Goal: Information Seeking & Learning: Compare options

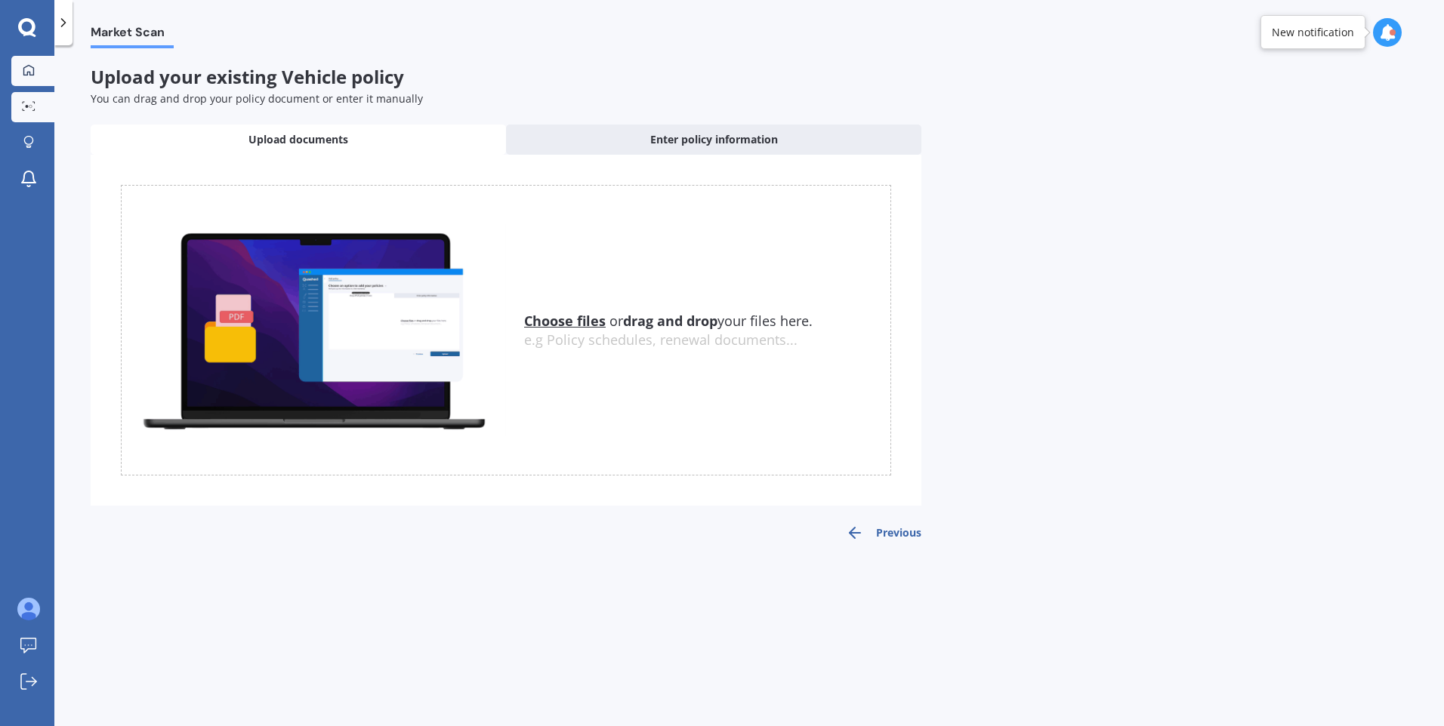
click at [36, 68] on div at bounding box center [28, 71] width 23 height 14
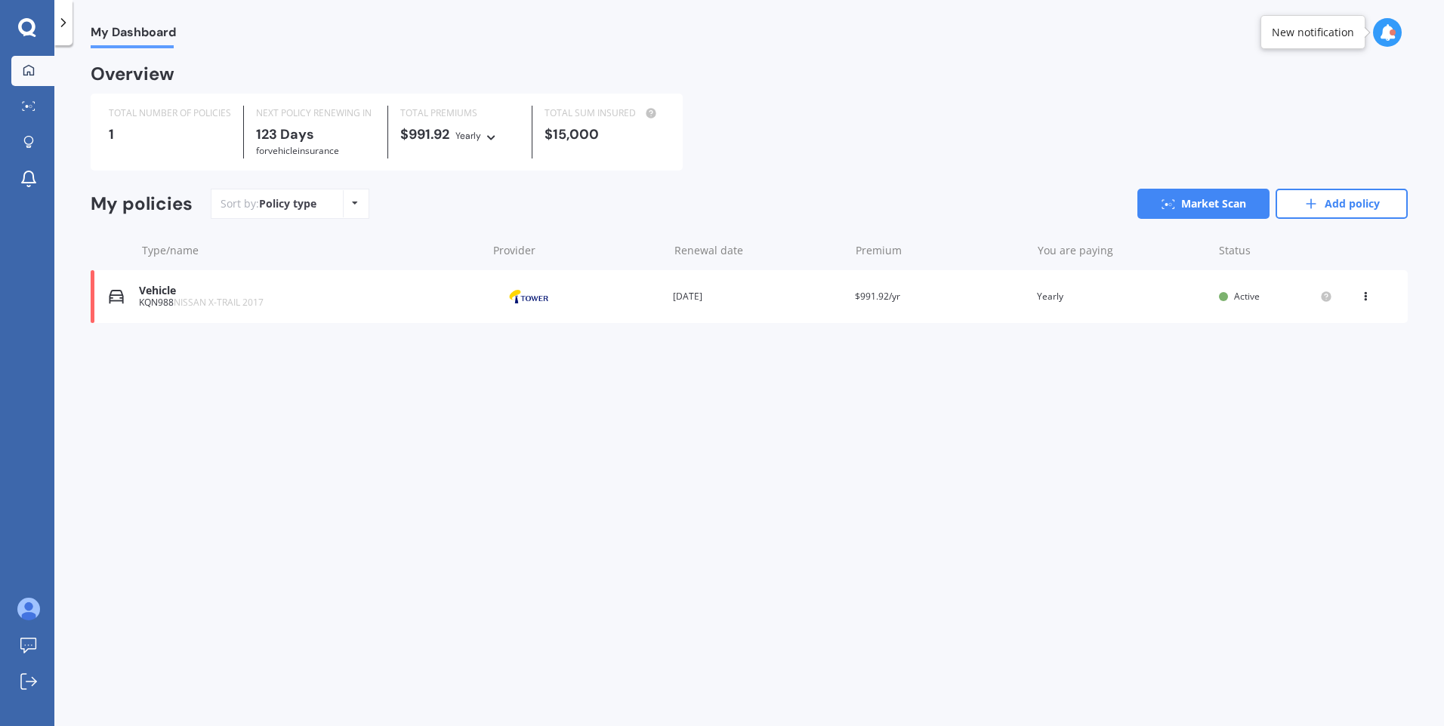
click at [253, 272] on div "Vehicle KQN988 NISSAN X-TRAIL 2017 Provider Renewal date [DATE] Premium $991.92…" at bounding box center [749, 296] width 1317 height 53
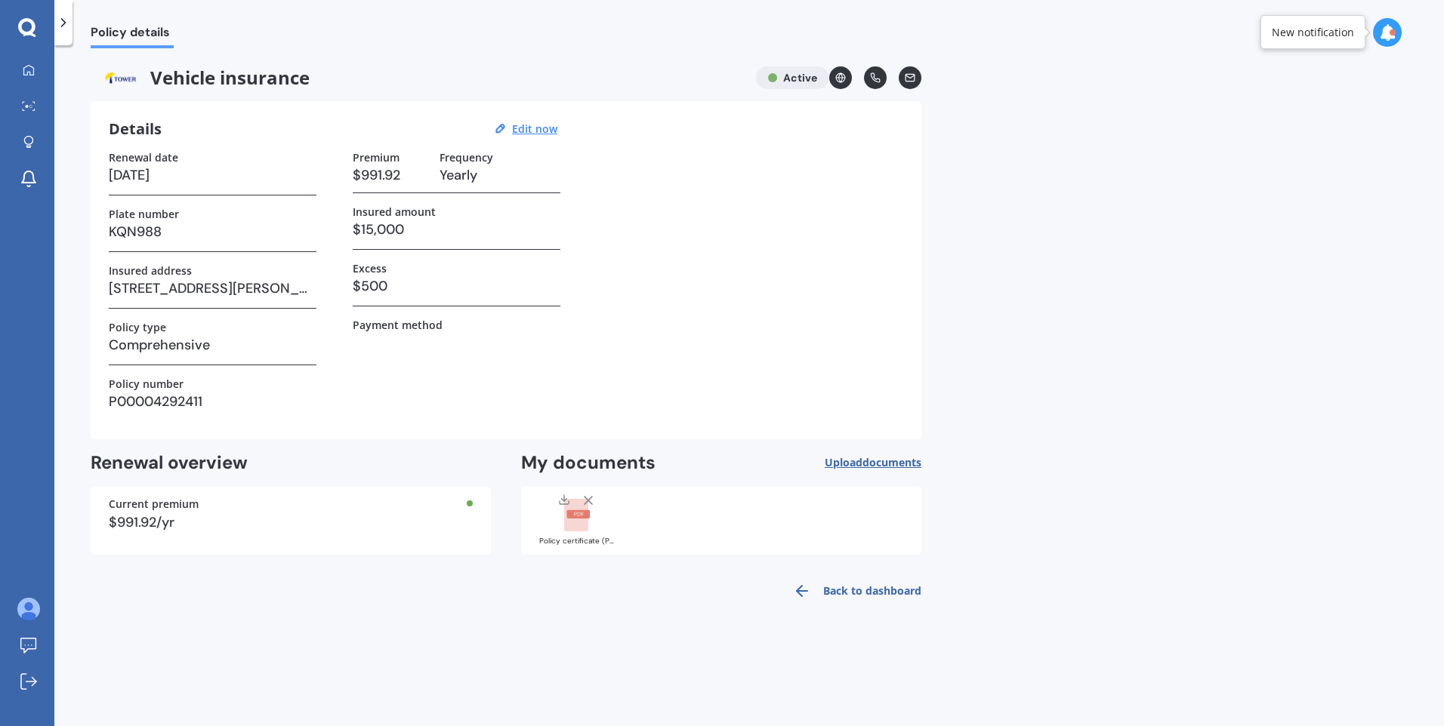
drag, startPoint x: 541, startPoint y: 132, endPoint x: 541, endPoint y: 140, distance: 8.3
click at [541, 131] on u "Edit now" at bounding box center [534, 129] width 45 height 14
select select "16"
select select "02"
select select "2026"
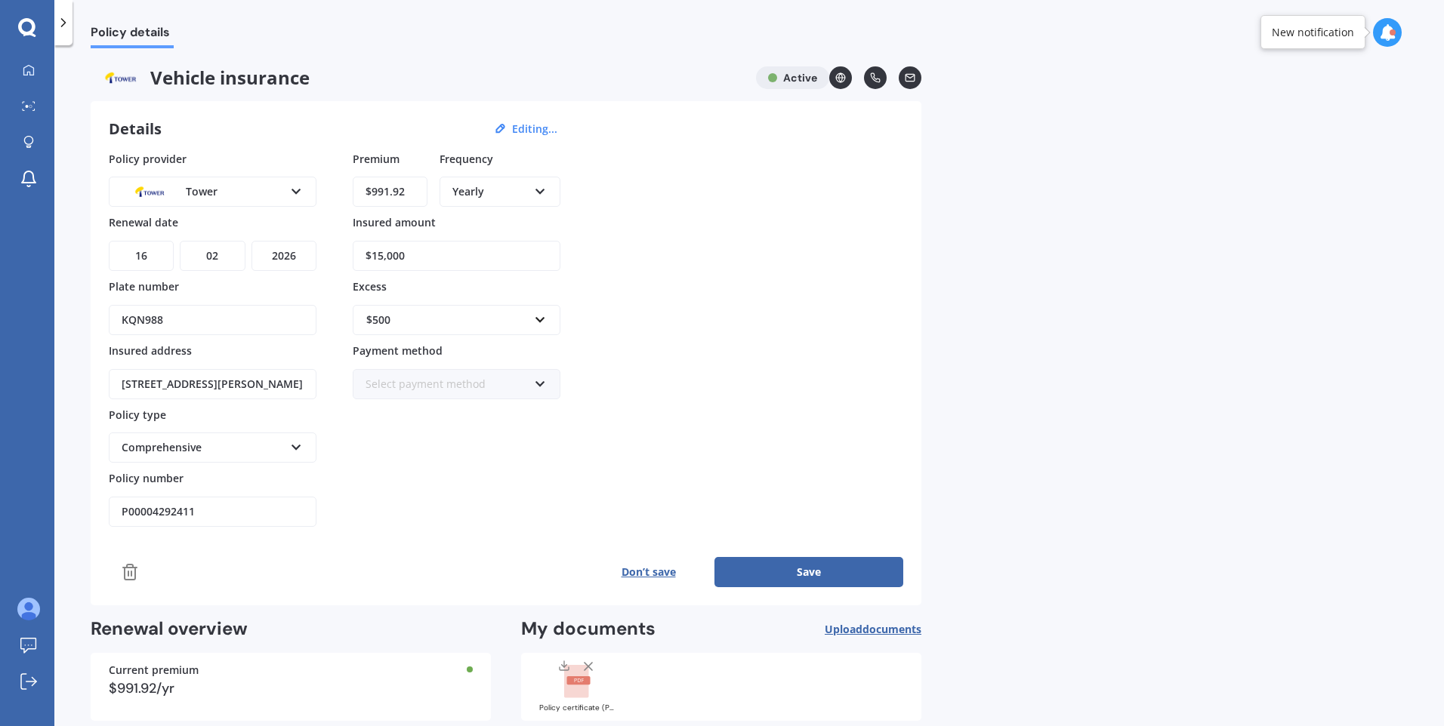
drag, startPoint x: 454, startPoint y: 255, endPoint x: 337, endPoint y: 258, distance: 117.1
click at [337, 258] on div "Policy provider Tower AA AMI AMP ANZ ASB Aioi Nissay Dowa Ando Assurant Autosur…" at bounding box center [506, 339] width 794 height 377
paste input "21,9"
type input "$21,900"
click at [769, 572] on button "Save" at bounding box center [808, 572] width 189 height 30
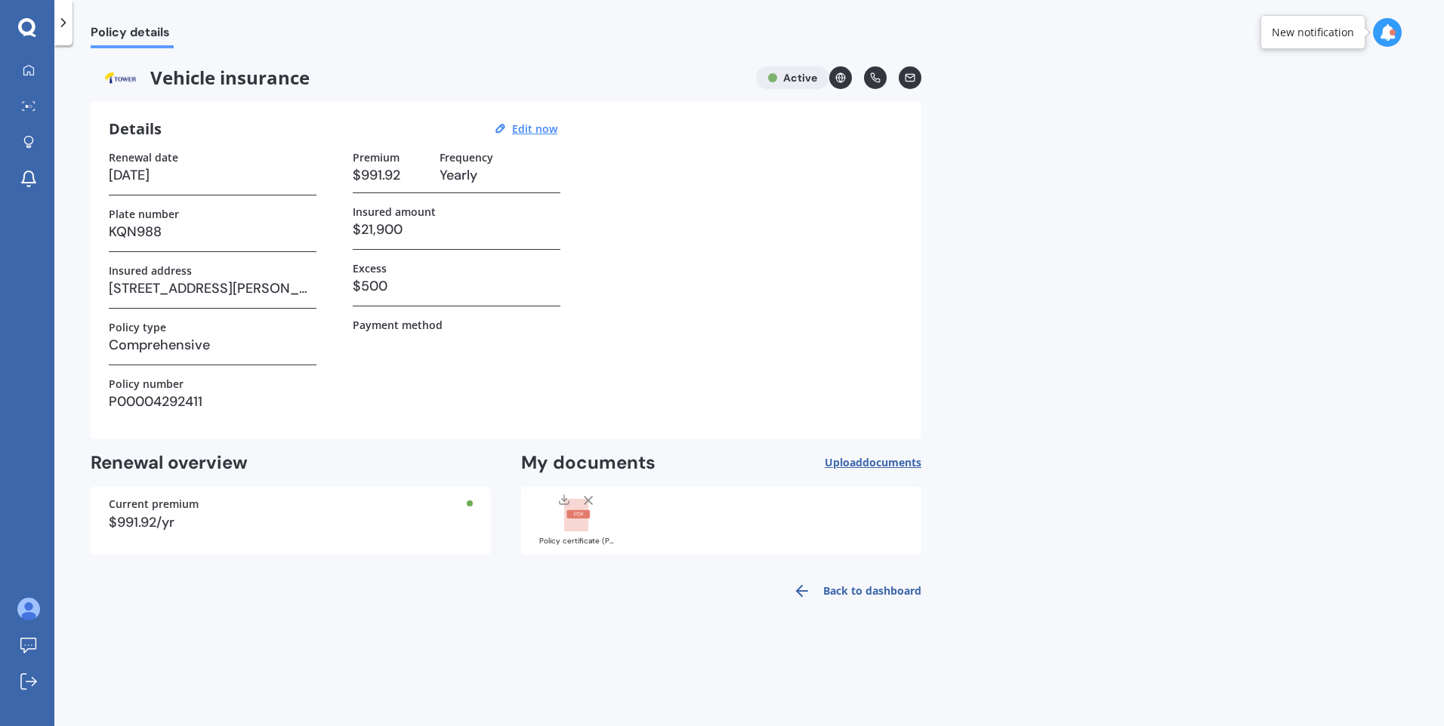
click at [862, 584] on link "Back to dashboard" at bounding box center [852, 591] width 137 height 36
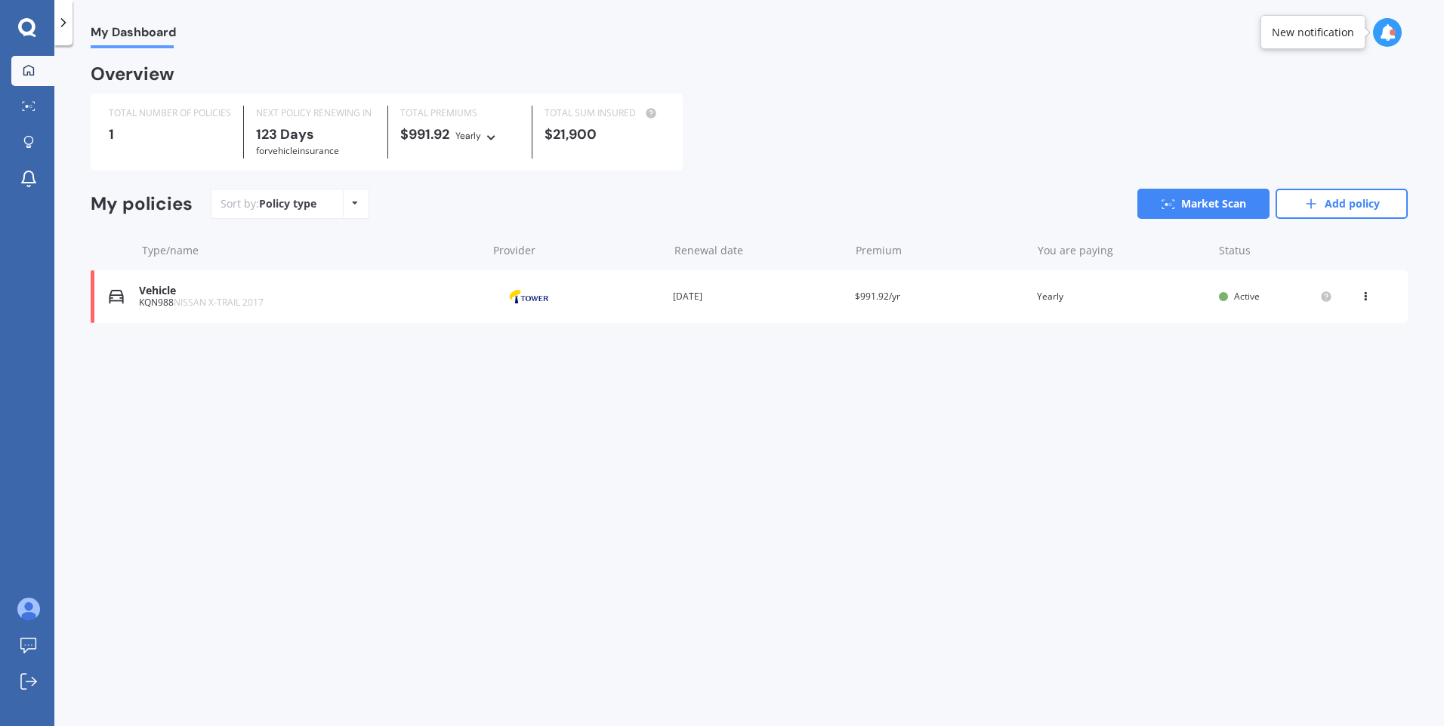
click at [1361, 298] on icon at bounding box center [1365, 293] width 11 height 9
click at [1033, 301] on div "Vehicle KQN988 NISSAN X-TRAIL 2017 Provider Renewal date [DATE] Premium $991.92…" at bounding box center [749, 296] width 1317 height 53
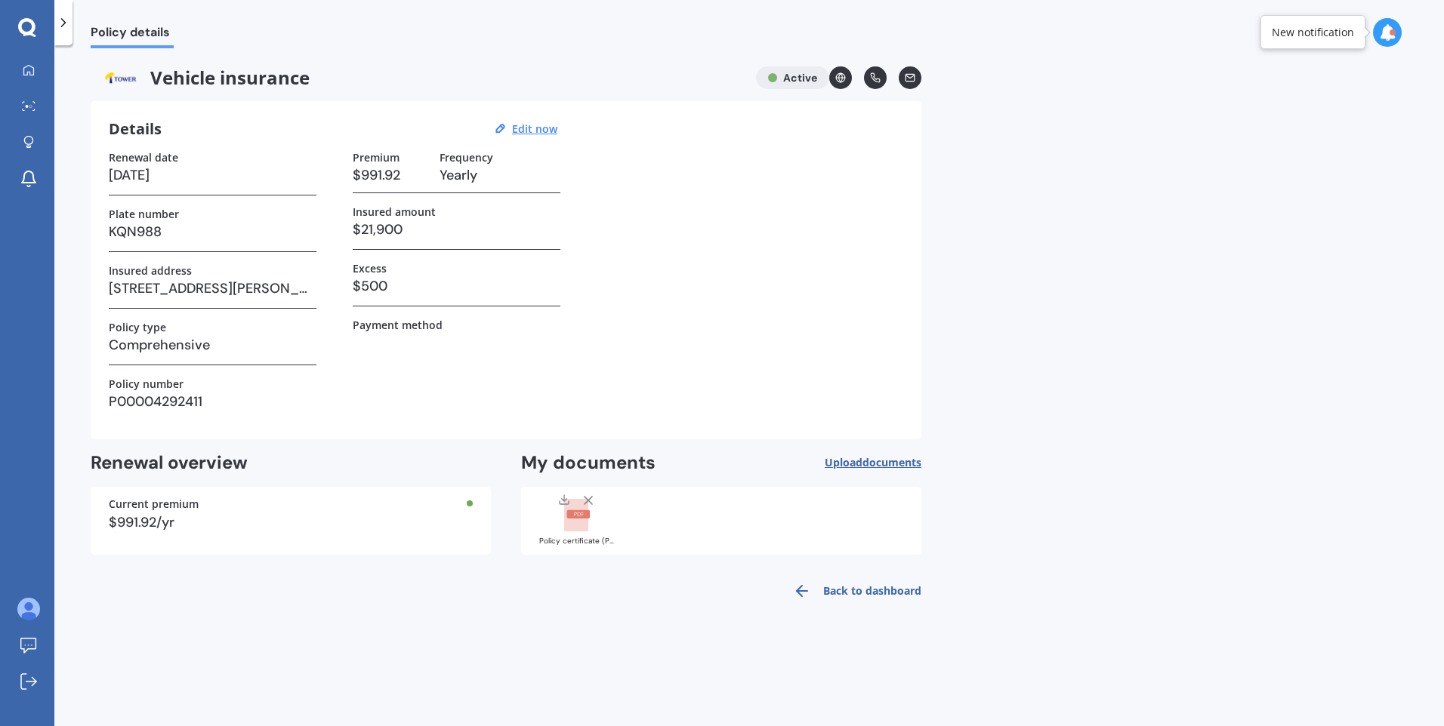
click at [891, 590] on link "Back to dashboard" at bounding box center [852, 591] width 137 height 36
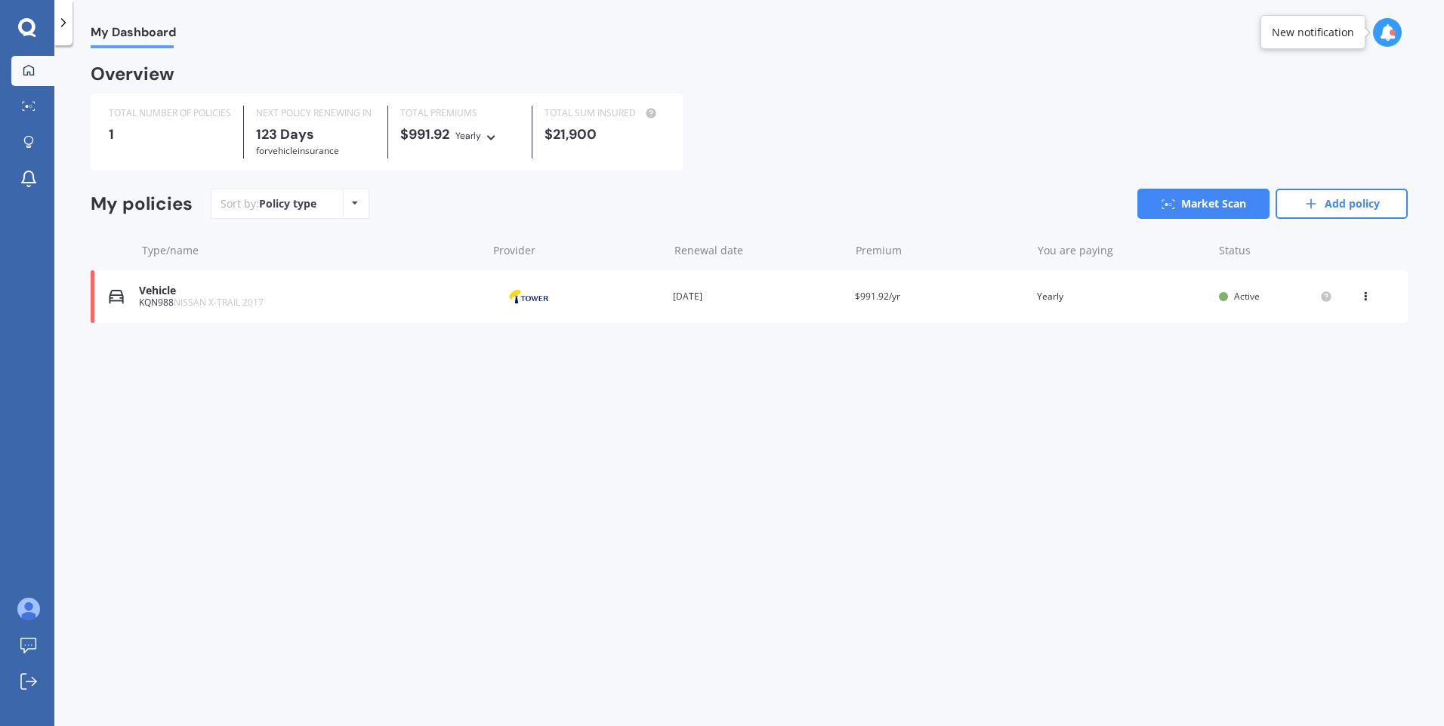
drag, startPoint x: 1173, startPoint y: 203, endPoint x: 1193, endPoint y: 536, distance: 333.6
click at [1173, 202] on icon at bounding box center [1168, 204] width 14 height 10
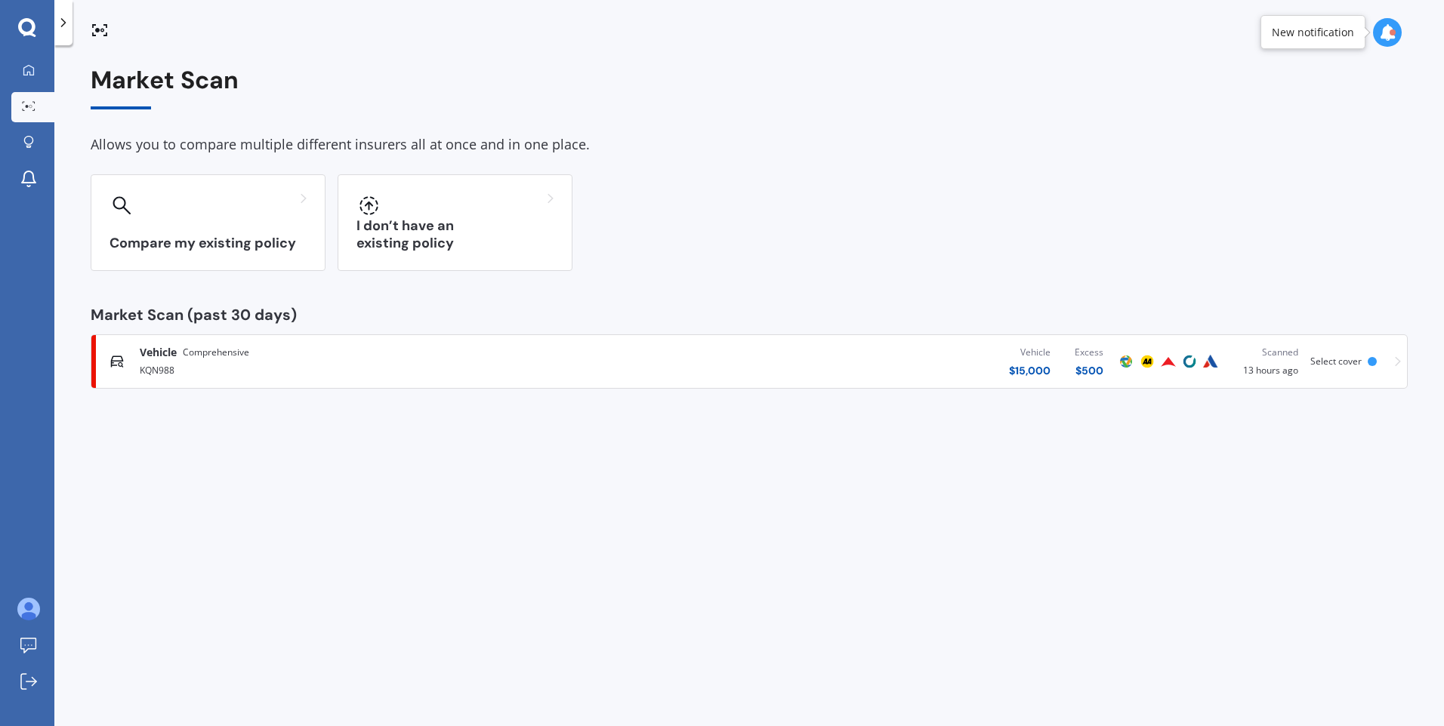
click at [1031, 367] on div "$ 15,000" at bounding box center [1030, 370] width 42 height 15
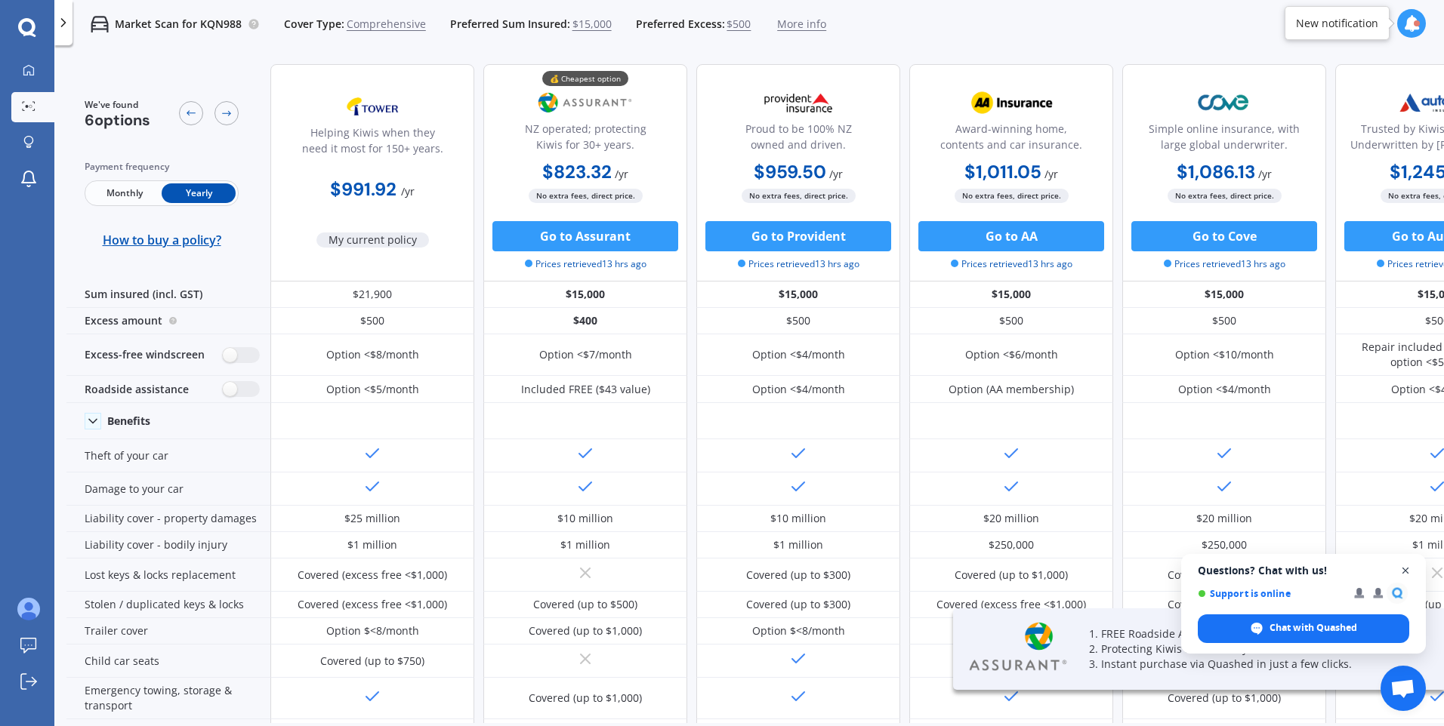
click at [1402, 570] on span "Close chat" at bounding box center [1405, 571] width 19 height 19
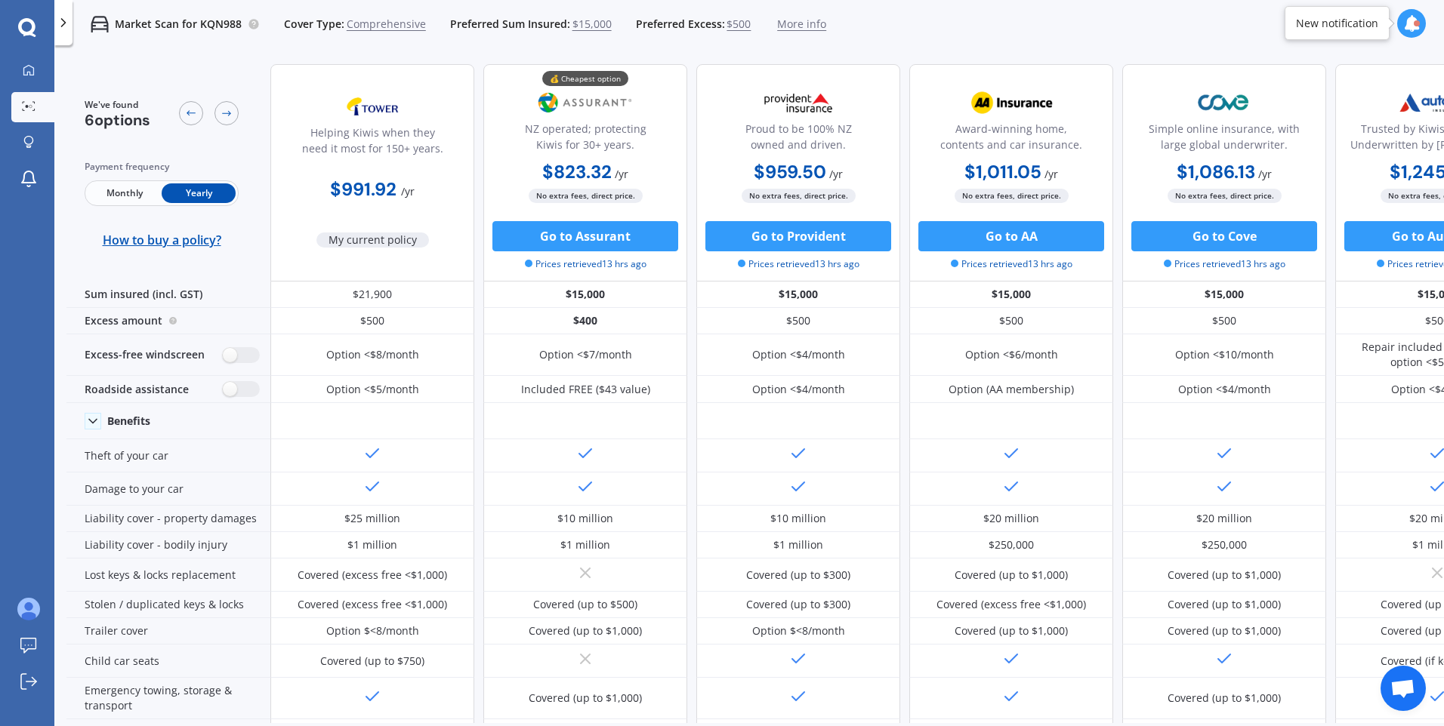
click at [144, 190] on span "Monthly" at bounding box center [125, 193] width 74 height 20
click at [202, 199] on span "Yearly" at bounding box center [199, 193] width 74 height 20
click at [188, 115] on icon at bounding box center [191, 113] width 12 height 12
click at [600, 22] on span "$15,000" at bounding box center [591, 24] width 39 height 15
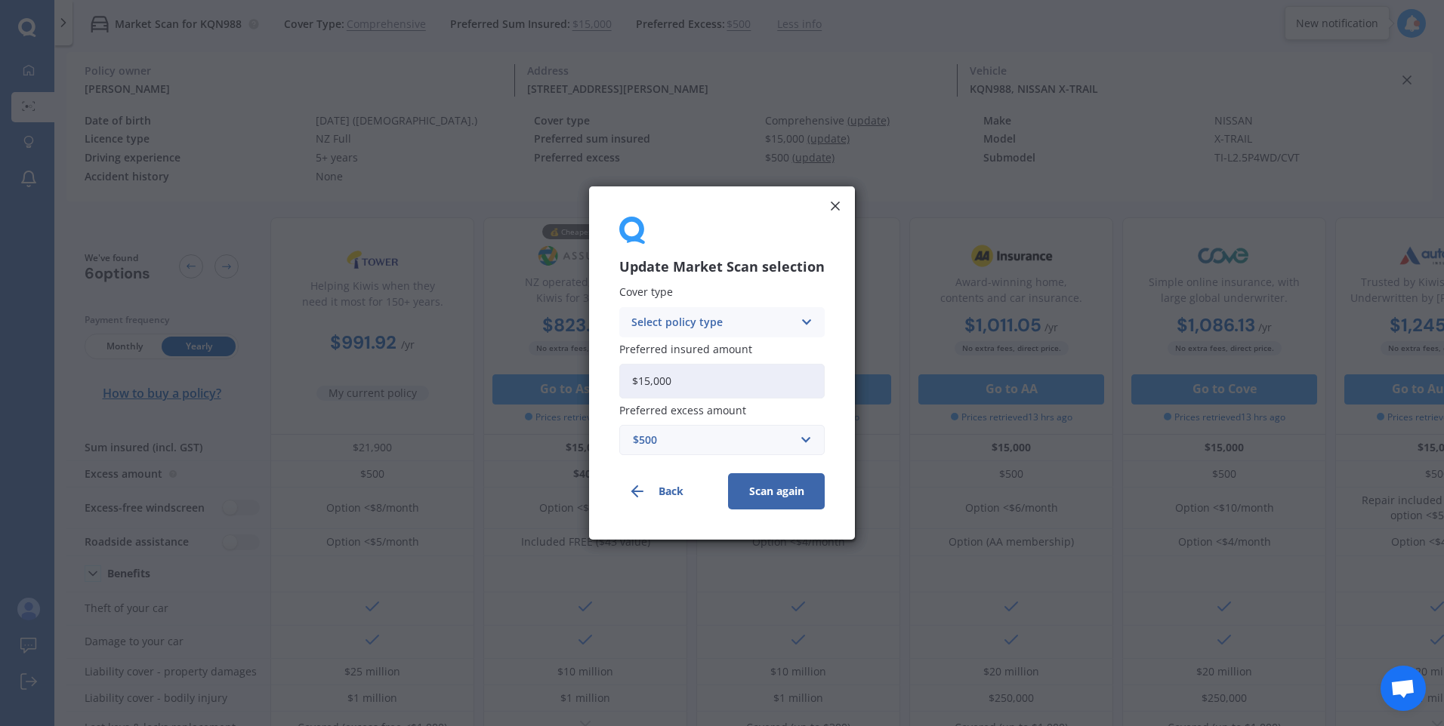
drag, startPoint x: 726, startPoint y: 384, endPoint x: 610, endPoint y: 365, distance: 117.2
click at [610, 365] on div "Update Market Scan selection Cover type Select policy type Comprehensive Third …" at bounding box center [722, 363] width 266 height 353
paste input "21,9"
type input "$21,900"
click at [786, 503] on button "Scan again" at bounding box center [776, 491] width 97 height 36
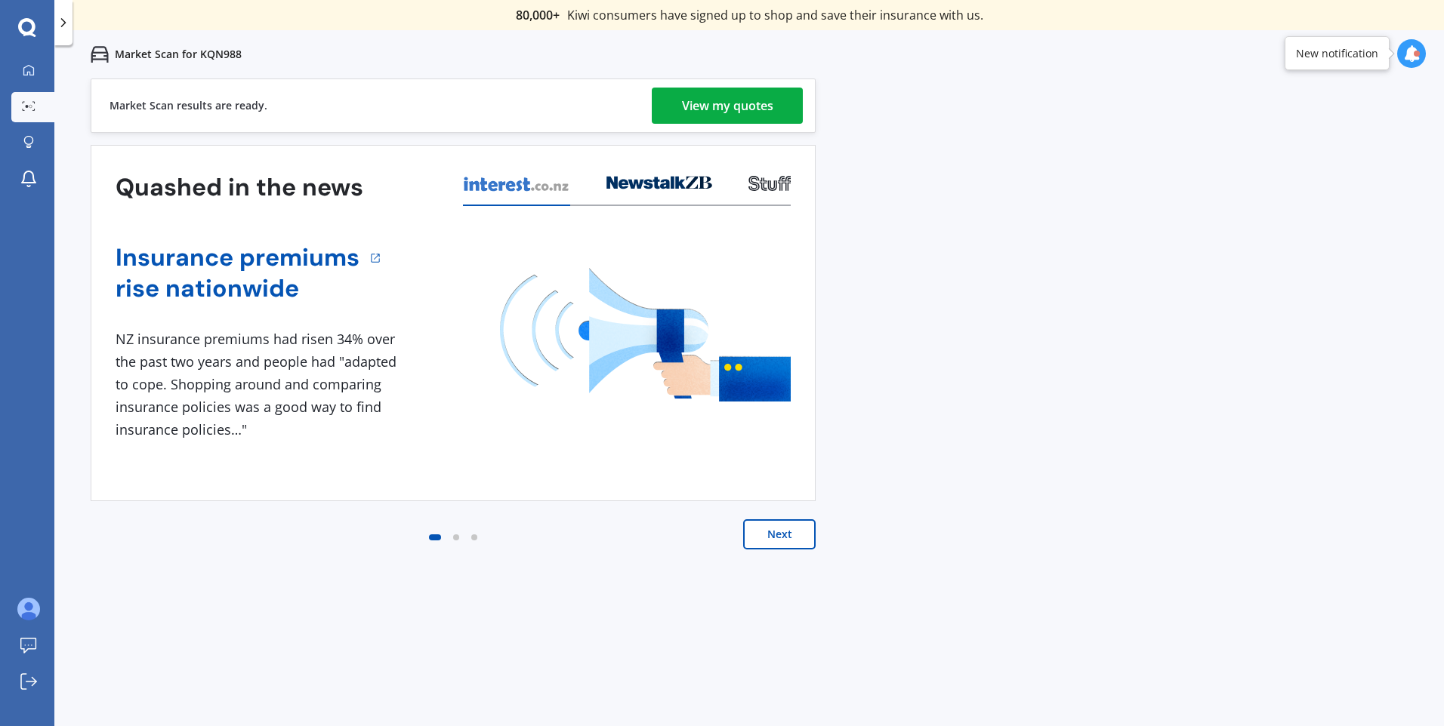
click at [797, 100] on link "View my quotes" at bounding box center [727, 106] width 151 height 36
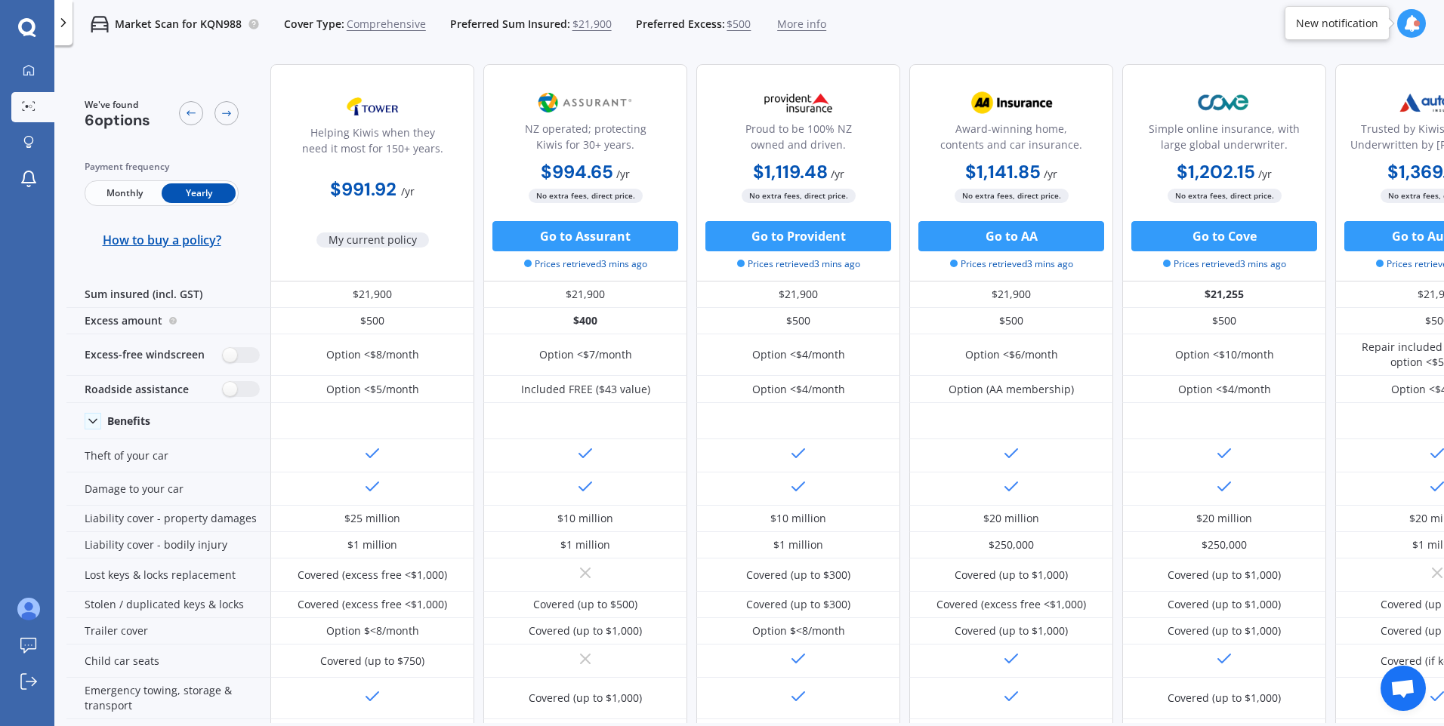
click at [804, 21] on span "More info" at bounding box center [801, 24] width 49 height 15
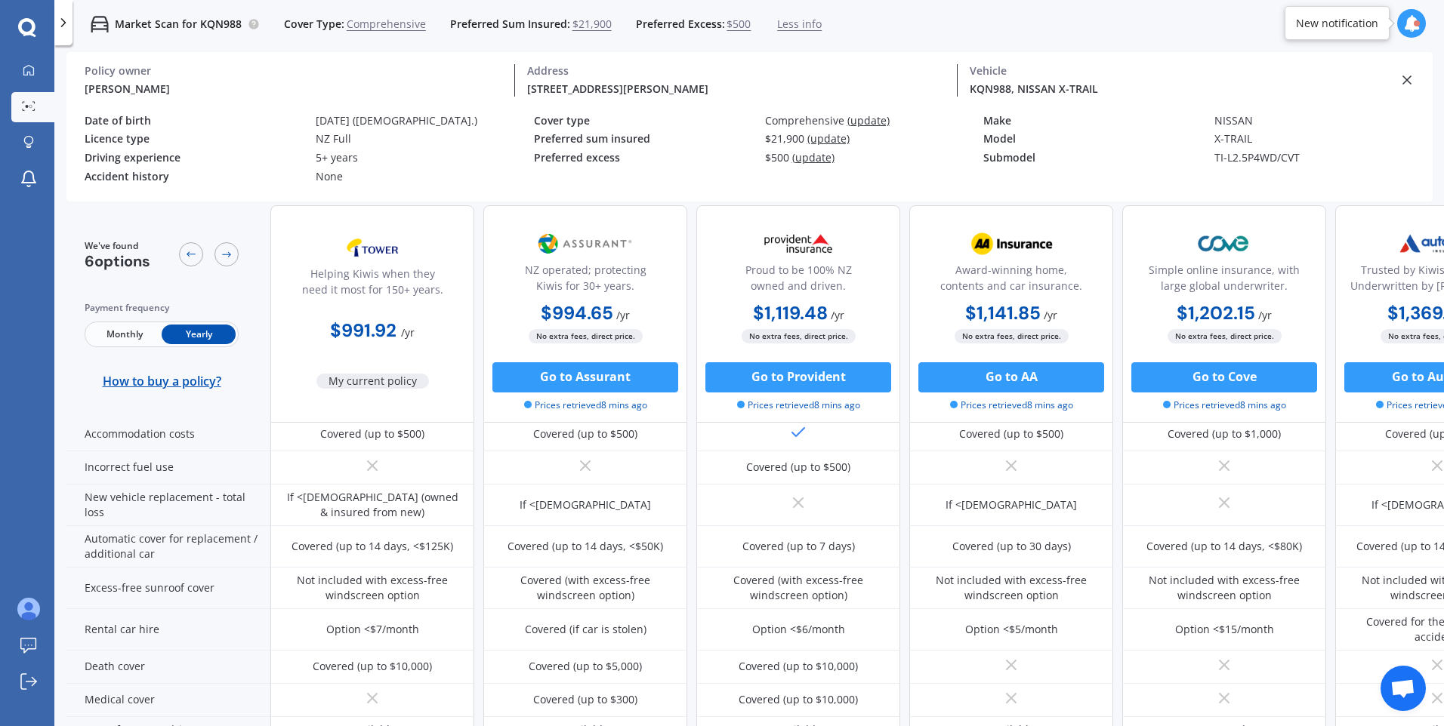
scroll to position [446, 0]
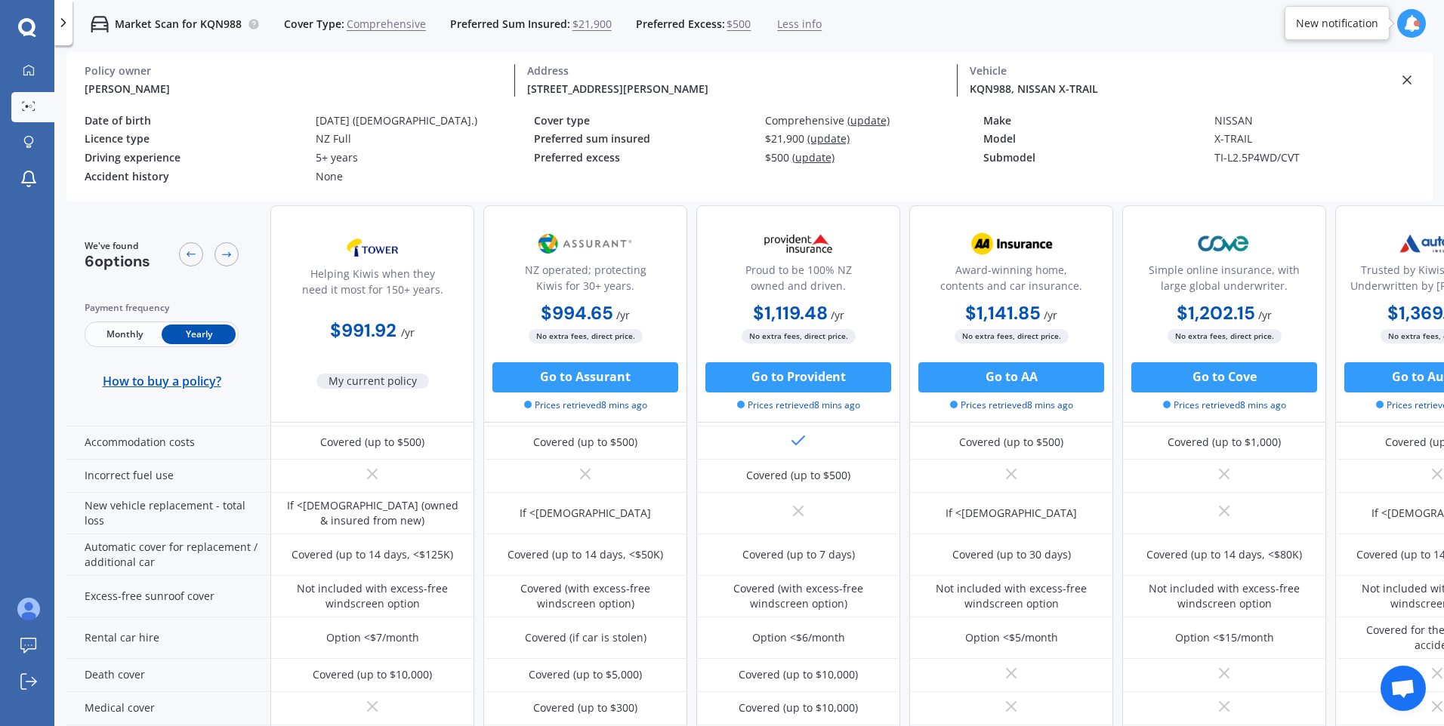
click at [387, 29] on span "Comprehensive" at bounding box center [386, 24] width 79 height 15
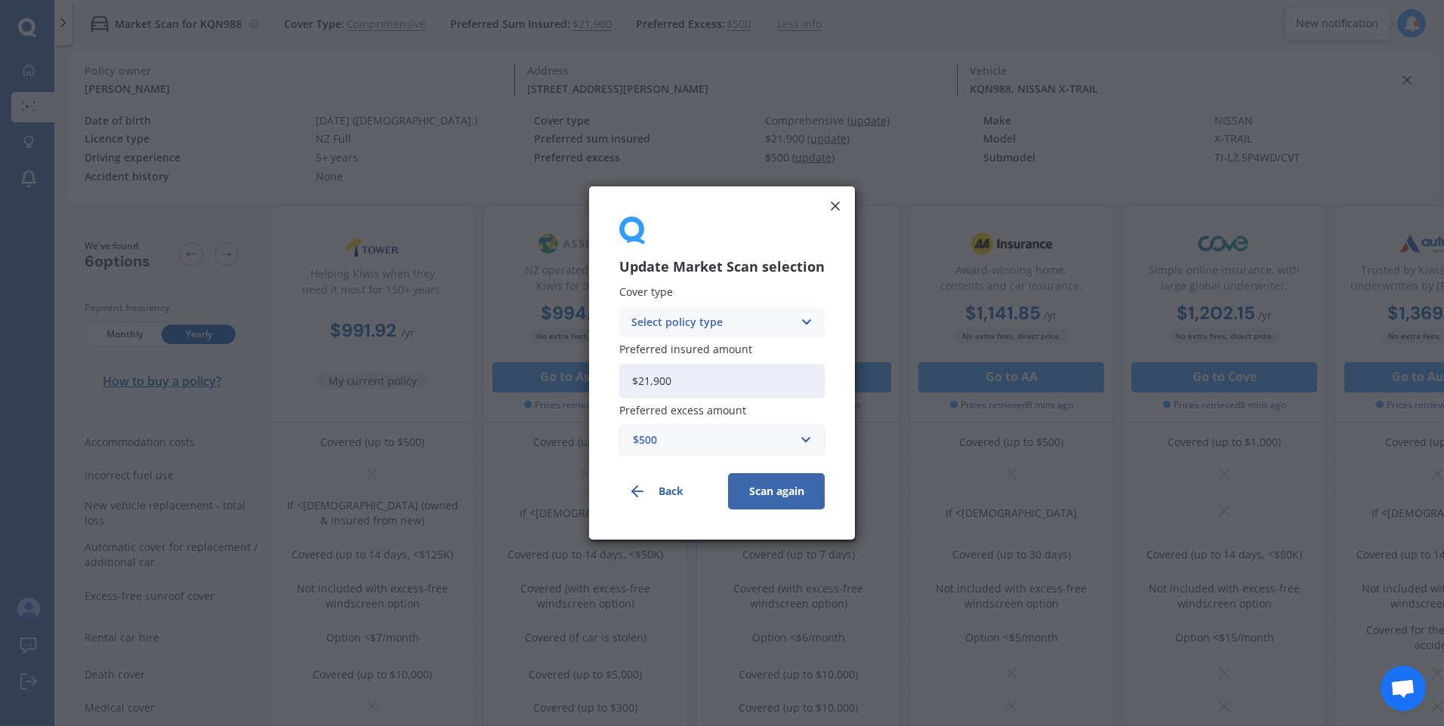
click at [757, 332] on div "Select policy type Comprehensive Third Party, Fire & Theft Third Party" at bounding box center [721, 322] width 205 height 30
click at [792, 374] on div "Third Party, Fire & Theft" at bounding box center [722, 378] width 204 height 27
click at [796, 501] on button "Scan again" at bounding box center [776, 491] width 97 height 36
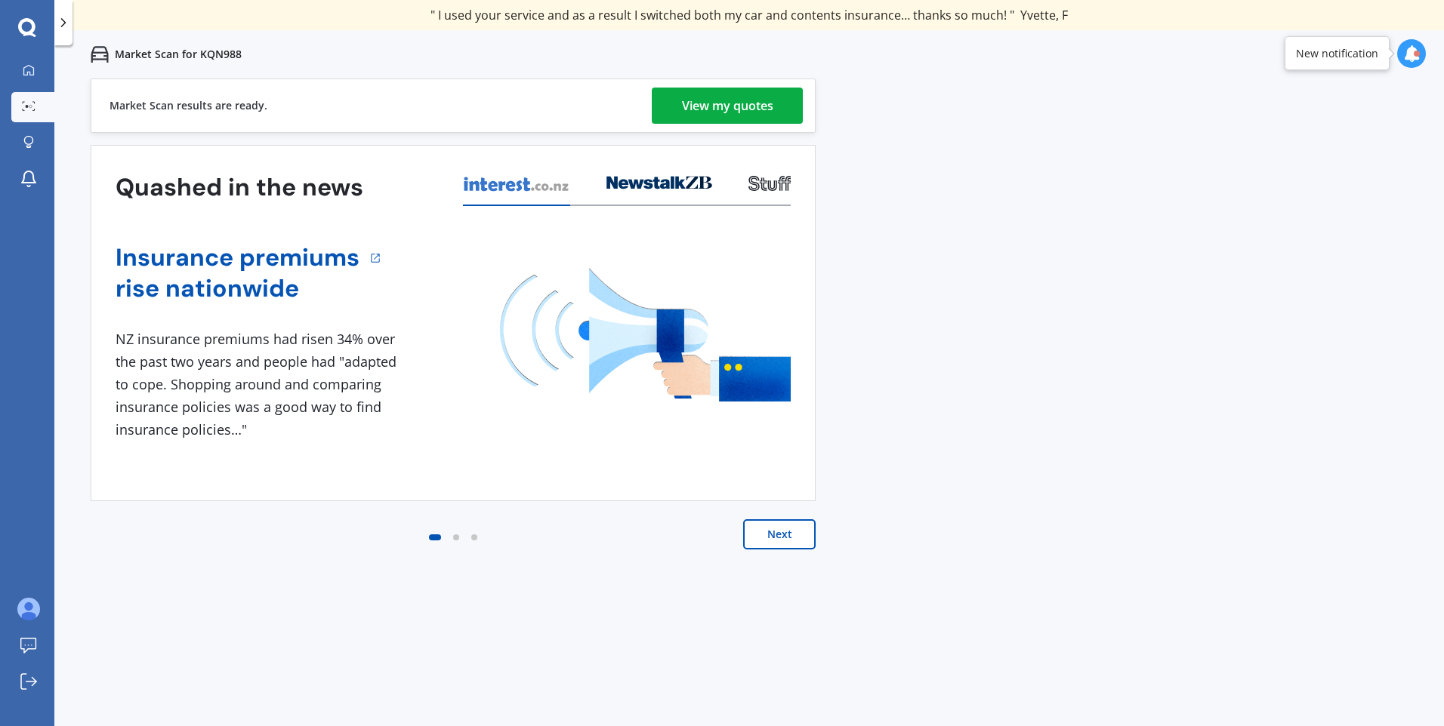
click at [726, 109] on div "View my quotes" at bounding box center [727, 106] width 91 height 36
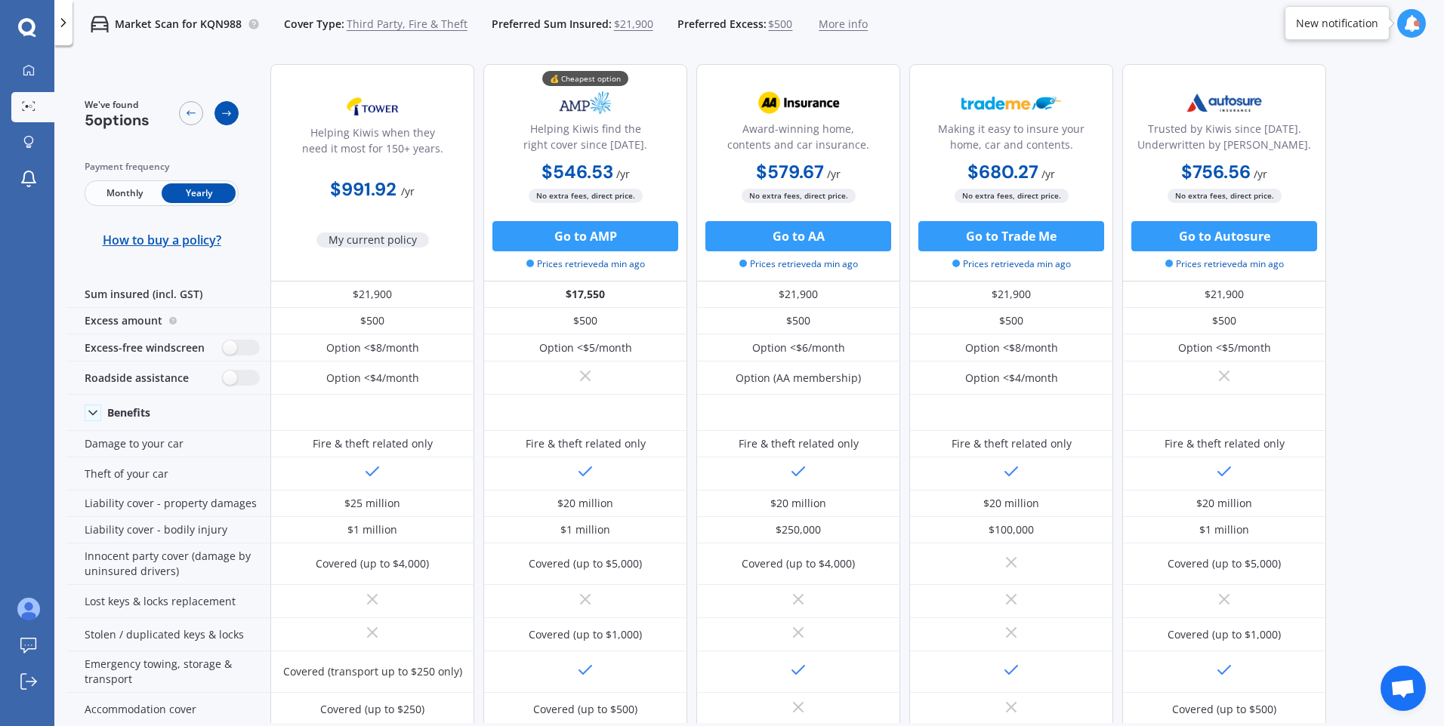
click at [229, 114] on icon at bounding box center [226, 113] width 9 height 5
click at [232, 109] on icon at bounding box center [226, 113] width 12 height 12
click at [218, 109] on div at bounding box center [226, 113] width 24 height 24
click at [190, 119] on div at bounding box center [191, 113] width 24 height 24
click at [69, 32] on div at bounding box center [63, 22] width 18 height 45
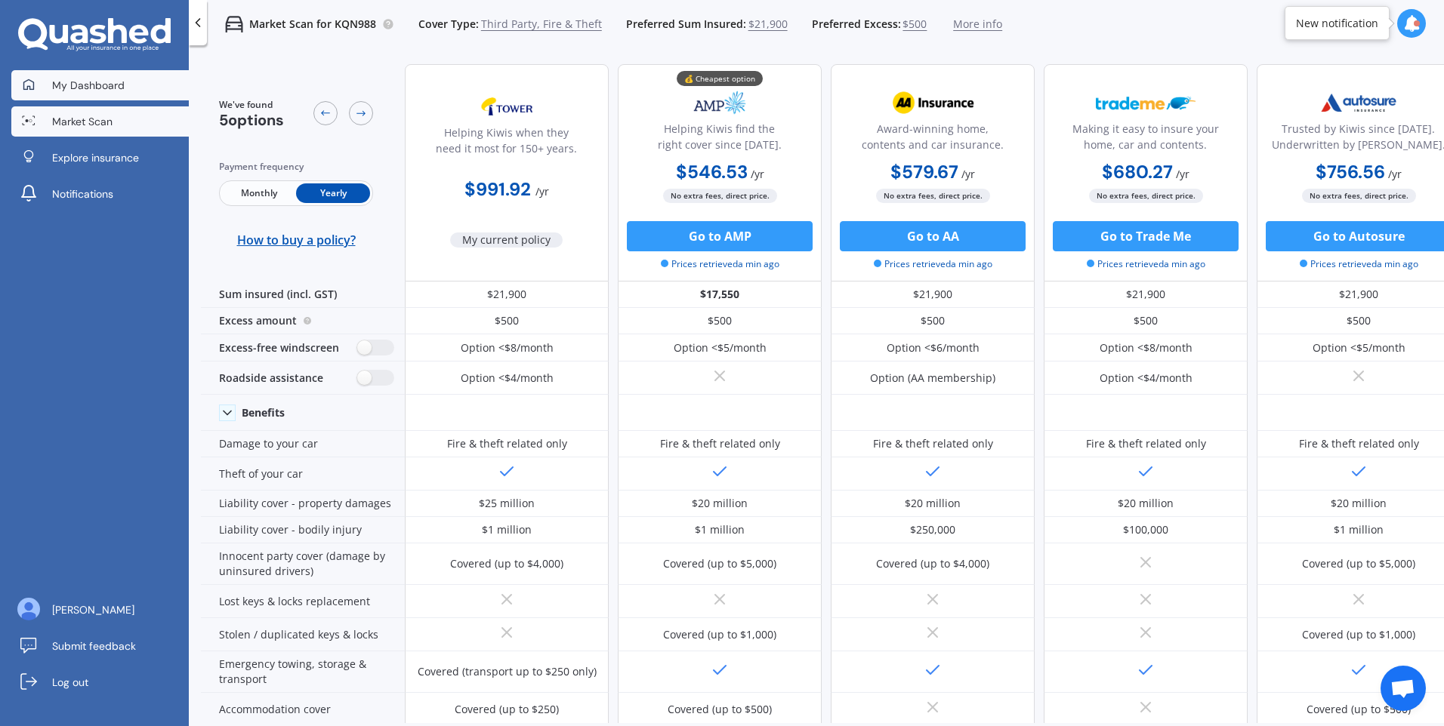
click at [99, 87] on span "My Dashboard" at bounding box center [88, 85] width 72 height 15
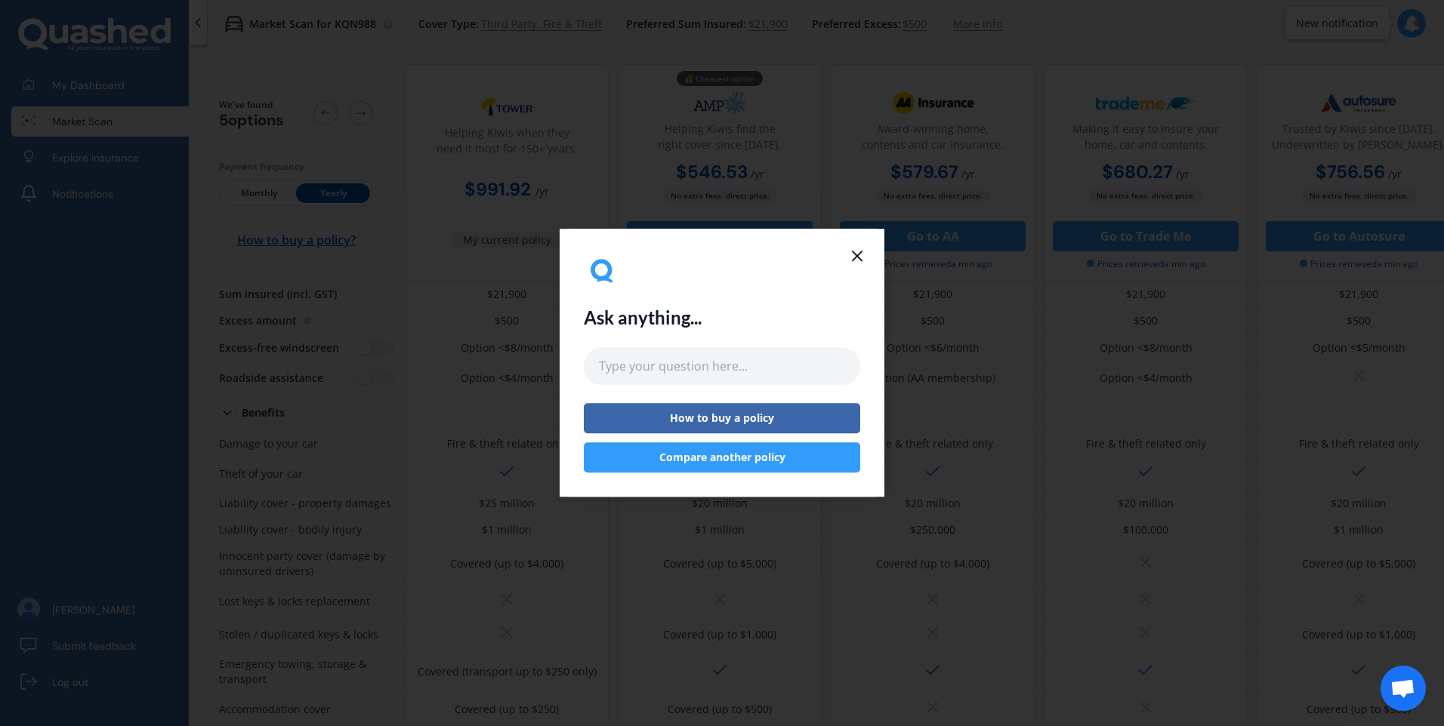
click at [758, 464] on button "Compare another policy" at bounding box center [722, 458] width 276 height 30
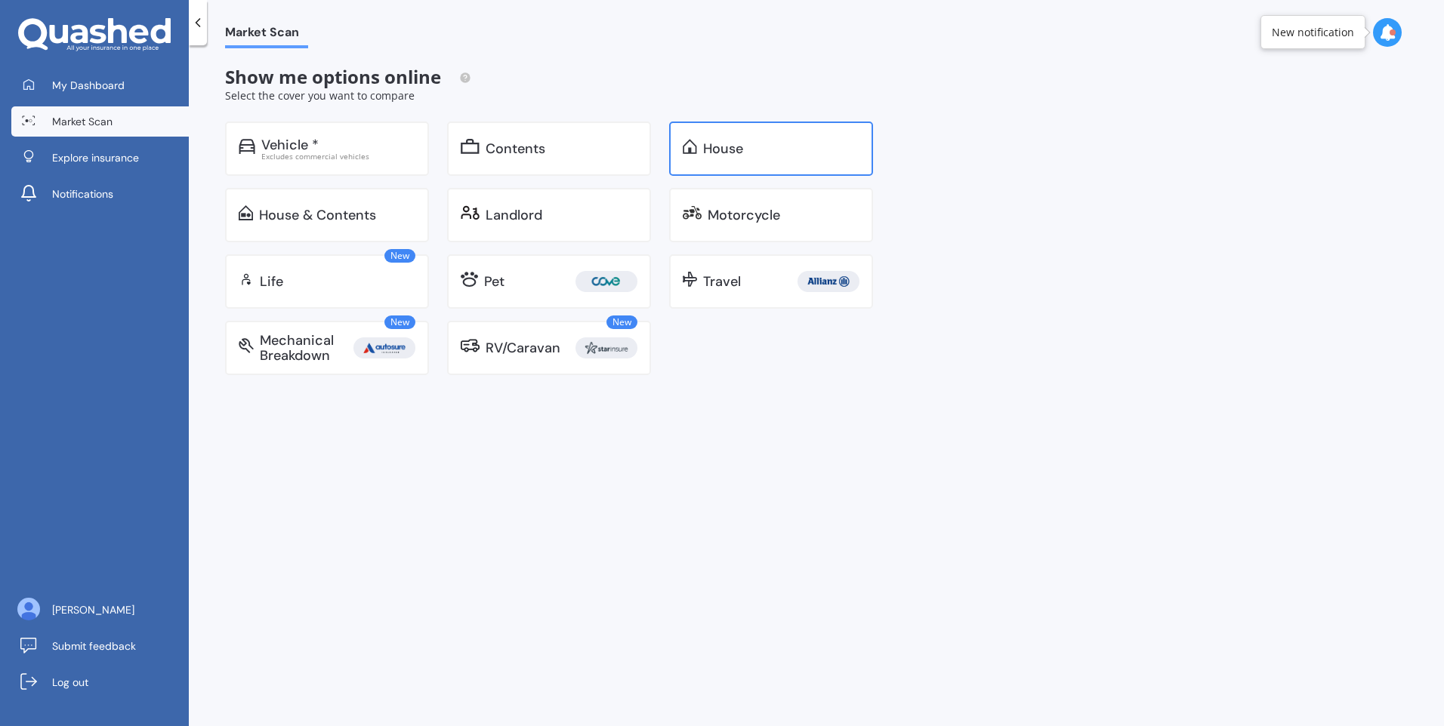
click at [796, 167] on div "House" at bounding box center [771, 149] width 204 height 54
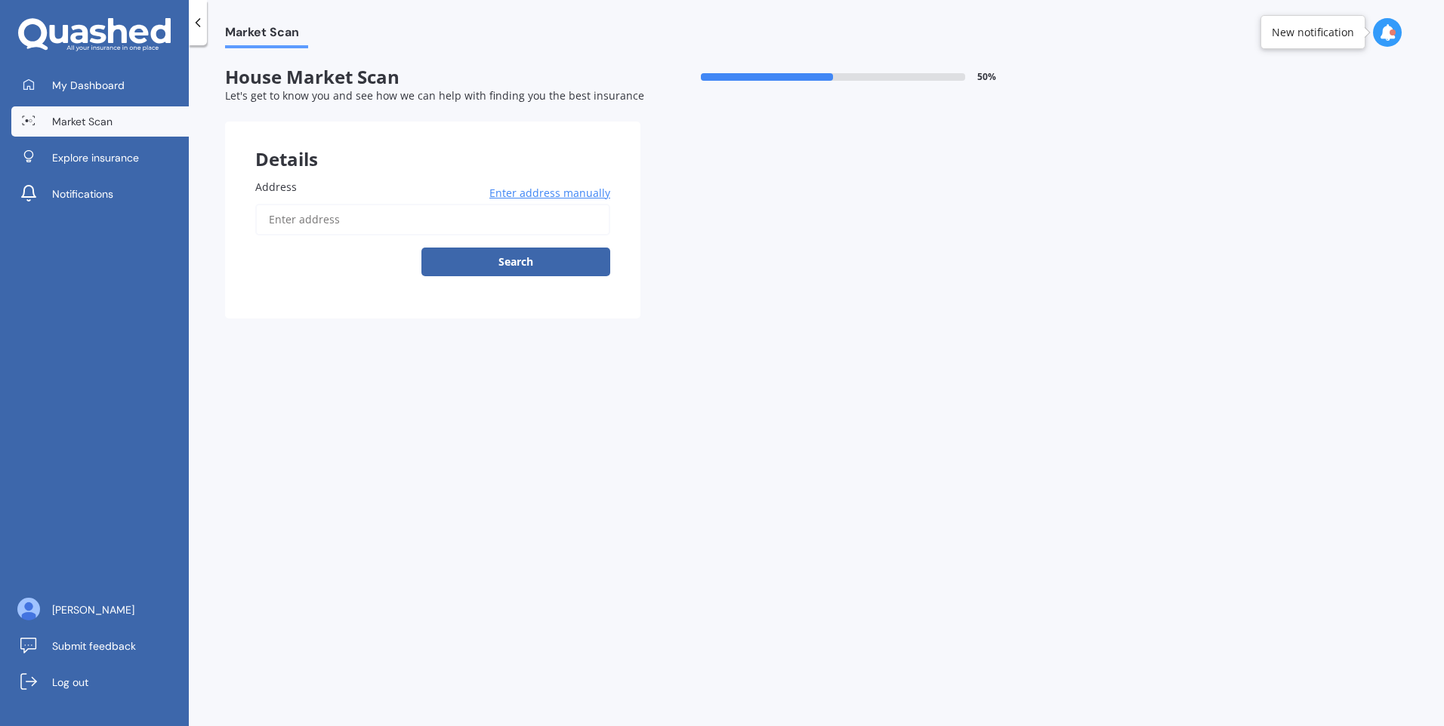
click at [299, 224] on input "Address" at bounding box center [432, 220] width 355 height 32
type input "[STREET_ADDRESS][PERSON_NAME]"
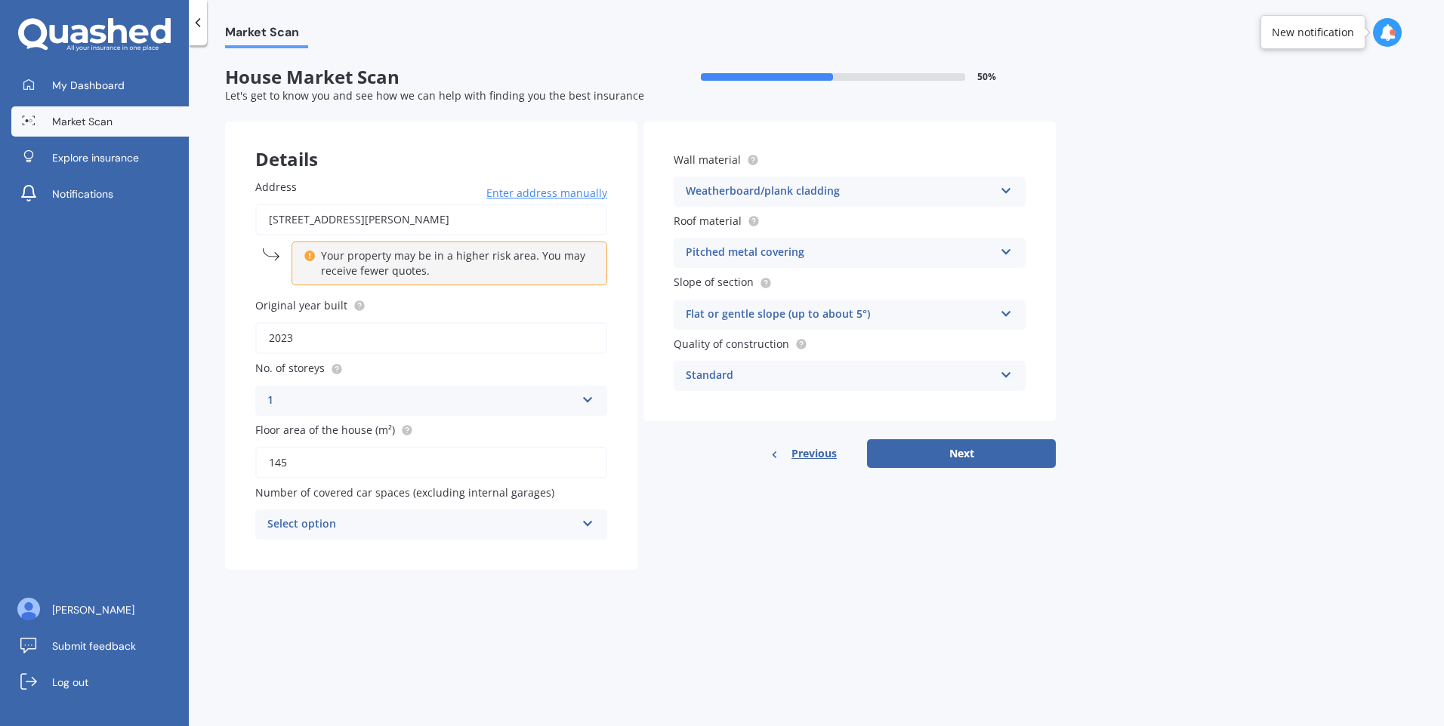
click at [526, 516] on div "Select option" at bounding box center [421, 525] width 308 height 18
click at [518, 574] on div "1" at bounding box center [431, 581] width 350 height 27
click at [526, 529] on div "1" at bounding box center [421, 525] width 308 height 18
click at [523, 550] on div "0" at bounding box center [431, 554] width 350 height 27
click at [525, 602] on div "Market Scan House Market Scan 50 % Let's get to know you and see how we can hel…" at bounding box center [816, 388] width 1255 height 681
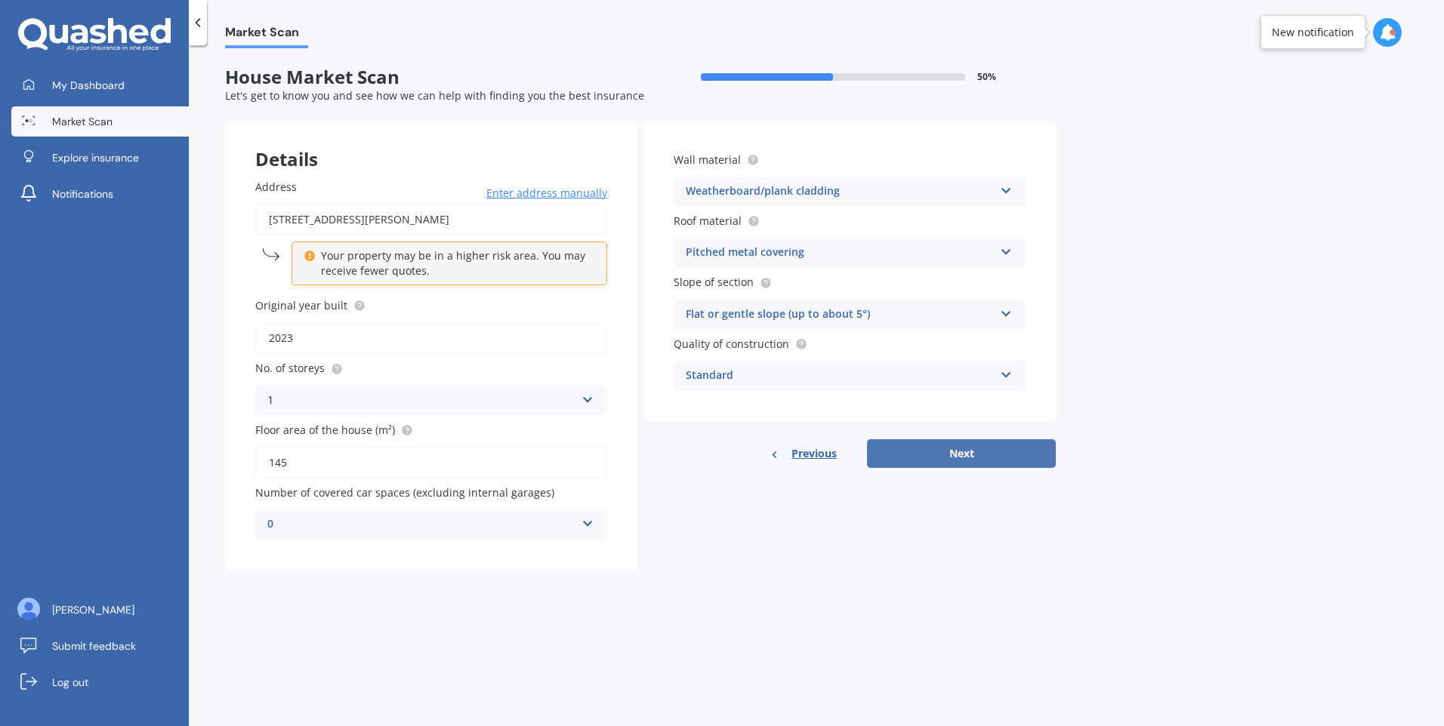
click at [928, 462] on button "Next" at bounding box center [961, 453] width 189 height 29
select select "19"
select select "06"
select select "1990"
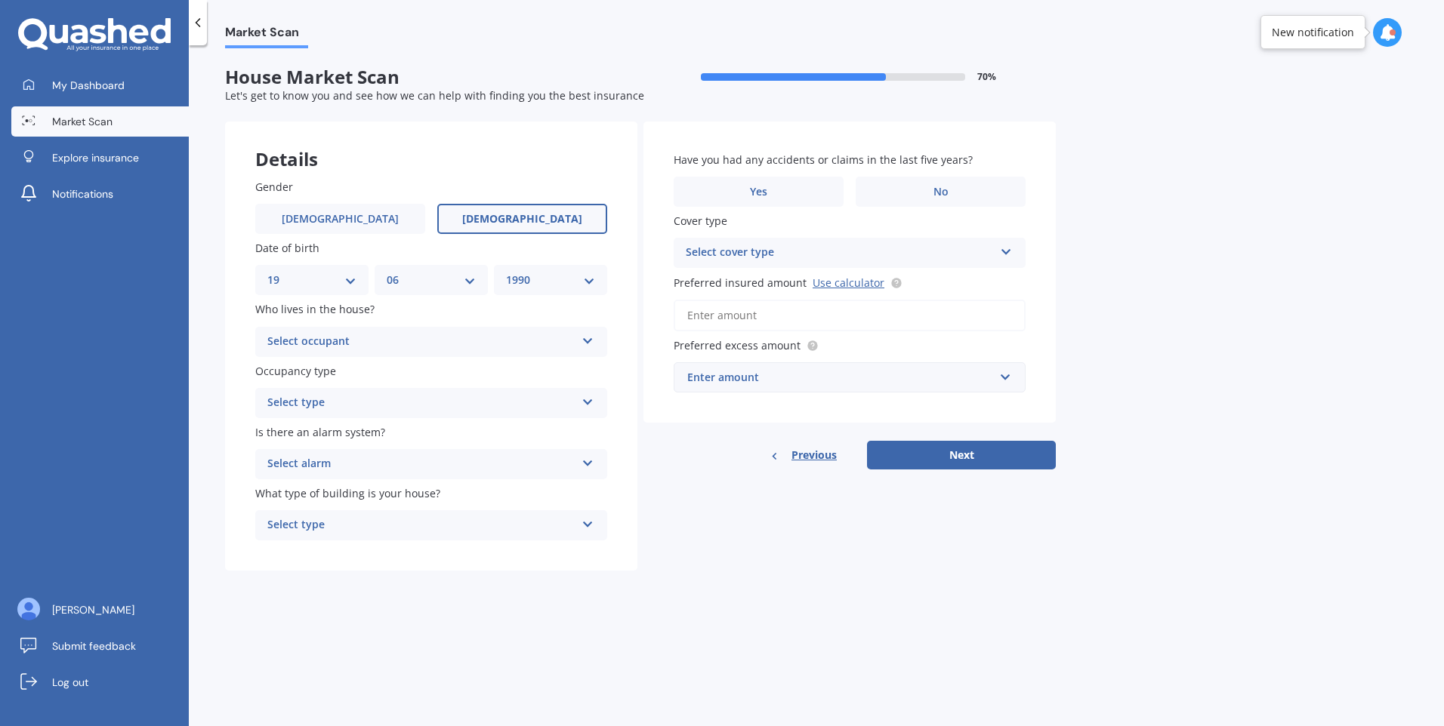
click at [406, 338] on div "Select occupant" at bounding box center [421, 342] width 308 height 18
click at [404, 371] on div "Owner" at bounding box center [431, 371] width 350 height 27
click at [404, 409] on div "Select type" at bounding box center [421, 403] width 308 height 18
click at [412, 428] on div "Permanent" at bounding box center [431, 432] width 350 height 27
click at [413, 462] on div "Select alarm" at bounding box center [421, 464] width 308 height 18
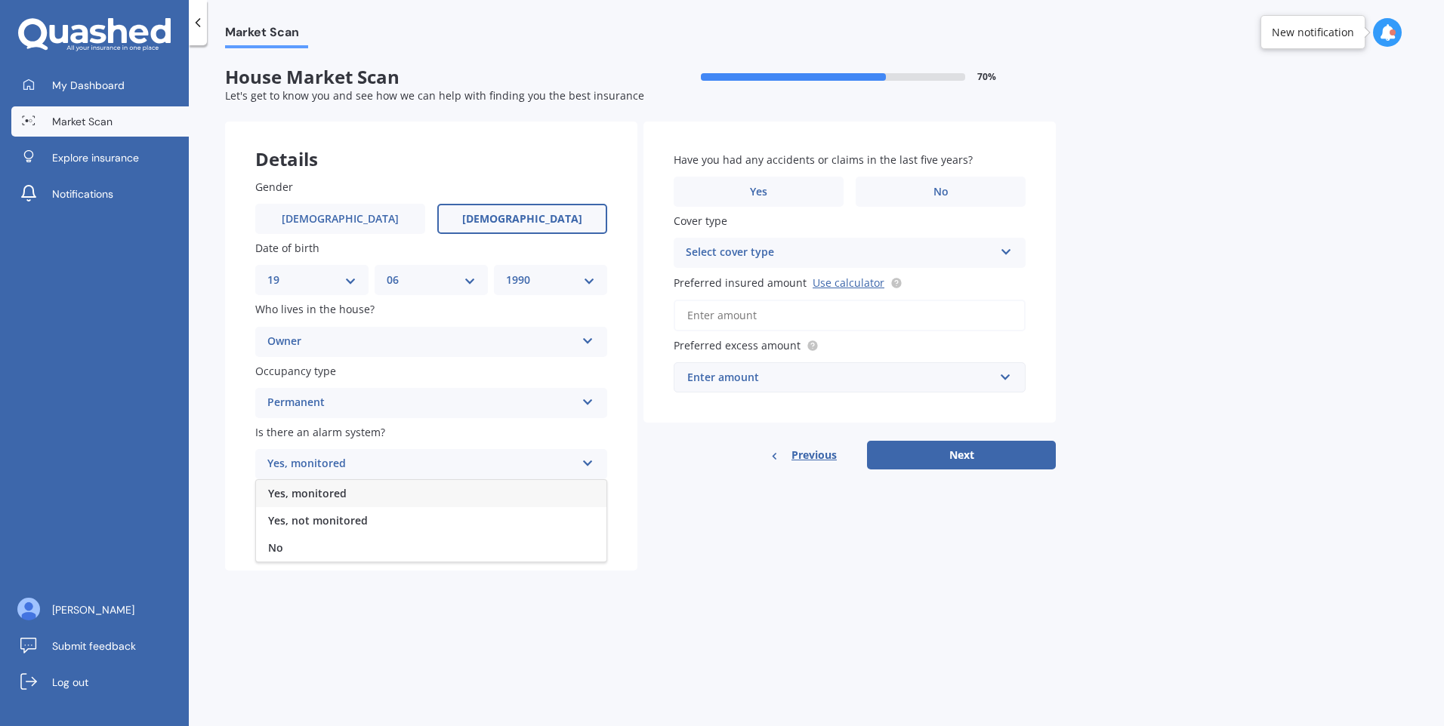
click at [415, 523] on div "Yes, not monitored" at bounding box center [431, 520] width 350 height 27
click at [415, 523] on div "Select type" at bounding box center [421, 525] width 308 height 18
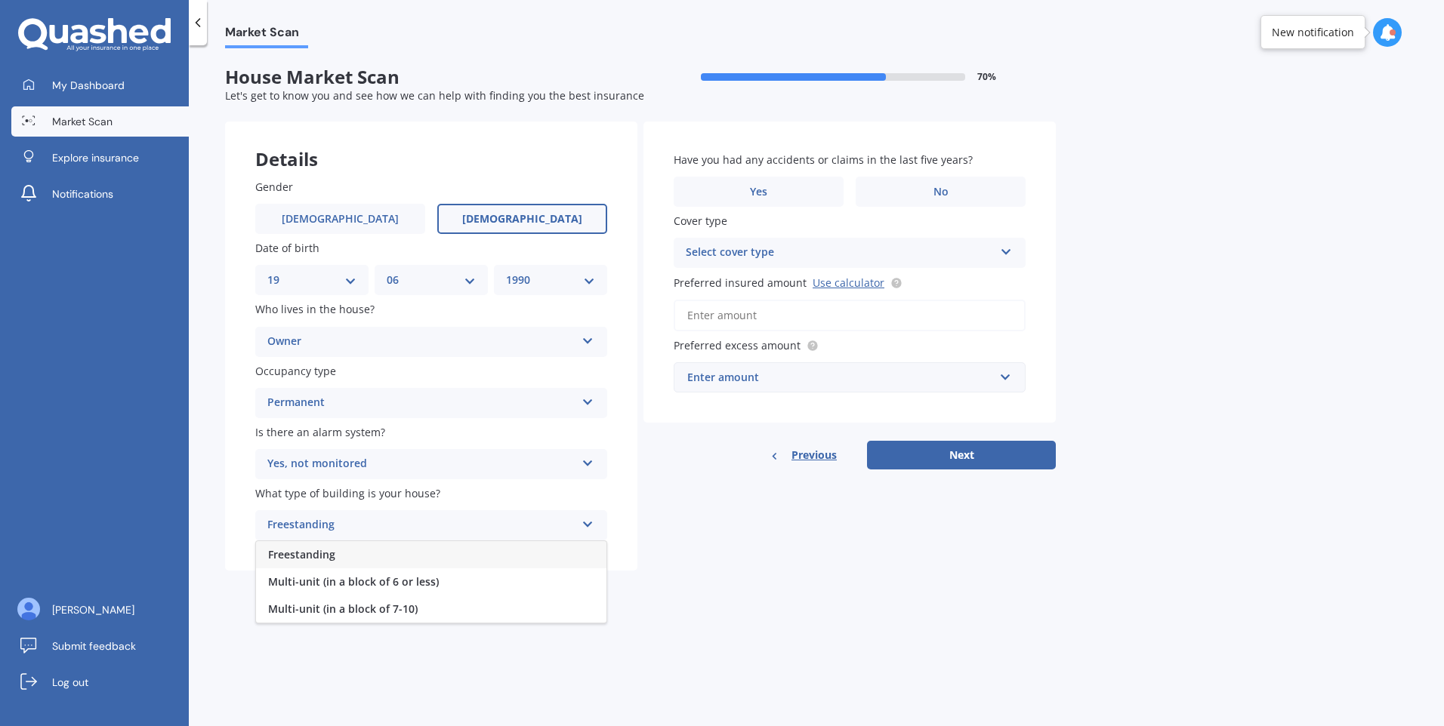
click at [412, 551] on div "Freestanding" at bounding box center [431, 554] width 350 height 27
click at [904, 189] on label "No" at bounding box center [941, 192] width 170 height 30
click at [0, 0] on input "No" at bounding box center [0, 0] width 0 height 0
click at [902, 257] on div "Select cover type" at bounding box center [840, 253] width 308 height 18
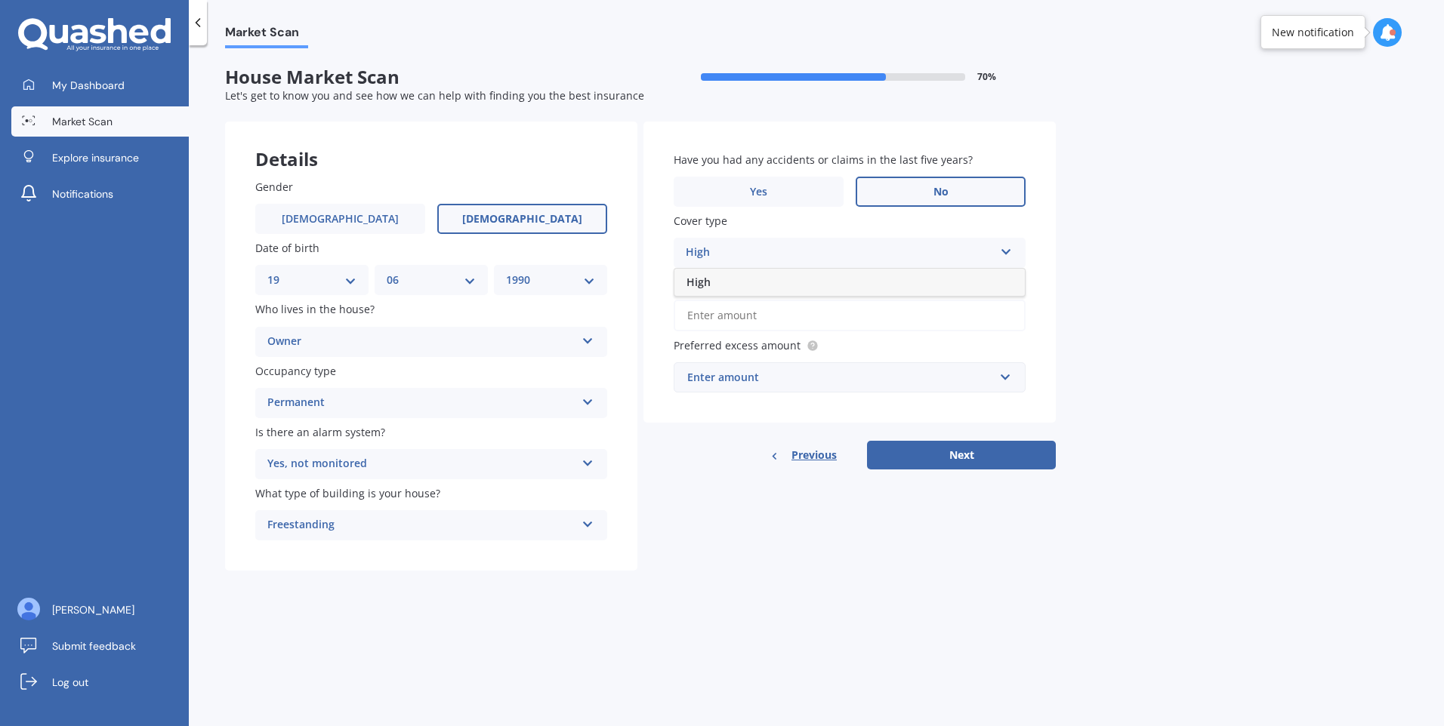
click at [1213, 214] on div "Market Scan House Market Scan 70 % Let's get to know you and see how we can hel…" at bounding box center [816, 388] width 1255 height 681
click at [944, 245] on div "High" at bounding box center [840, 253] width 308 height 18
paste input "$742,600"
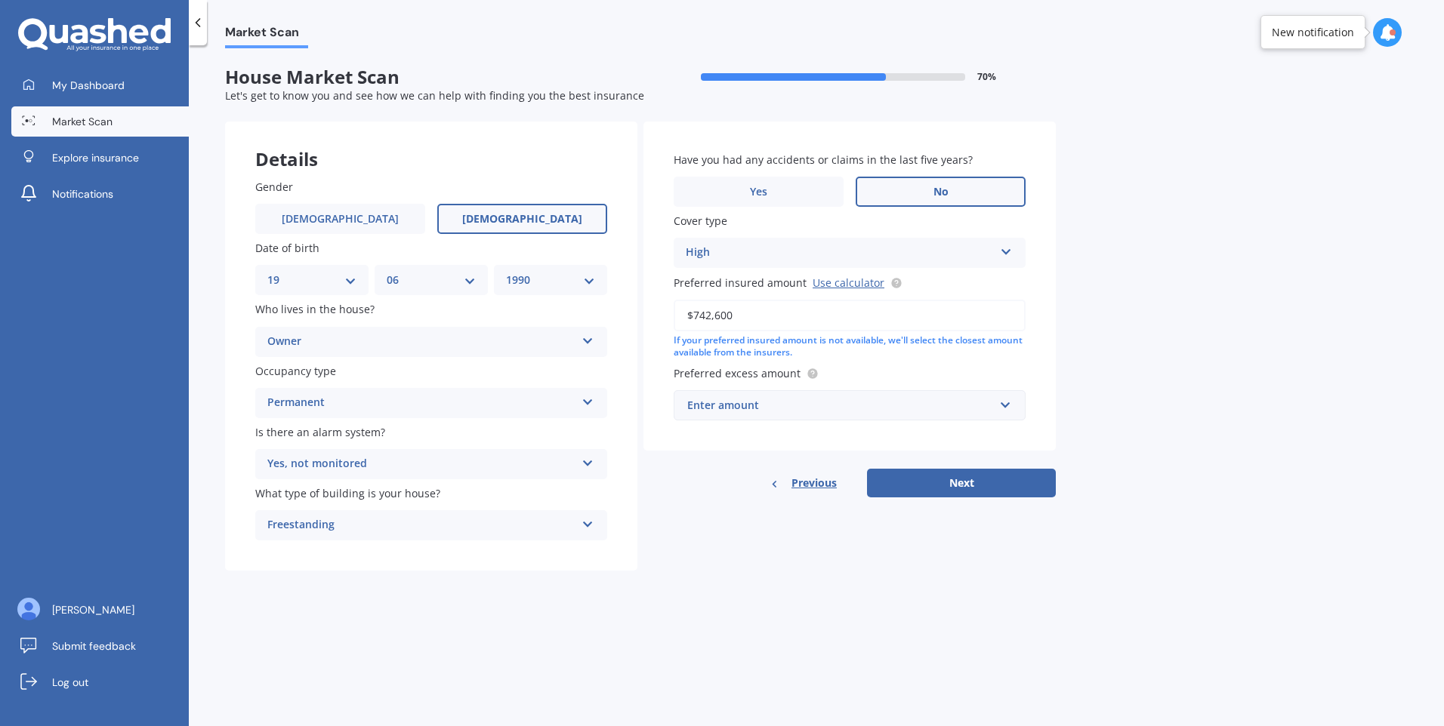
type input "$742,600"
click at [930, 398] on div "Enter amount" at bounding box center [840, 405] width 307 height 17
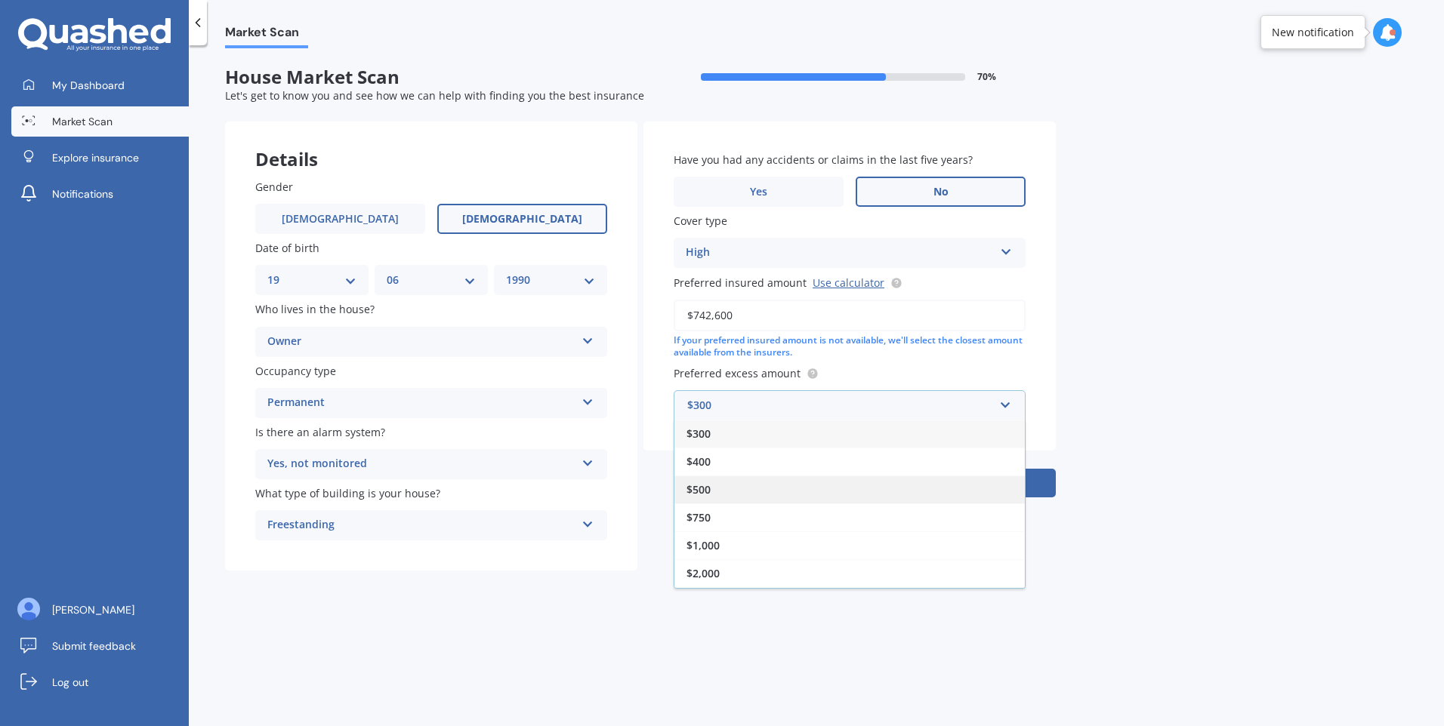
click at [732, 486] on div "$500" at bounding box center [849, 490] width 350 height 28
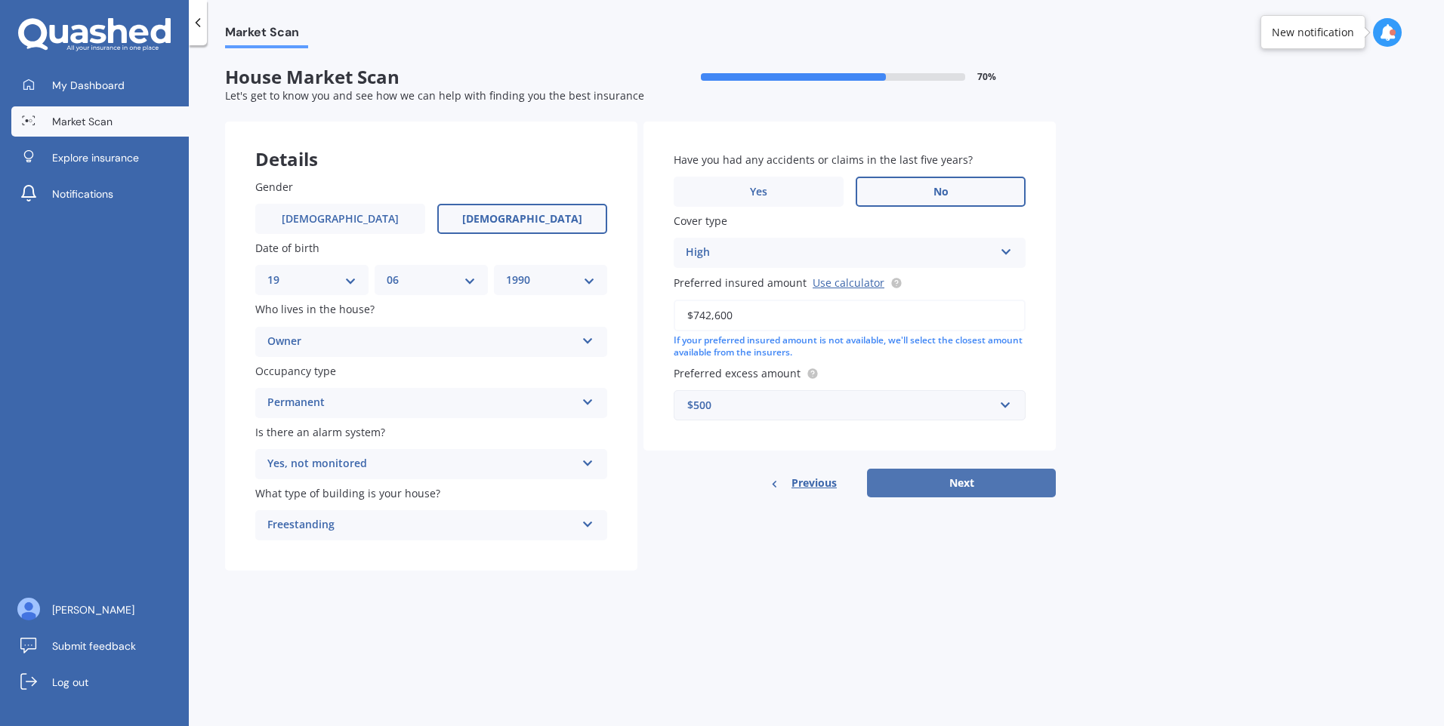
click at [977, 485] on button "Next" at bounding box center [961, 483] width 189 height 29
select select "19"
select select "06"
select select "1990"
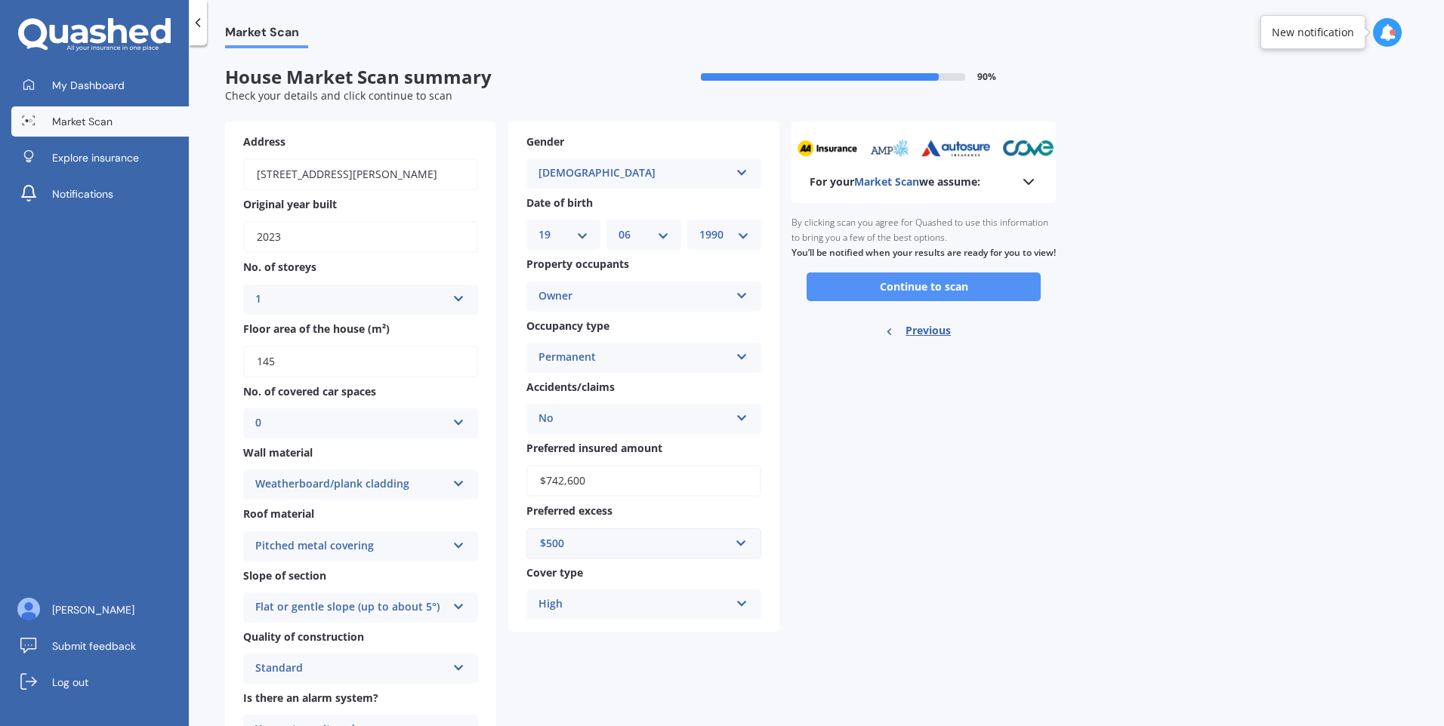
click at [899, 301] on button "Continue to scan" at bounding box center [923, 287] width 234 height 29
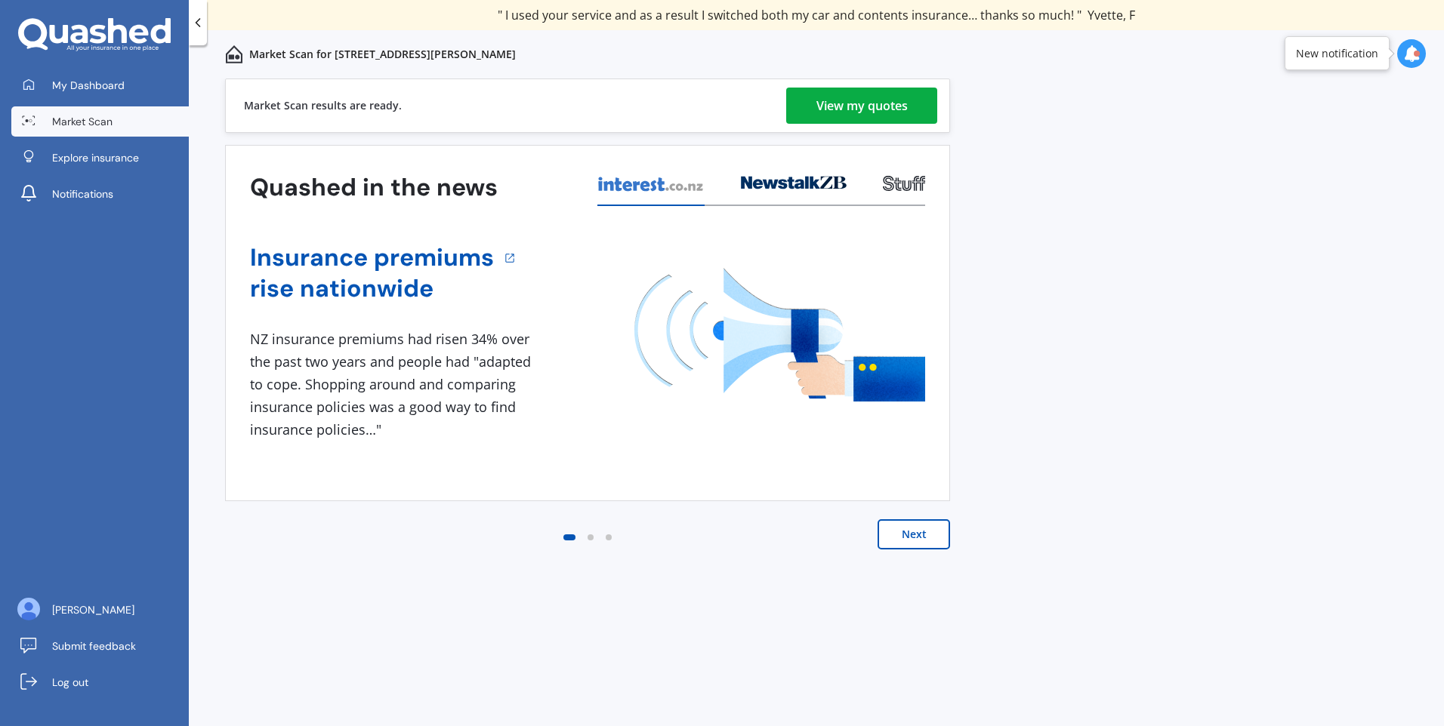
click at [1443, 726] on html "We are experiencing high volume of Market Scans . Just a heads up we will have …" at bounding box center [722, 363] width 1444 height 726
click at [879, 107] on div "View my quotes" at bounding box center [861, 106] width 91 height 36
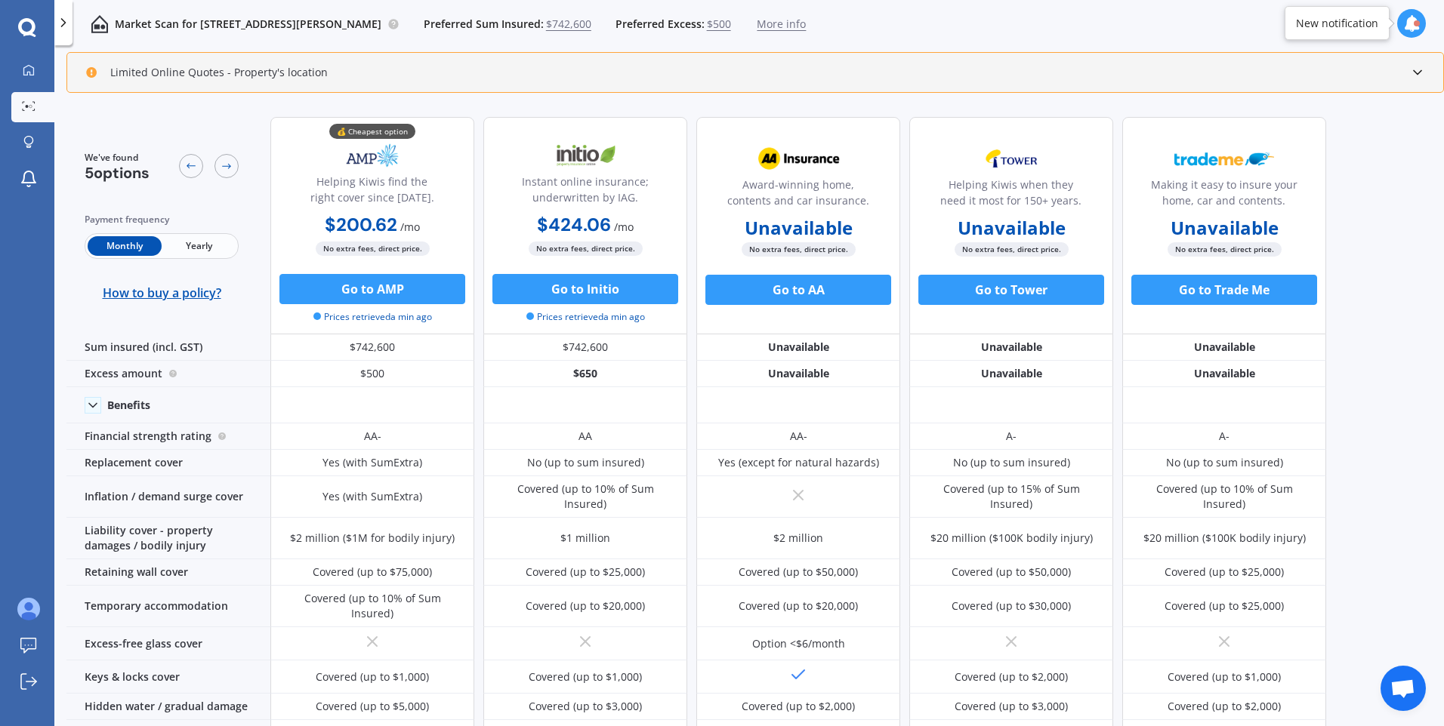
click at [201, 245] on span "Yearly" at bounding box center [199, 246] width 74 height 20
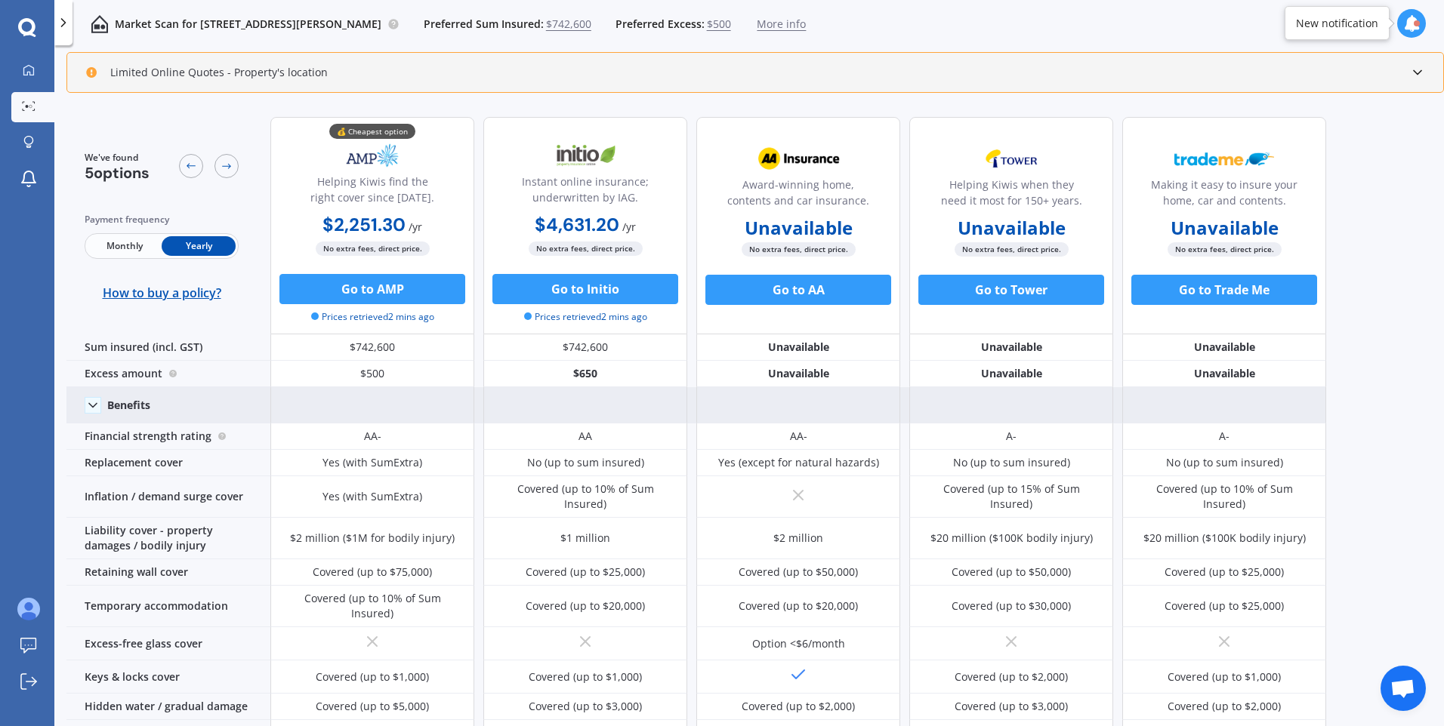
click at [146, 401] on div "Benefits" at bounding box center [128, 406] width 43 height 14
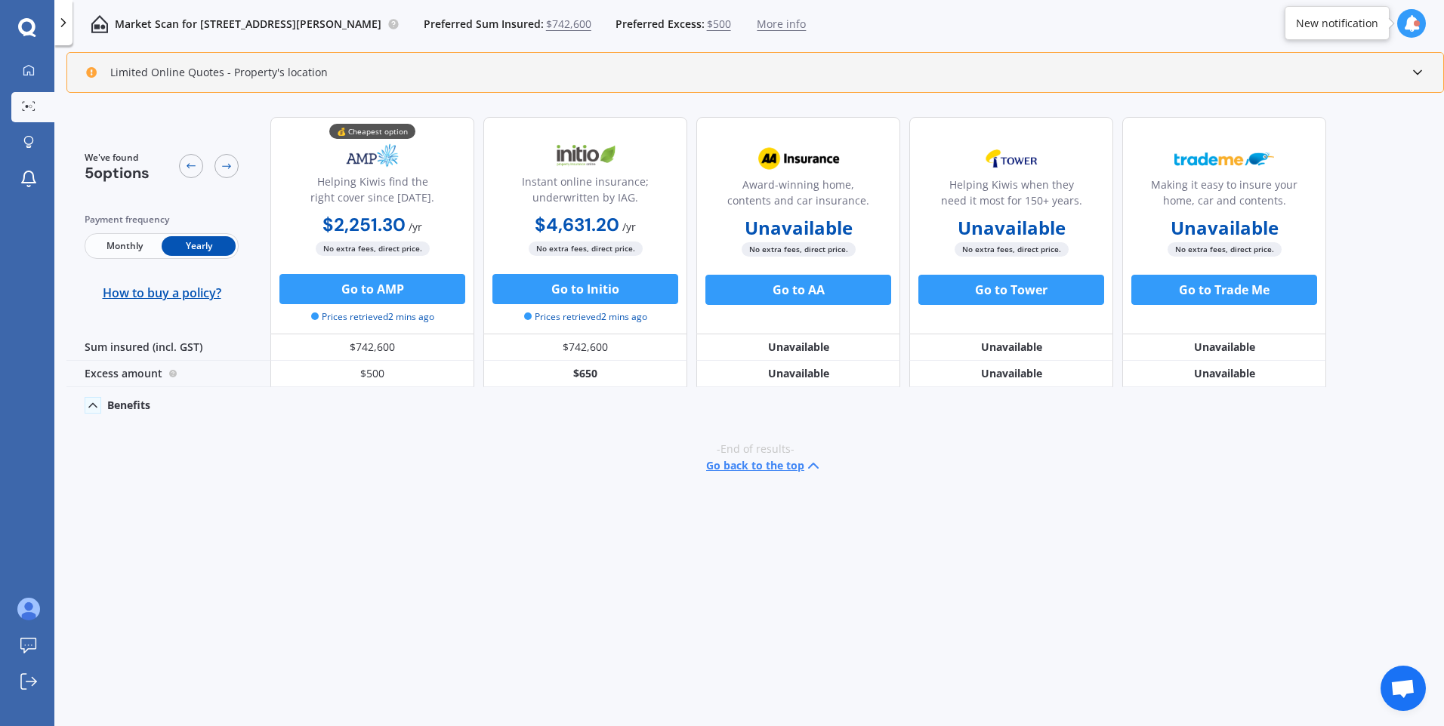
click at [146, 401] on div "Benefits" at bounding box center [128, 406] width 43 height 14
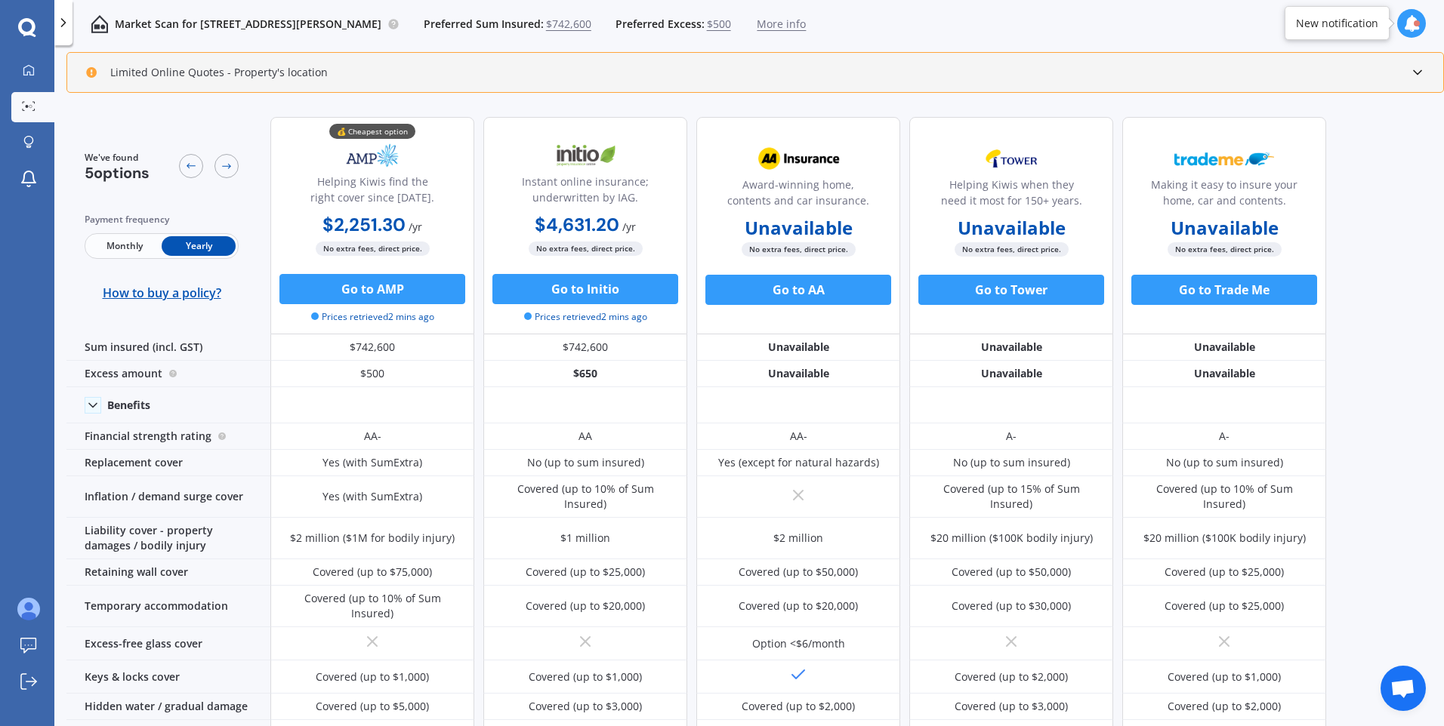
click at [334, 81] on div "Limited Online Quotes - Property's location One or more insurers were unable to…" at bounding box center [754, 72] width 1377 height 41
click at [1419, 69] on icon at bounding box center [1417, 72] width 15 height 15
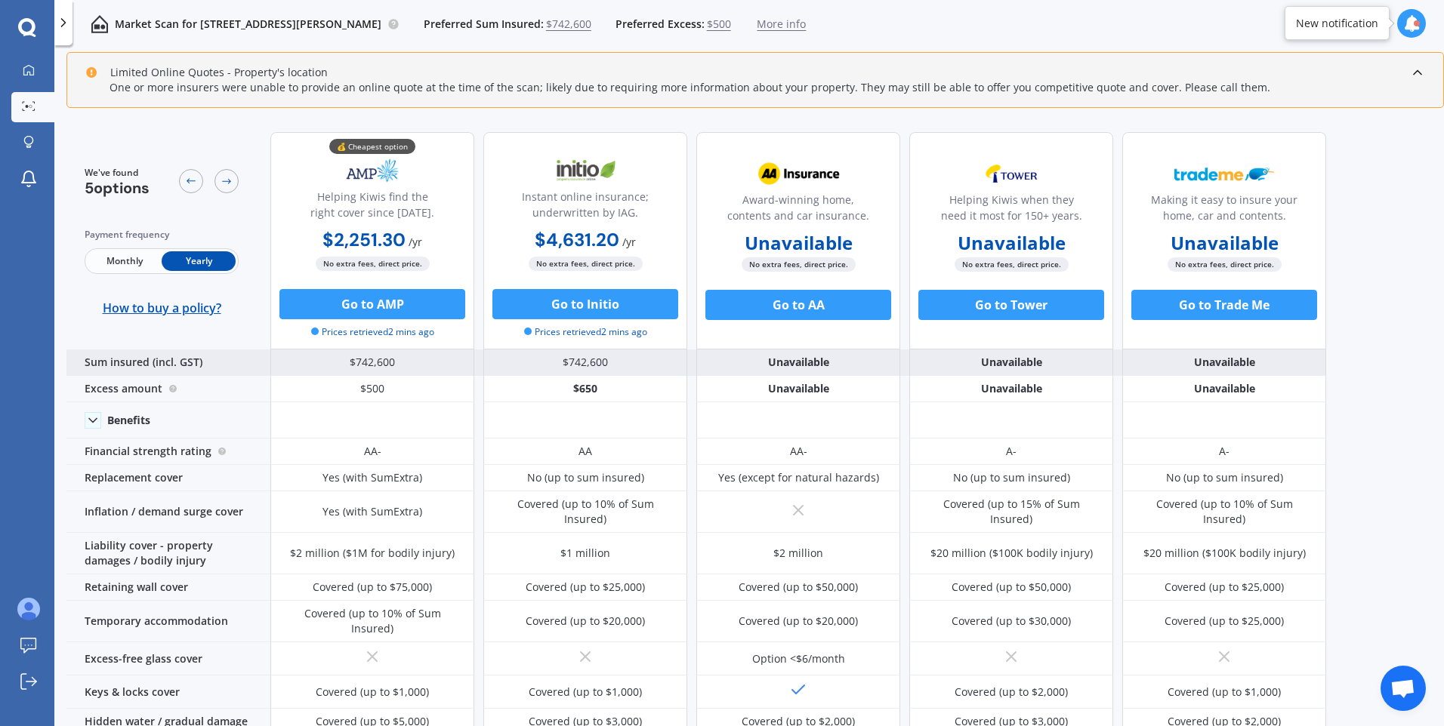
click at [167, 361] on div "Sum insured (incl. GST)" at bounding box center [168, 363] width 204 height 26
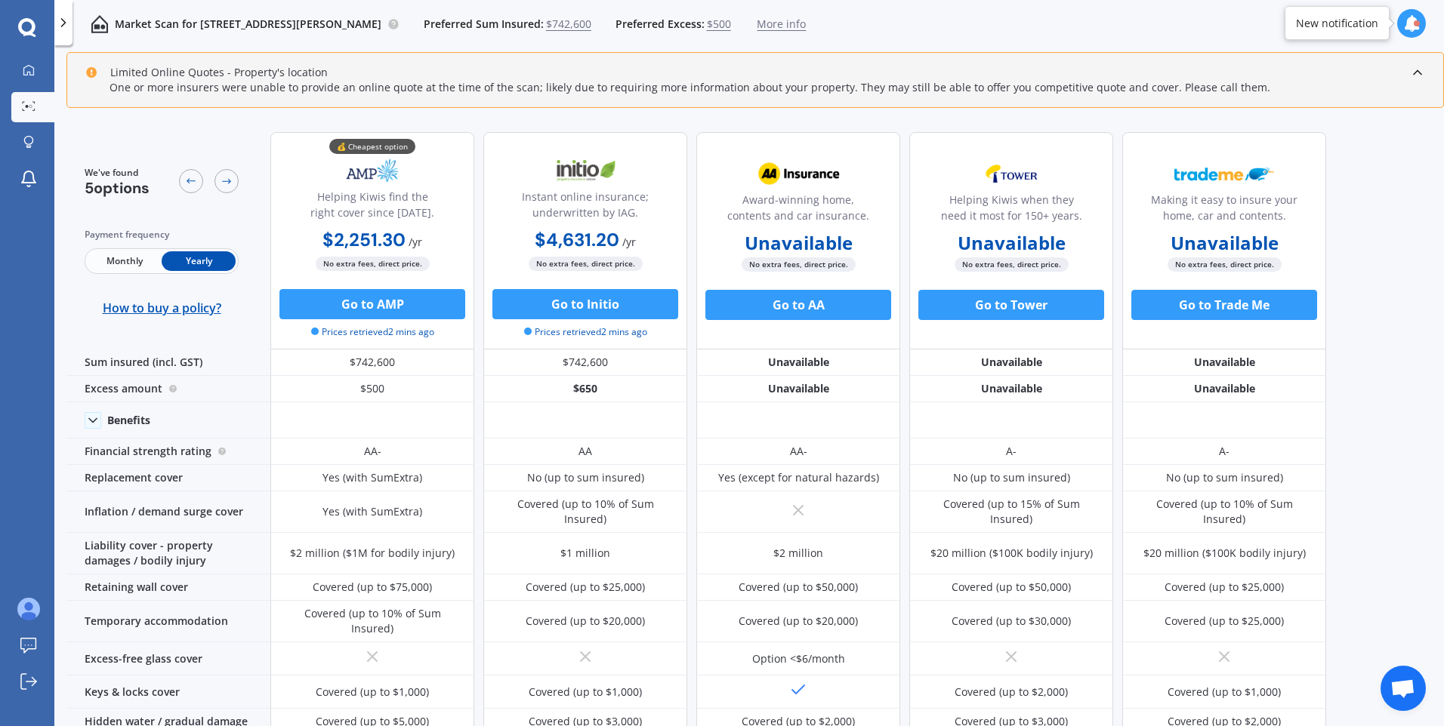
click at [591, 21] on span "$742,600" at bounding box center [568, 24] width 45 height 15
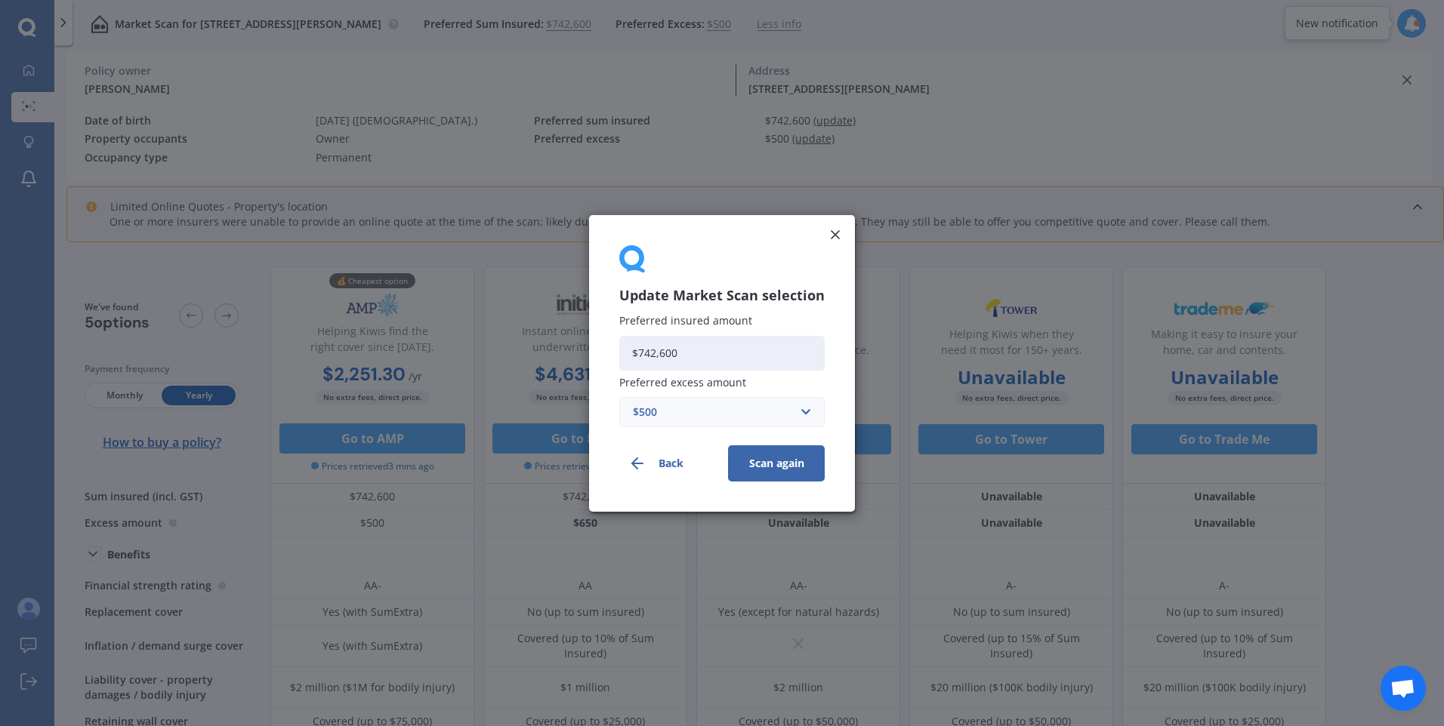
drag, startPoint x: 706, startPoint y: 351, endPoint x: 607, endPoint y: 341, distance: 99.5
click at [607, 341] on div "Update Market Scan selection Preferred insured amount $742,600 Preferred excess…" at bounding box center [722, 363] width 266 height 297
type input "$500,000"
click at [788, 472] on button "Scan again" at bounding box center [776, 463] width 97 height 36
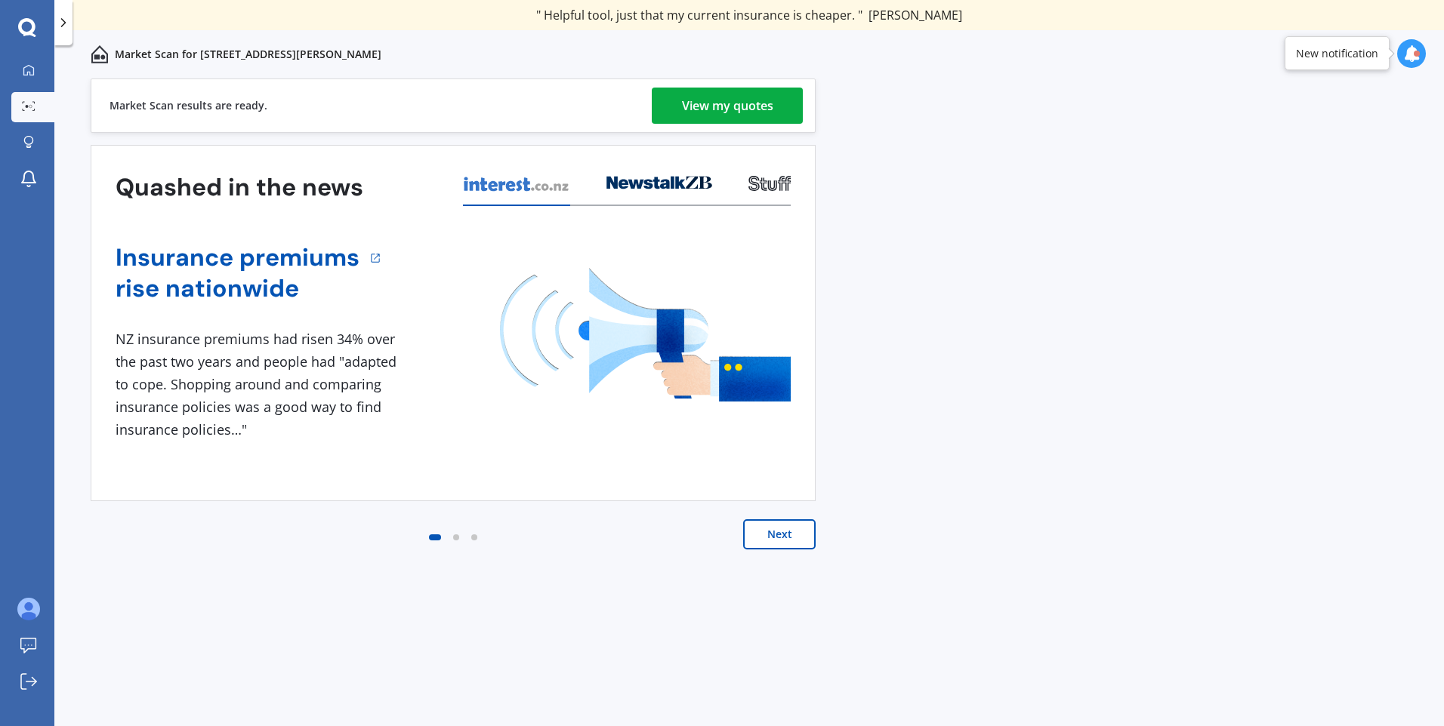
click at [727, 116] on div "View my quotes" at bounding box center [727, 106] width 91 height 36
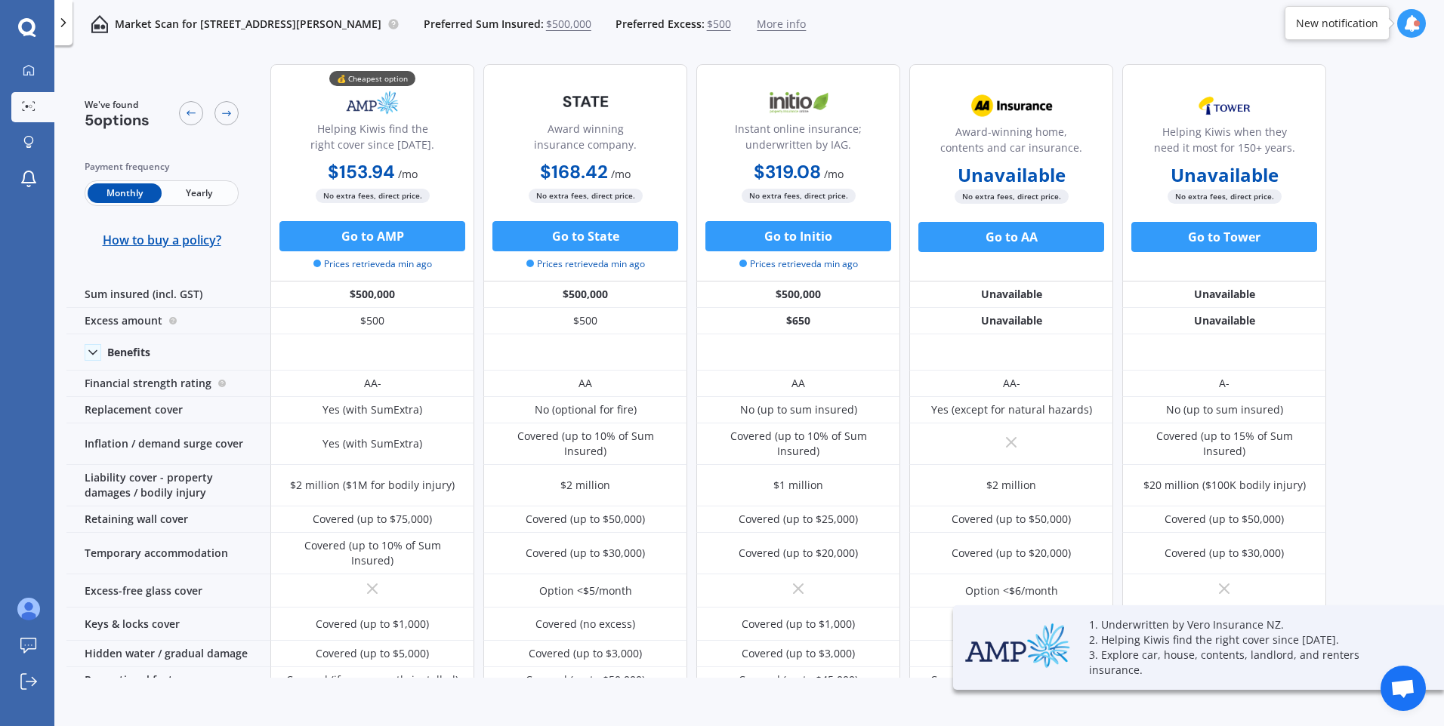
click at [216, 196] on span "Yearly" at bounding box center [199, 193] width 74 height 20
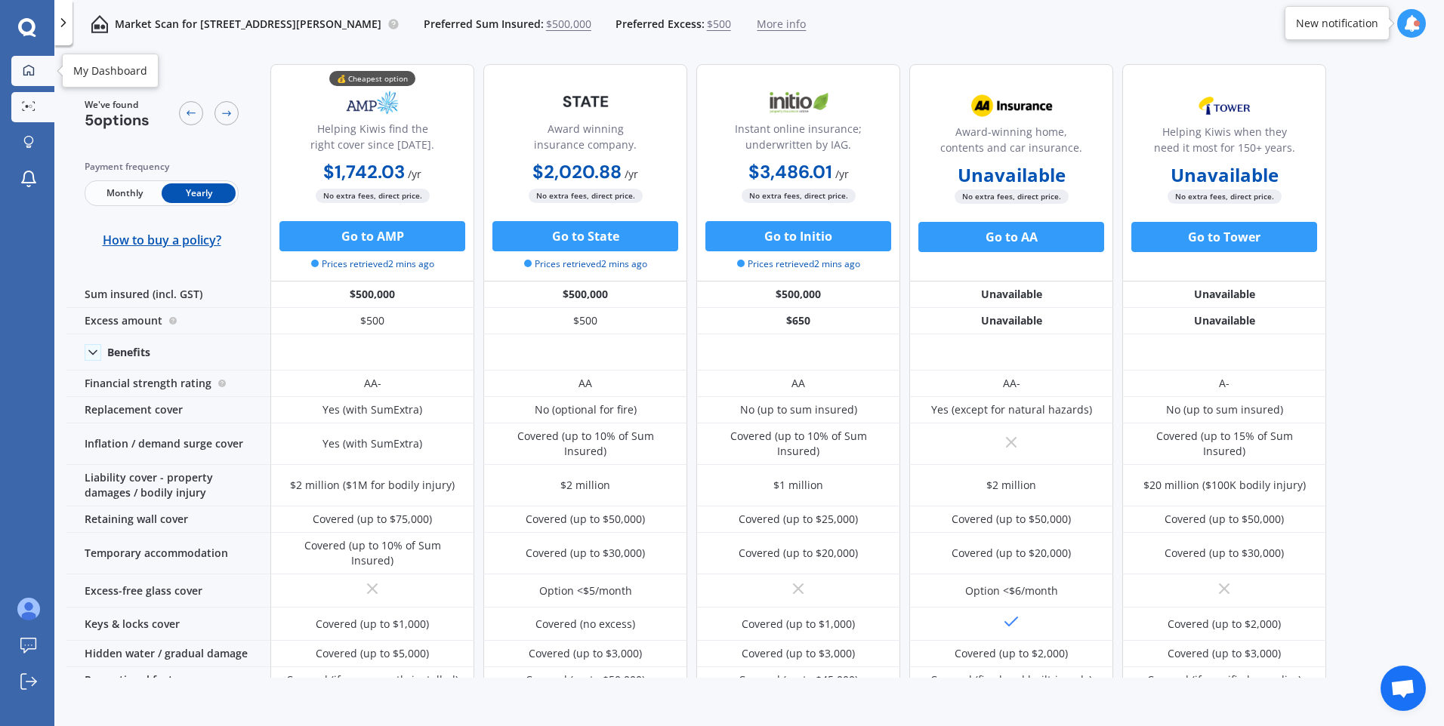
click at [36, 74] on div at bounding box center [28, 71] width 23 height 14
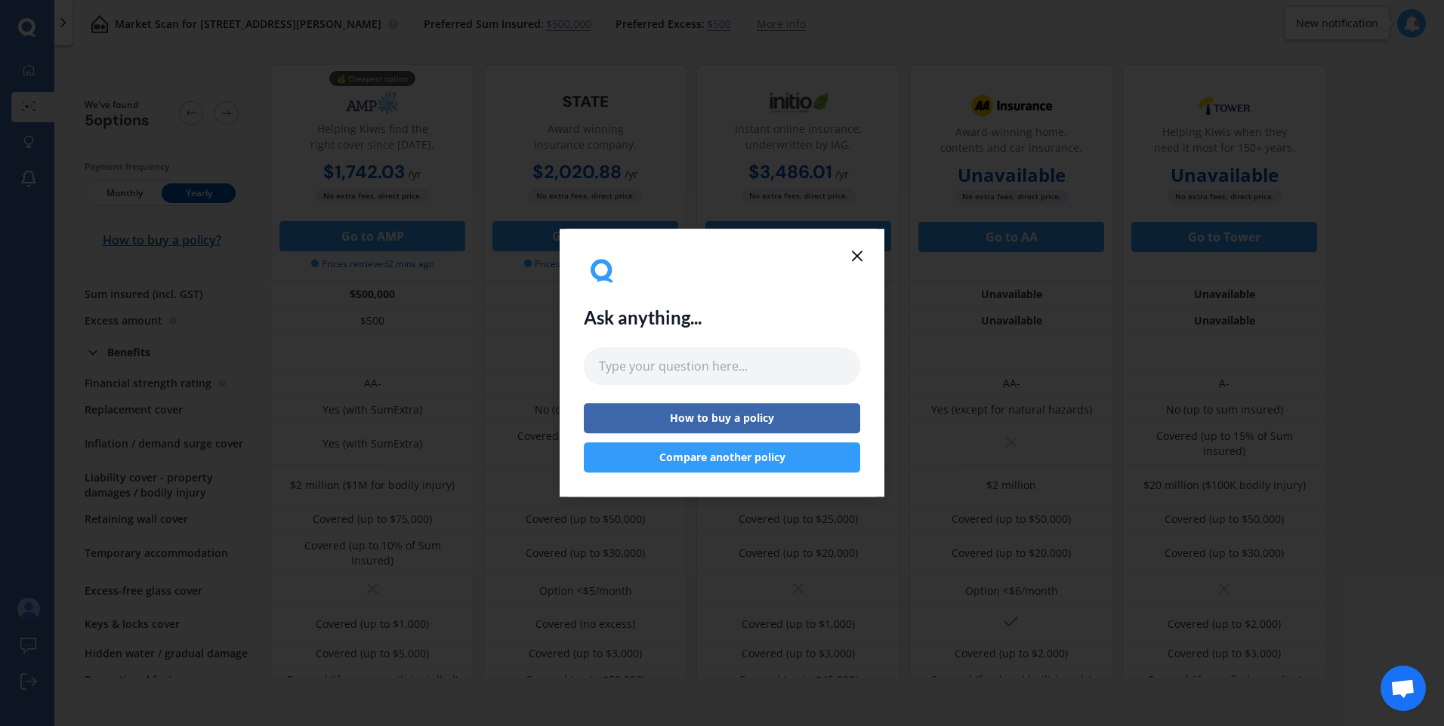
click at [858, 255] on icon at bounding box center [857, 256] width 18 height 18
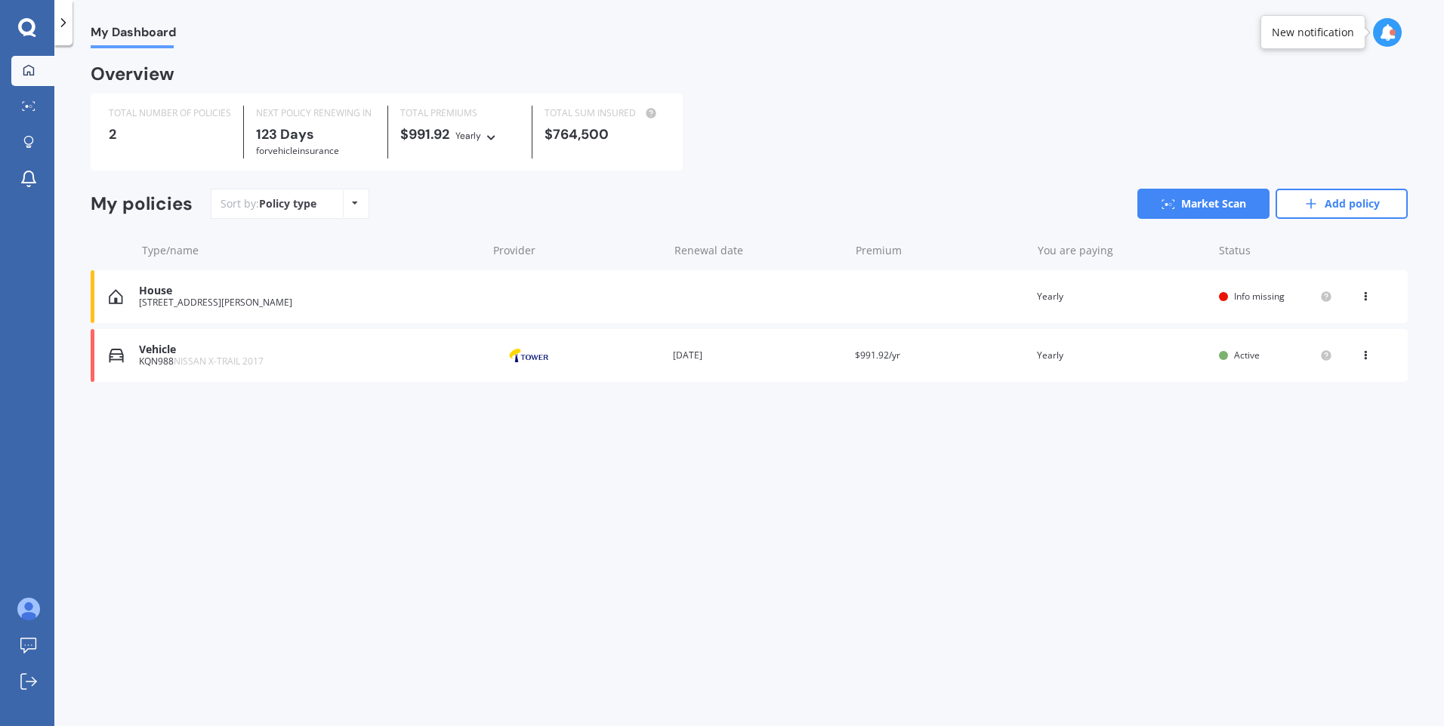
click at [255, 352] on div "Vehicle" at bounding box center [309, 350] width 340 height 13
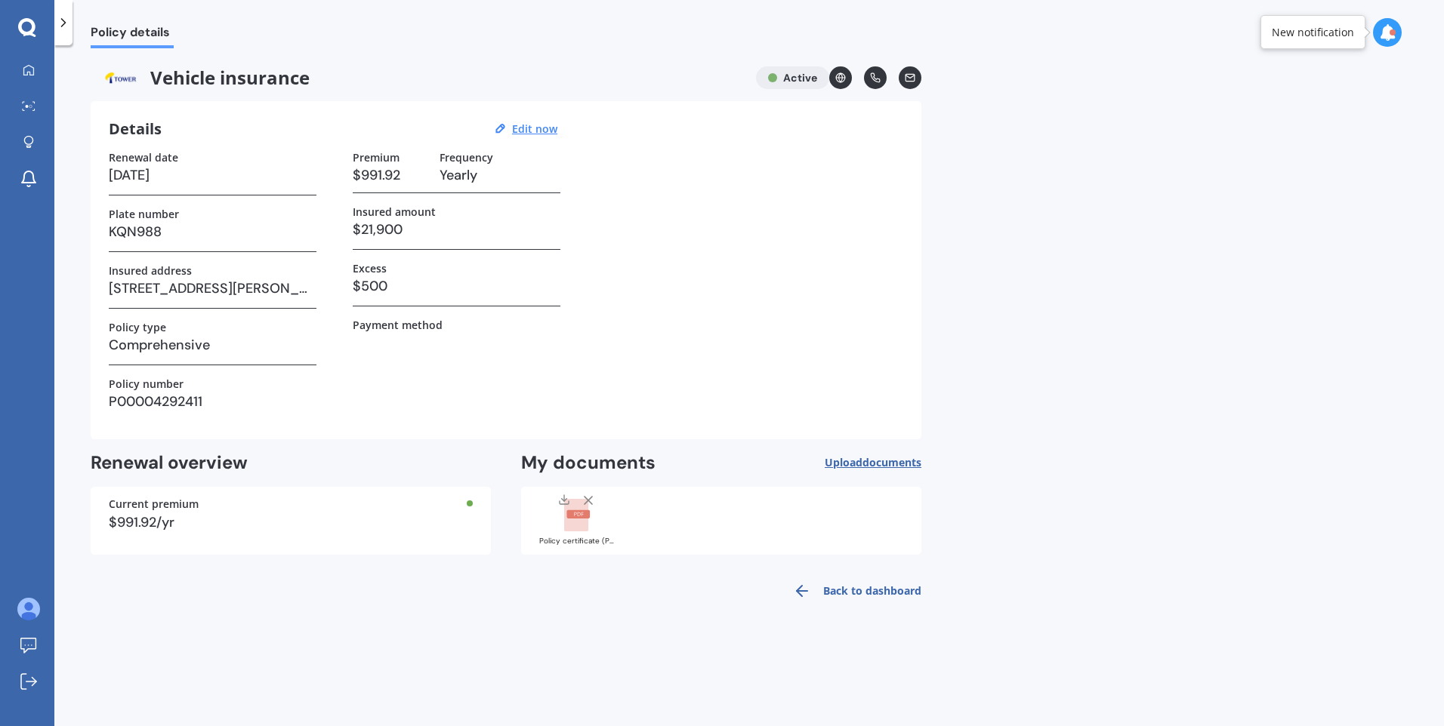
click at [849, 584] on link "Back to dashboard" at bounding box center [852, 591] width 137 height 36
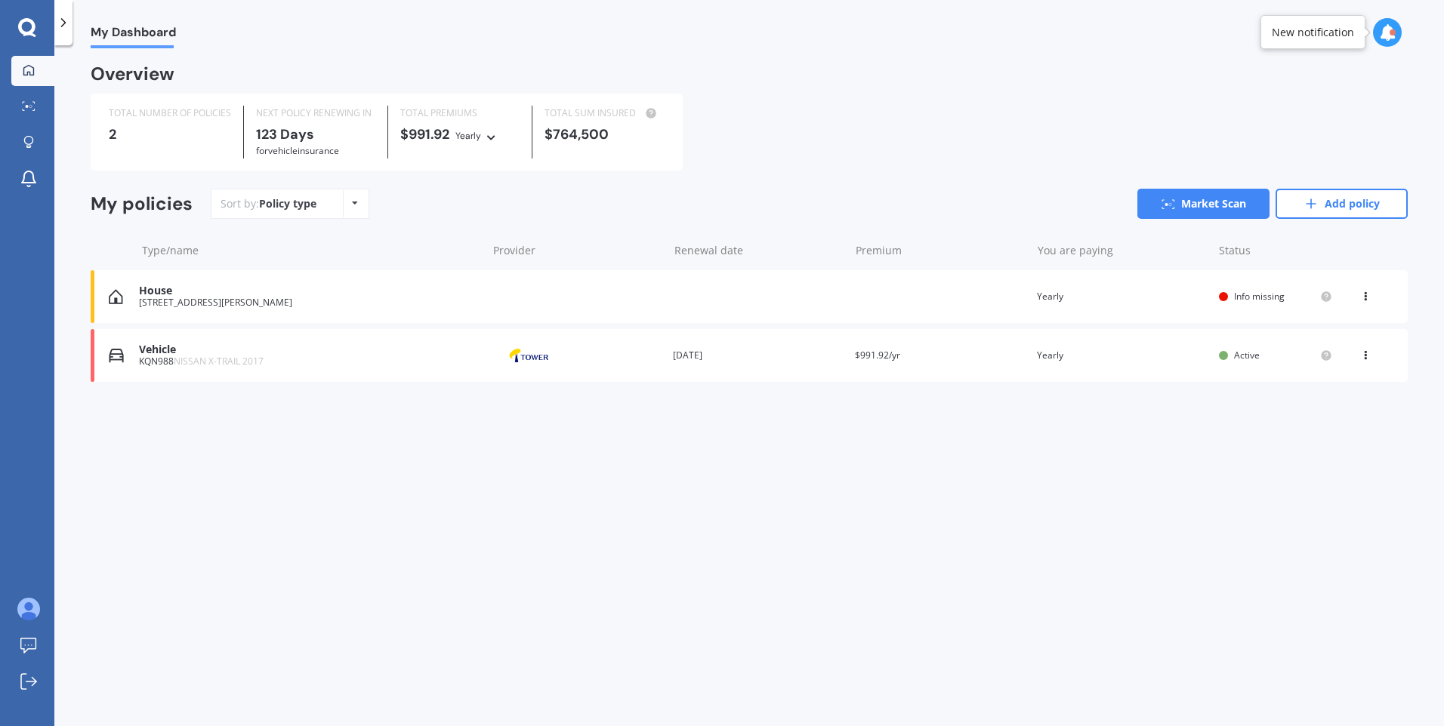
click at [1364, 356] on icon at bounding box center [1365, 352] width 11 height 9
click at [1115, 351] on div "You are paying Yearly" at bounding box center [1122, 355] width 170 height 15
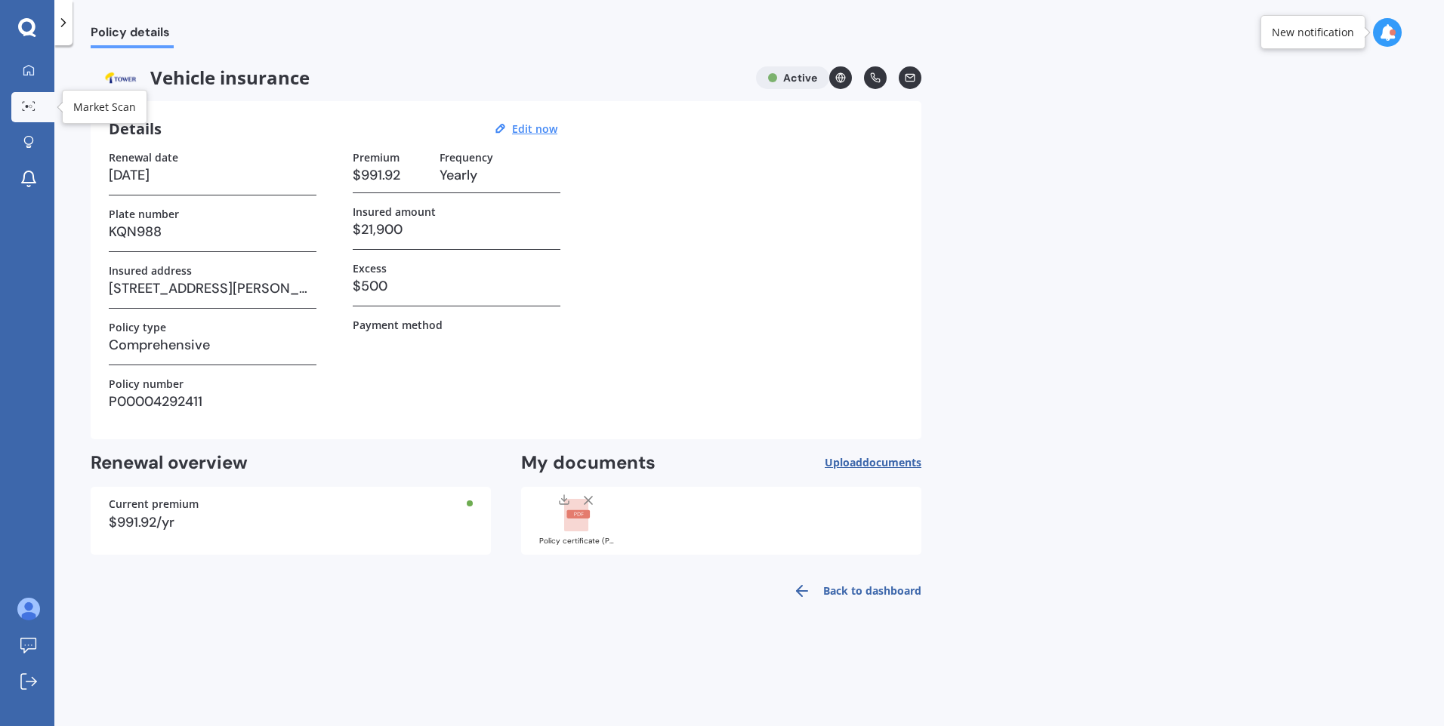
click at [29, 112] on div at bounding box center [28, 106] width 23 height 11
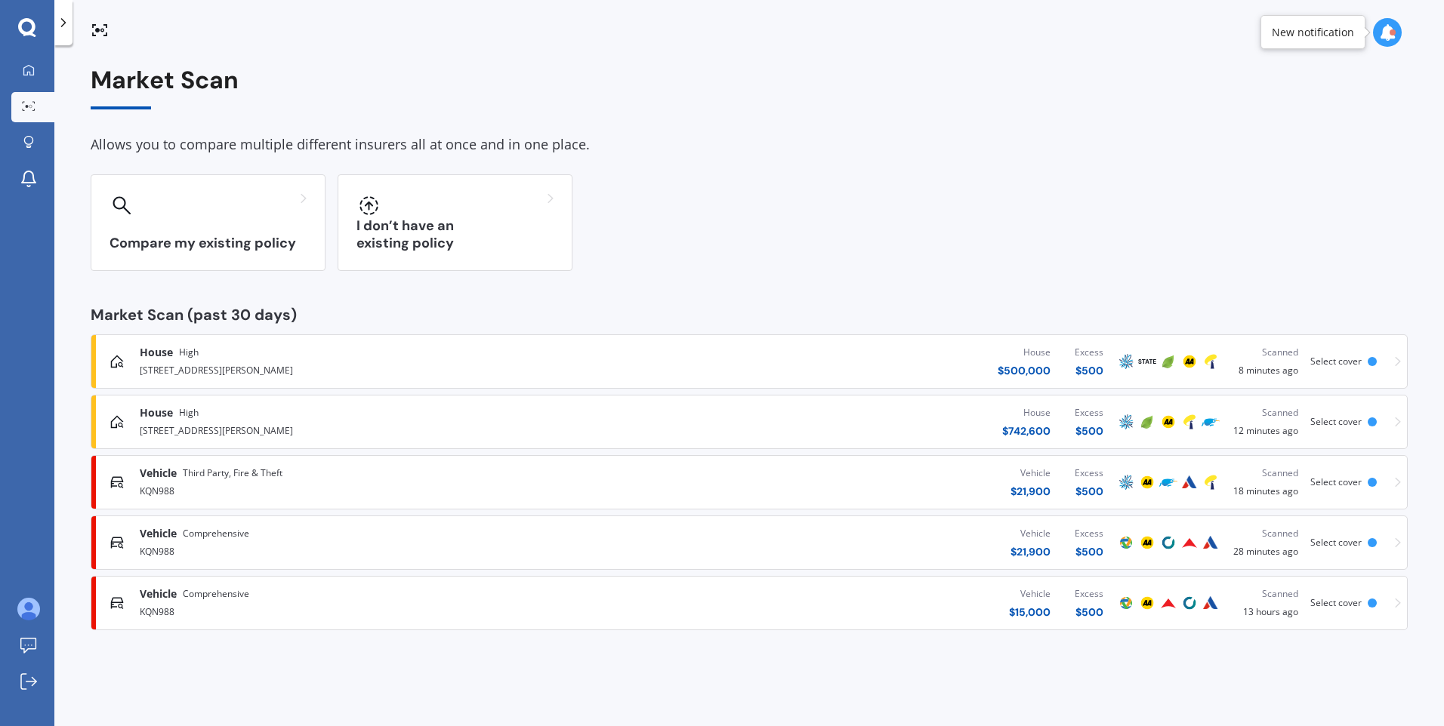
click at [347, 476] on div "Vehicle Third Party, Fire & Theft" at bounding box center [376, 473] width 473 height 15
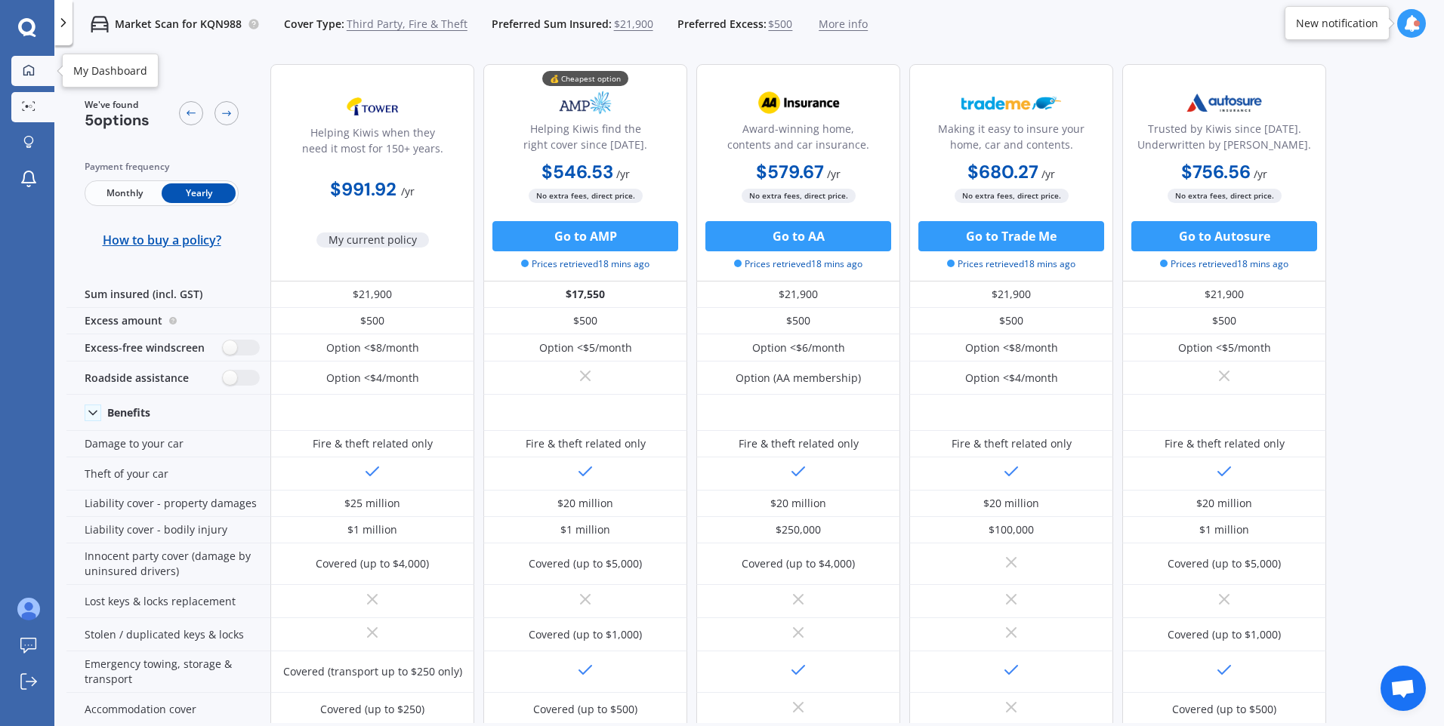
click at [33, 62] on link "My Dashboard" at bounding box center [32, 71] width 43 height 30
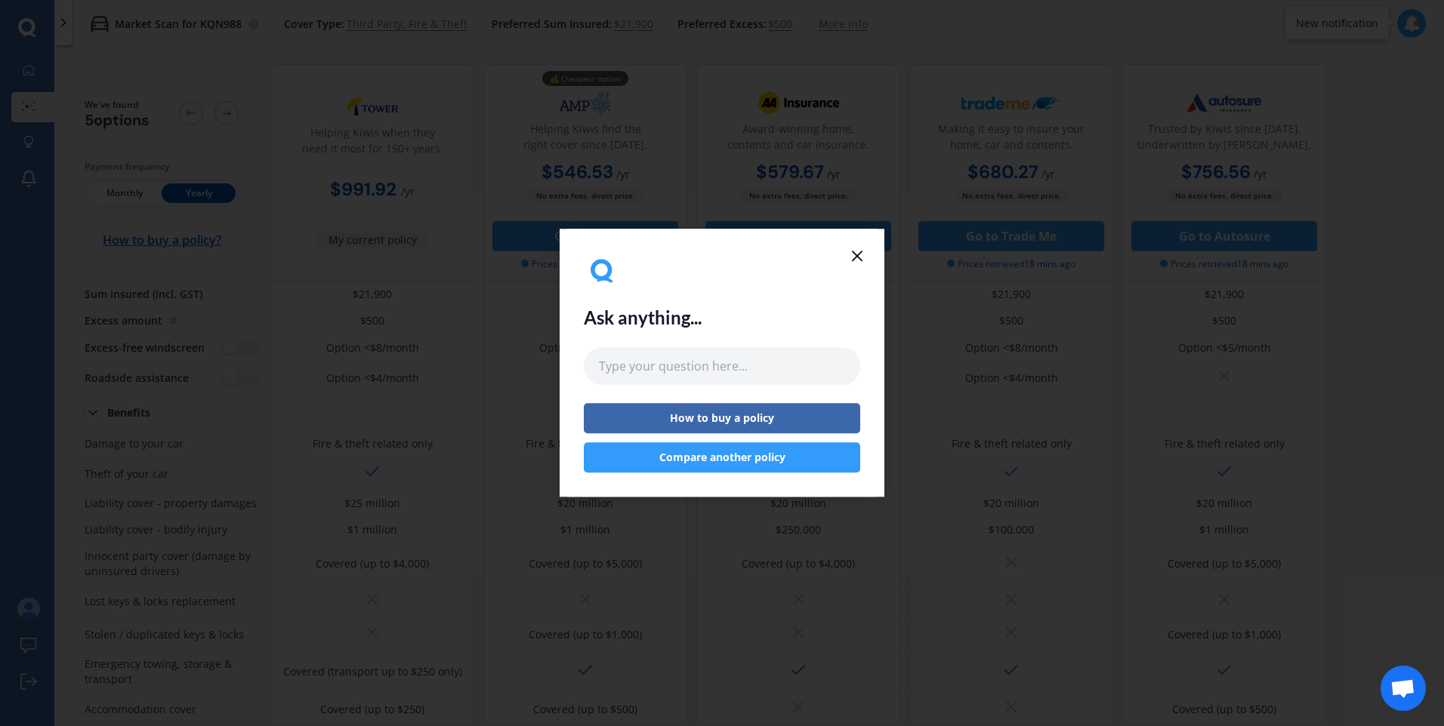
click at [859, 259] on icon at bounding box center [857, 256] width 18 height 18
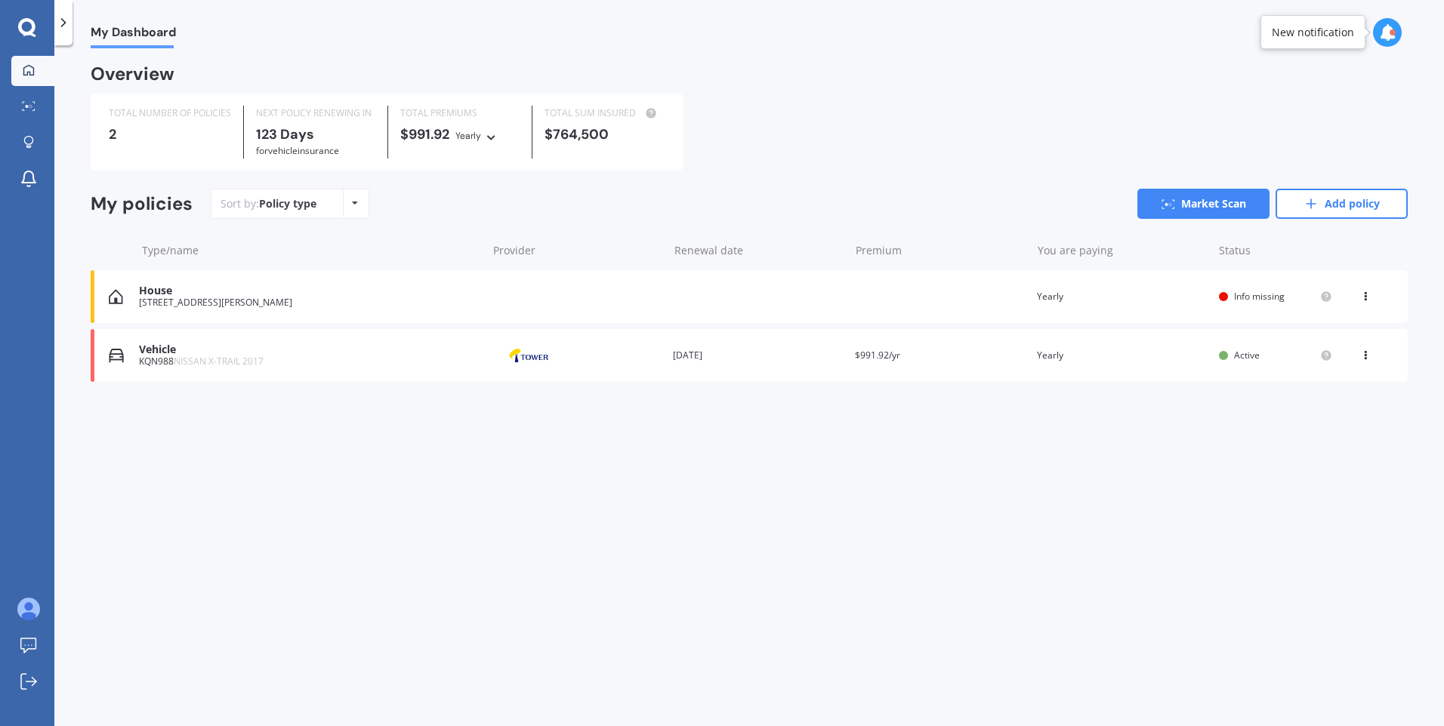
click at [70, 28] on icon at bounding box center [63, 22] width 15 height 15
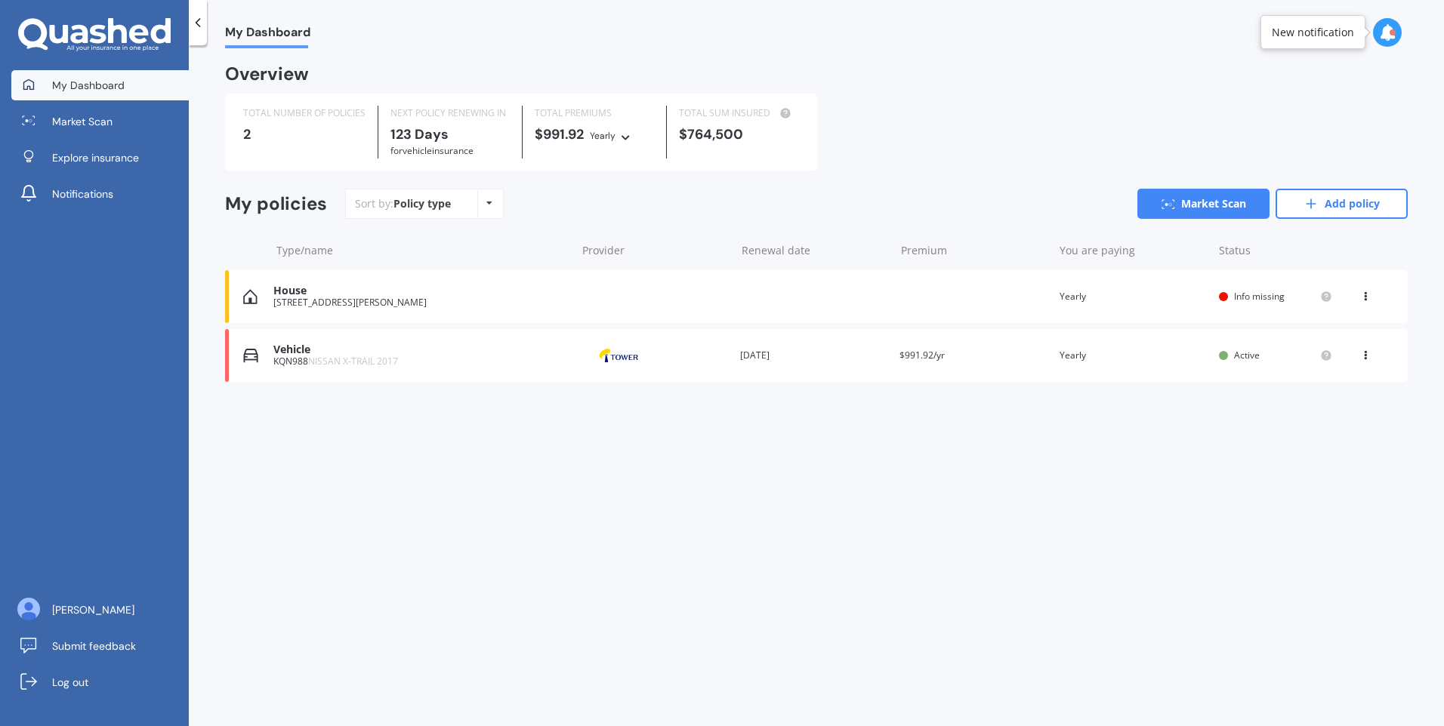
click at [299, 32] on span "My Dashboard" at bounding box center [267, 35] width 85 height 20
click at [1317, 199] on icon at bounding box center [1310, 203] width 15 height 15
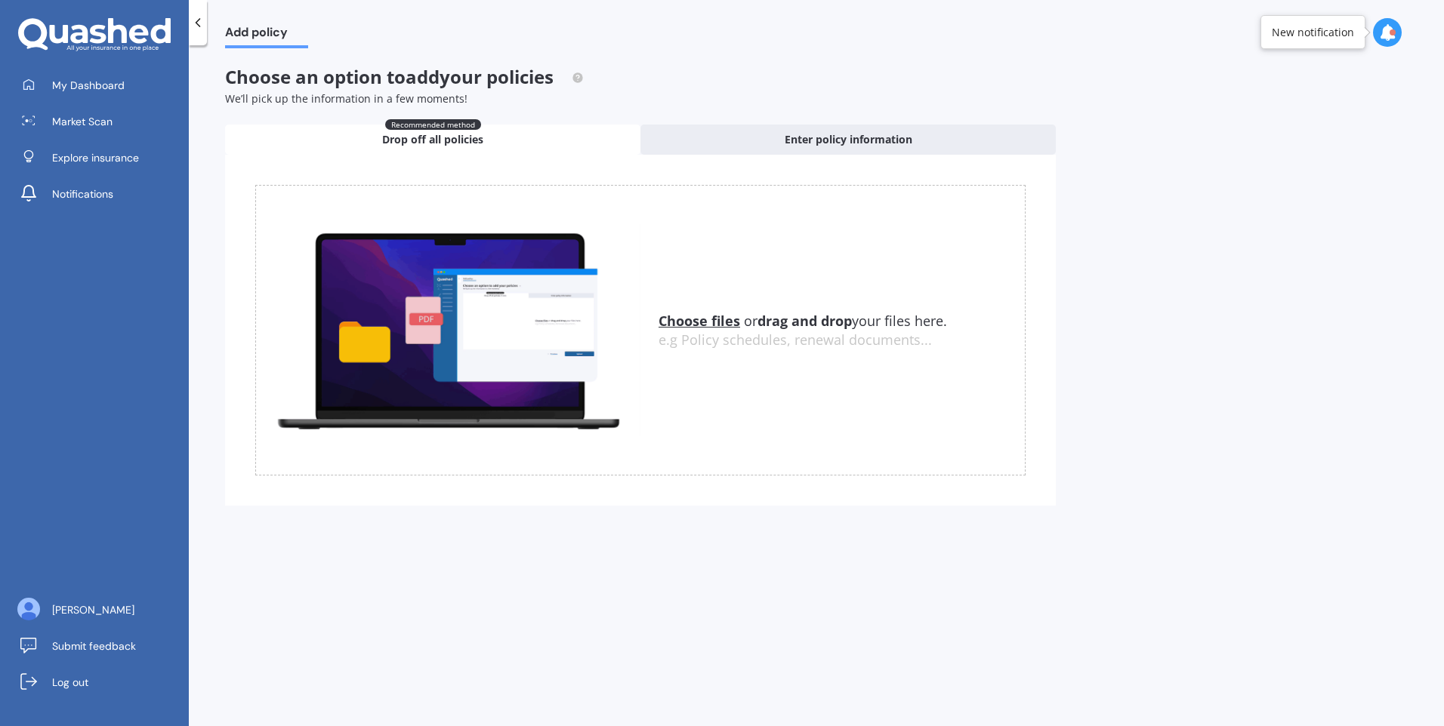
click at [712, 319] on u "Choose files" at bounding box center [699, 321] width 82 height 18
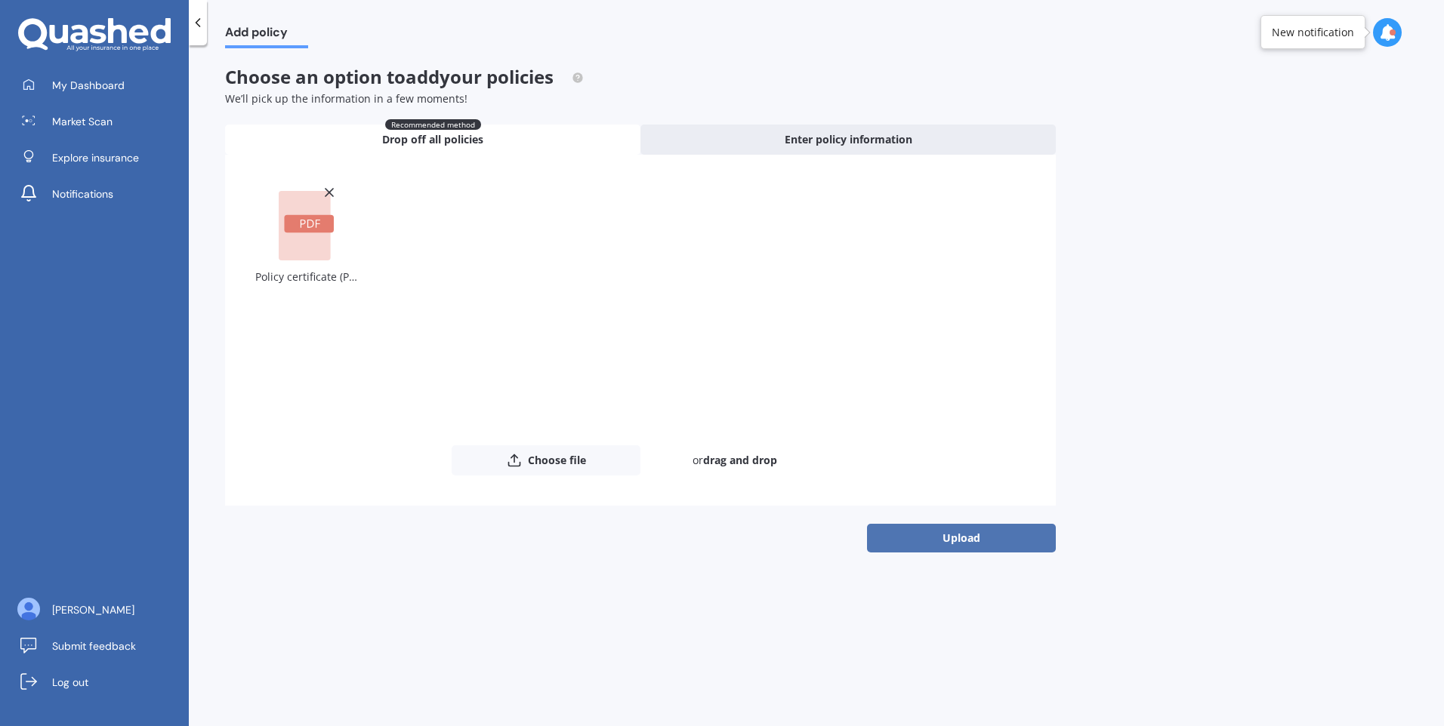
click at [921, 540] on button "Upload" at bounding box center [961, 538] width 189 height 29
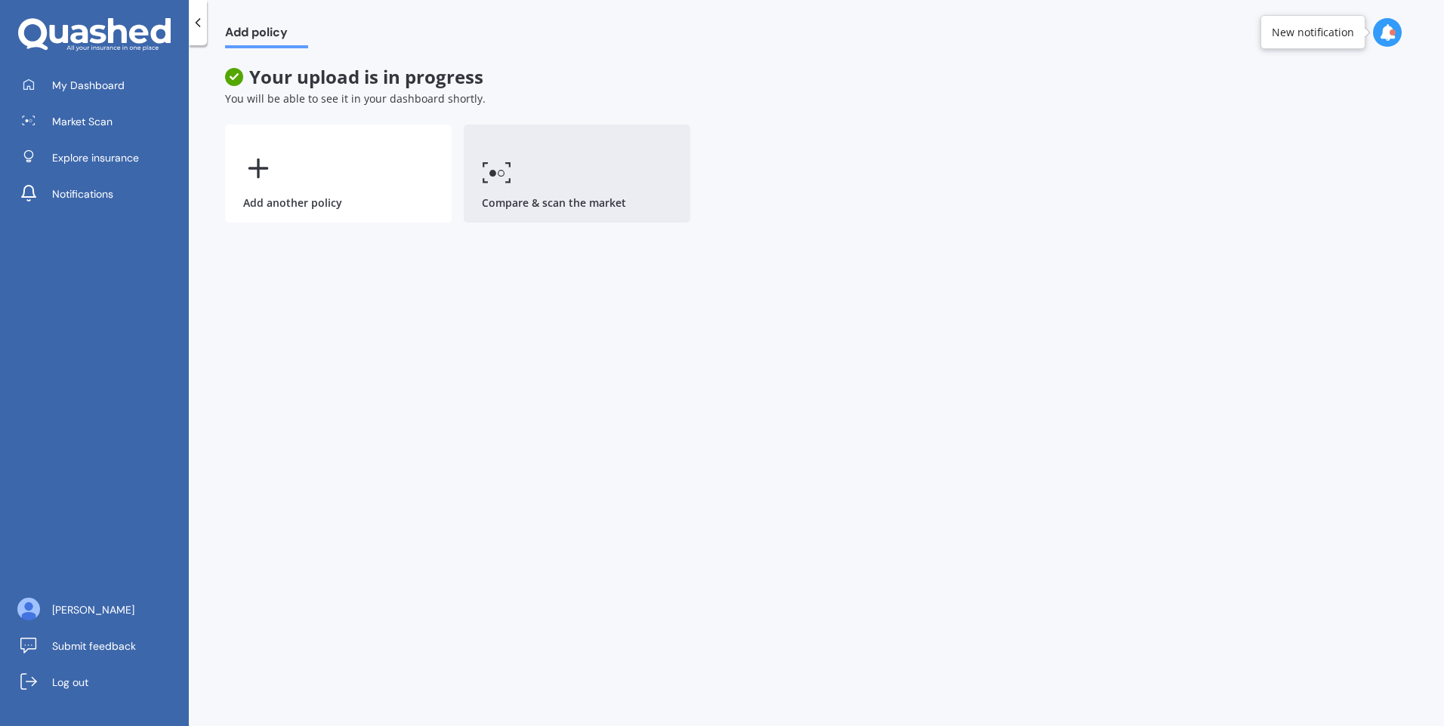
click at [516, 199] on link "Compare & scan the market" at bounding box center [577, 174] width 227 height 98
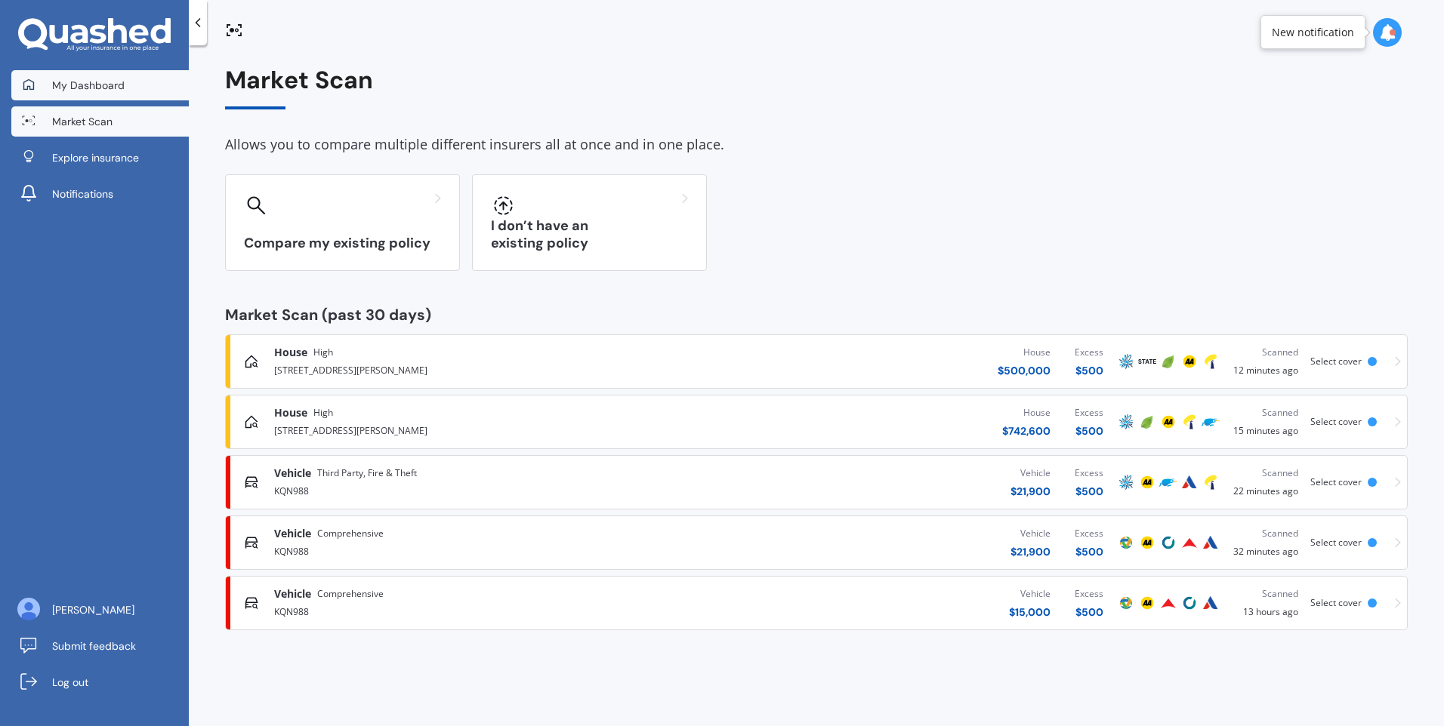
click at [97, 91] on link "My Dashboard" at bounding box center [99, 85] width 177 height 30
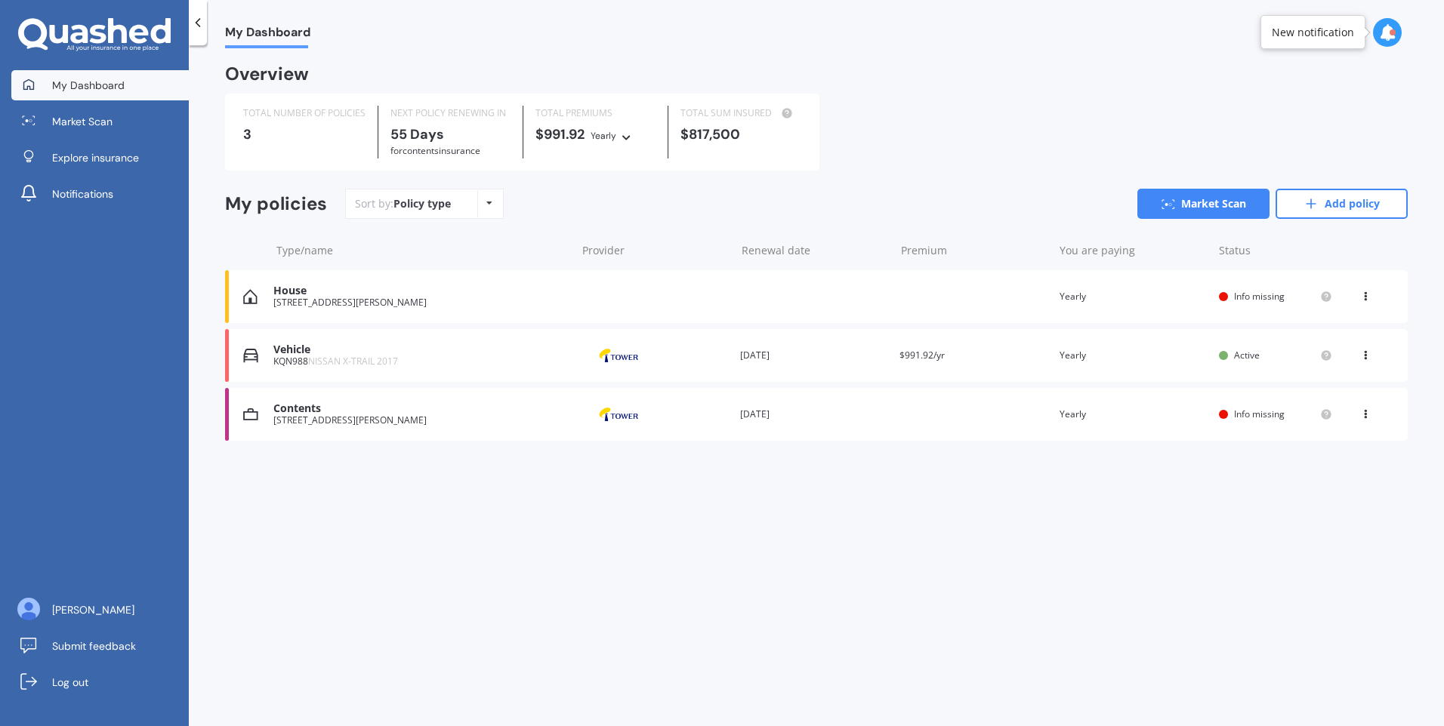
click at [1346, 414] on div "View option View policy Delete" at bounding box center [1366, 414] width 45 height 15
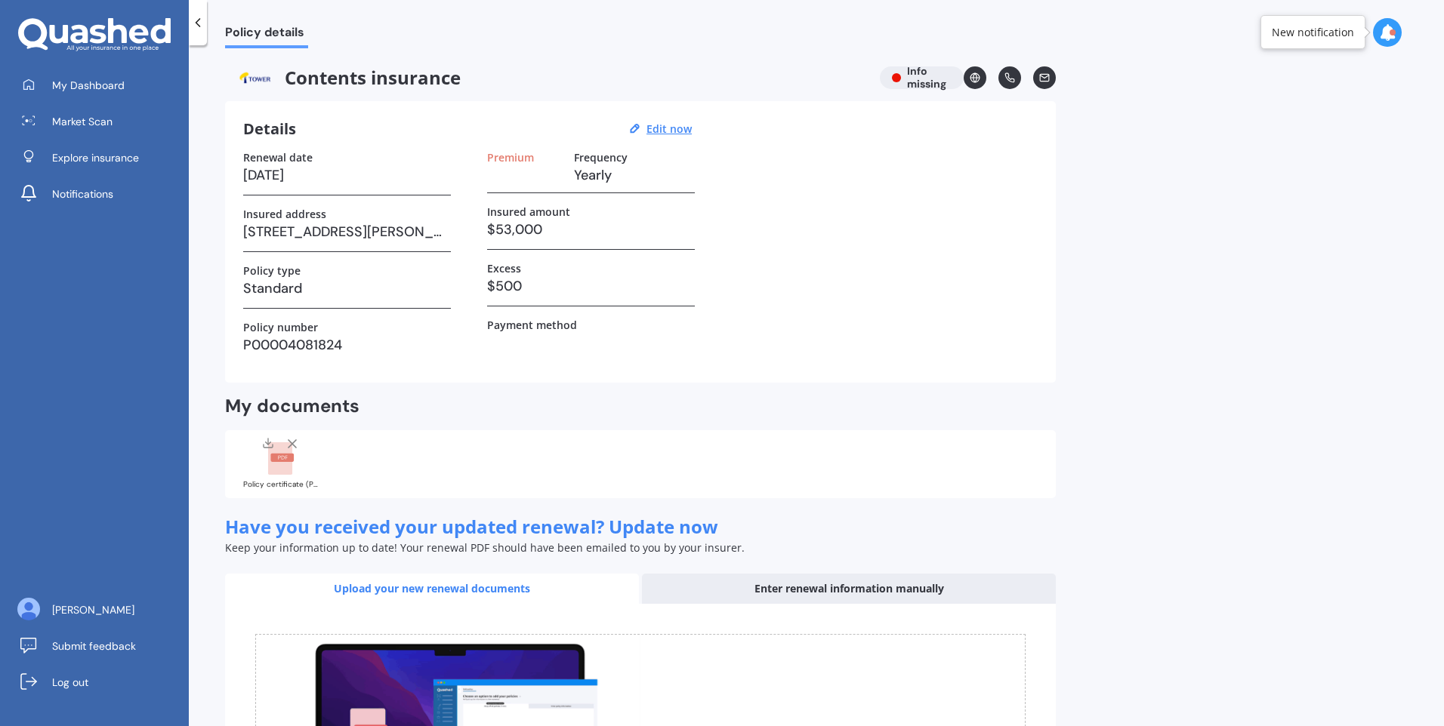
click at [541, 183] on h3 at bounding box center [524, 175] width 75 height 23
click at [511, 168] on h3 at bounding box center [524, 175] width 75 height 23
click at [609, 168] on h3 "Yearly" at bounding box center [634, 175] width 121 height 23
click at [673, 130] on u "Edit now" at bounding box center [668, 129] width 45 height 14
select select "10"
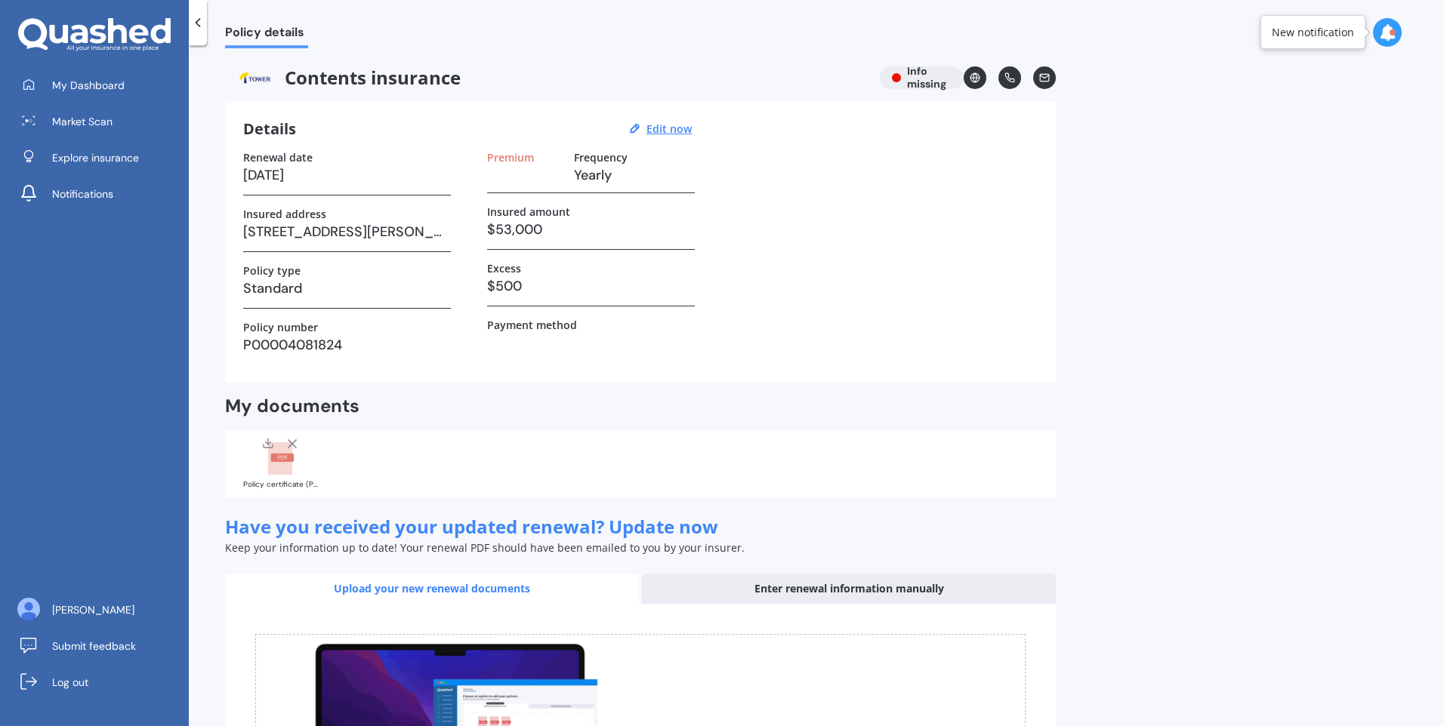
select select "12"
select select "2025"
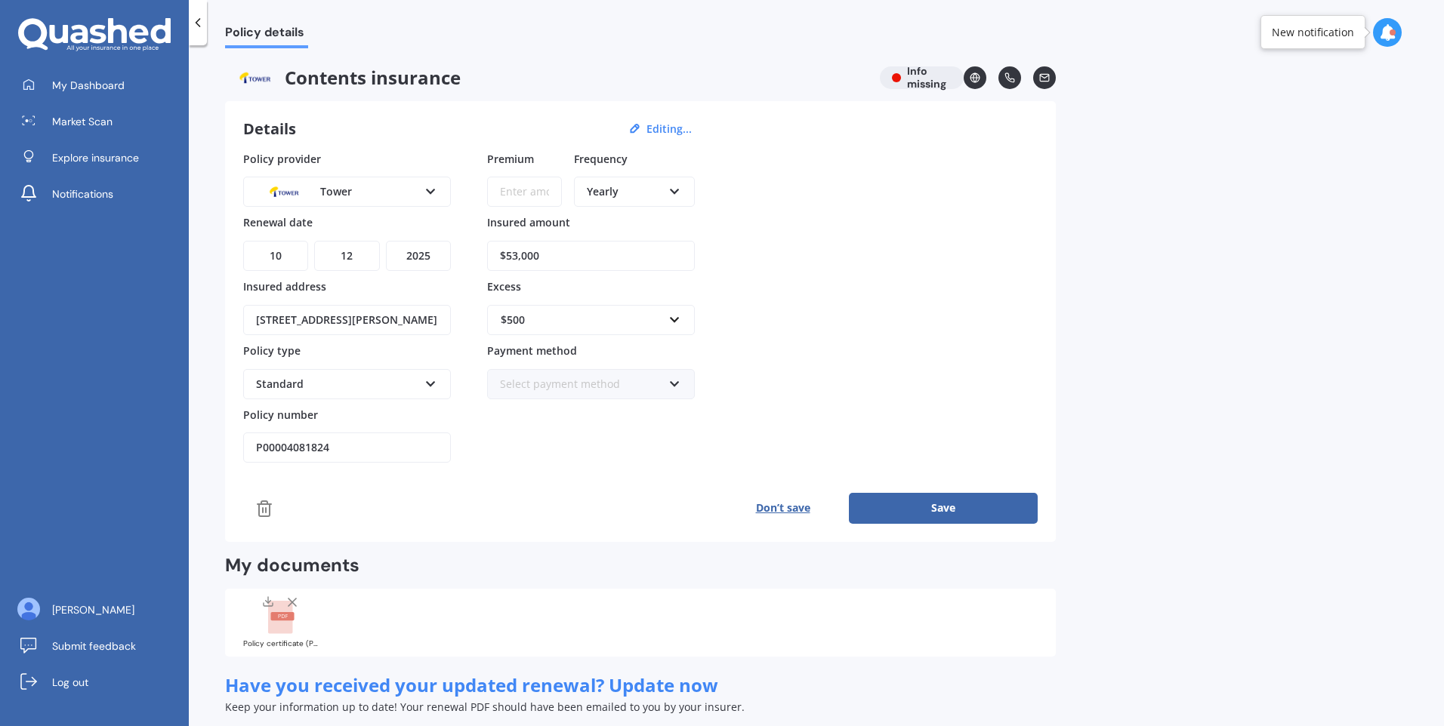
click at [521, 196] on input "Premium" at bounding box center [524, 192] width 75 height 30
paste input "$640.45"
type input "$640.45"
click at [995, 336] on div "Policy provider Tower AA AMI AMP ANZ ASB Ando BNZ Co-Operative Bank FMG Initio …" at bounding box center [640, 307] width 794 height 313
click at [929, 514] on button "Save" at bounding box center [943, 508] width 189 height 30
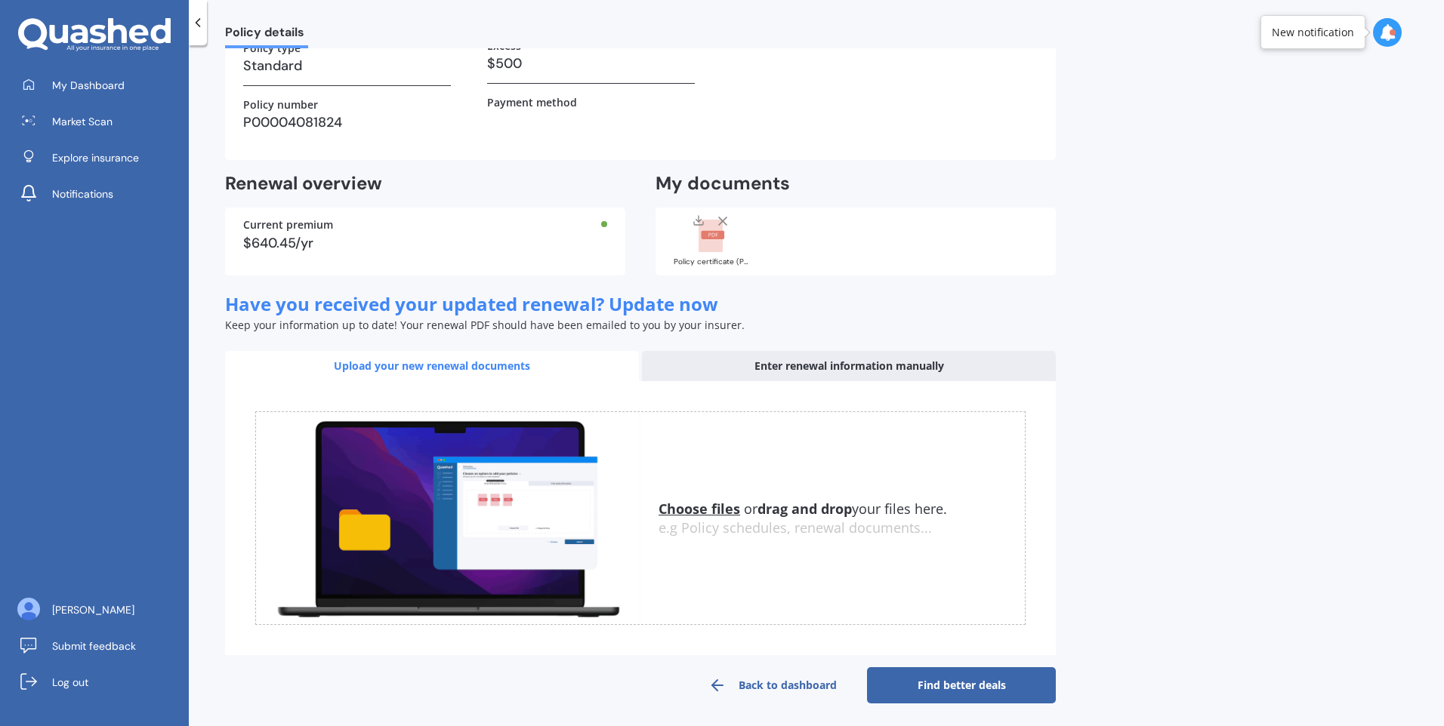
scroll to position [227, 0]
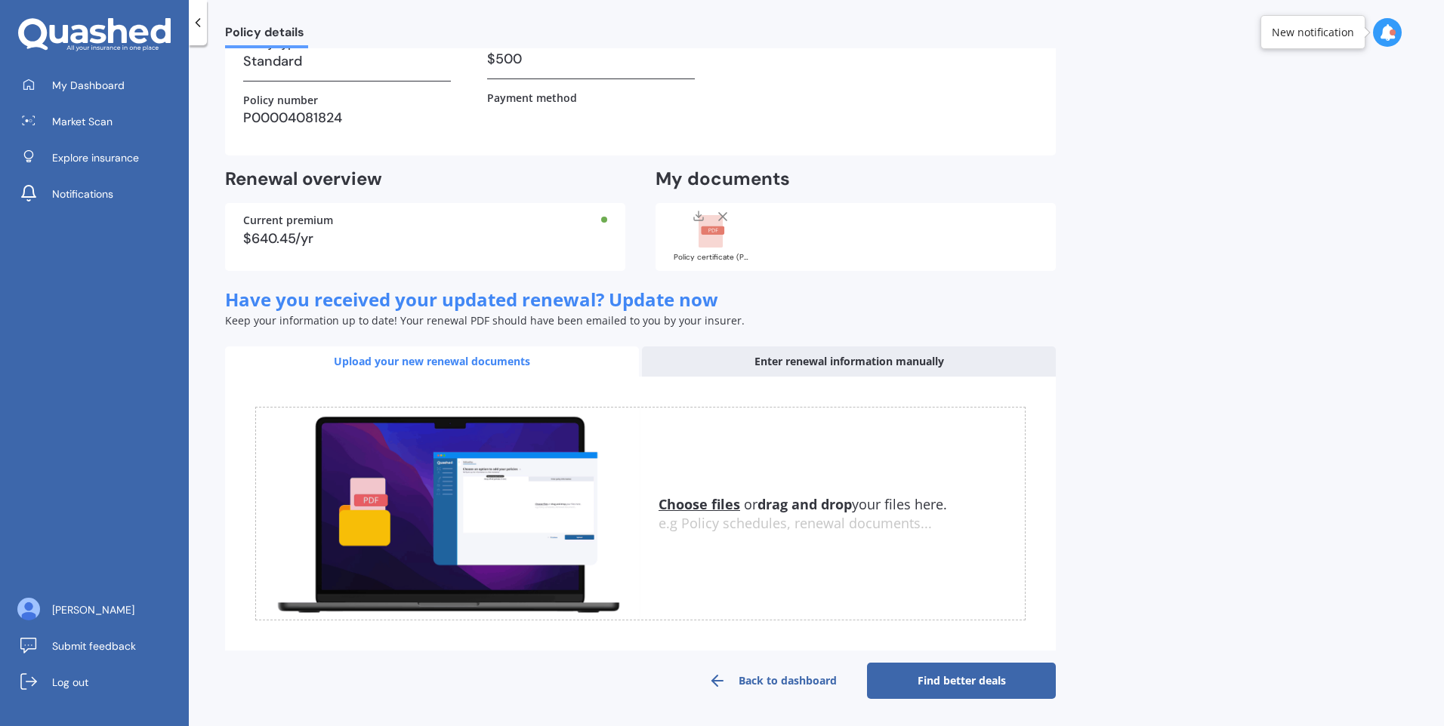
click at [960, 682] on link "Find better deals" at bounding box center [961, 681] width 189 height 36
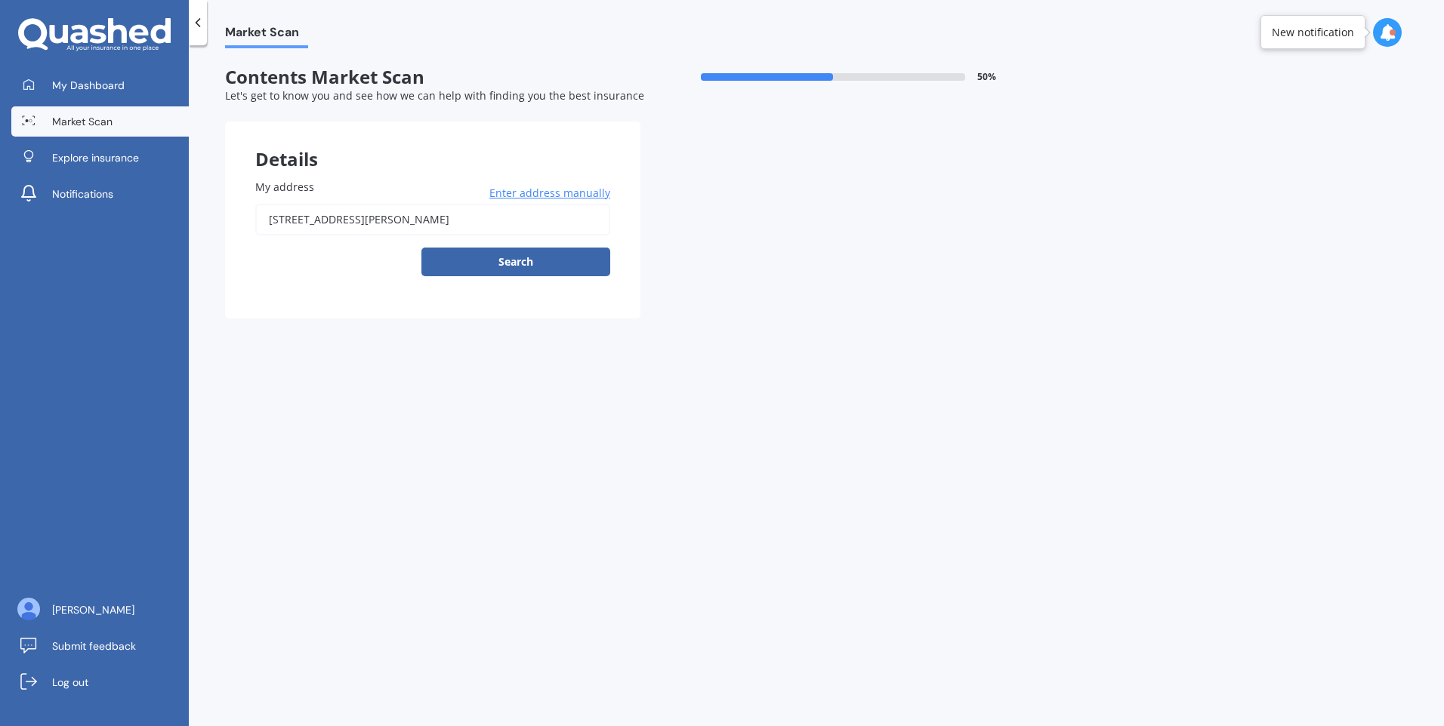
drag, startPoint x: 569, startPoint y: 257, endPoint x: 592, endPoint y: 282, distance: 34.2
click at [569, 257] on button "Search" at bounding box center [515, 262] width 189 height 29
type input "[STREET_ADDRESS][PERSON_NAME]"
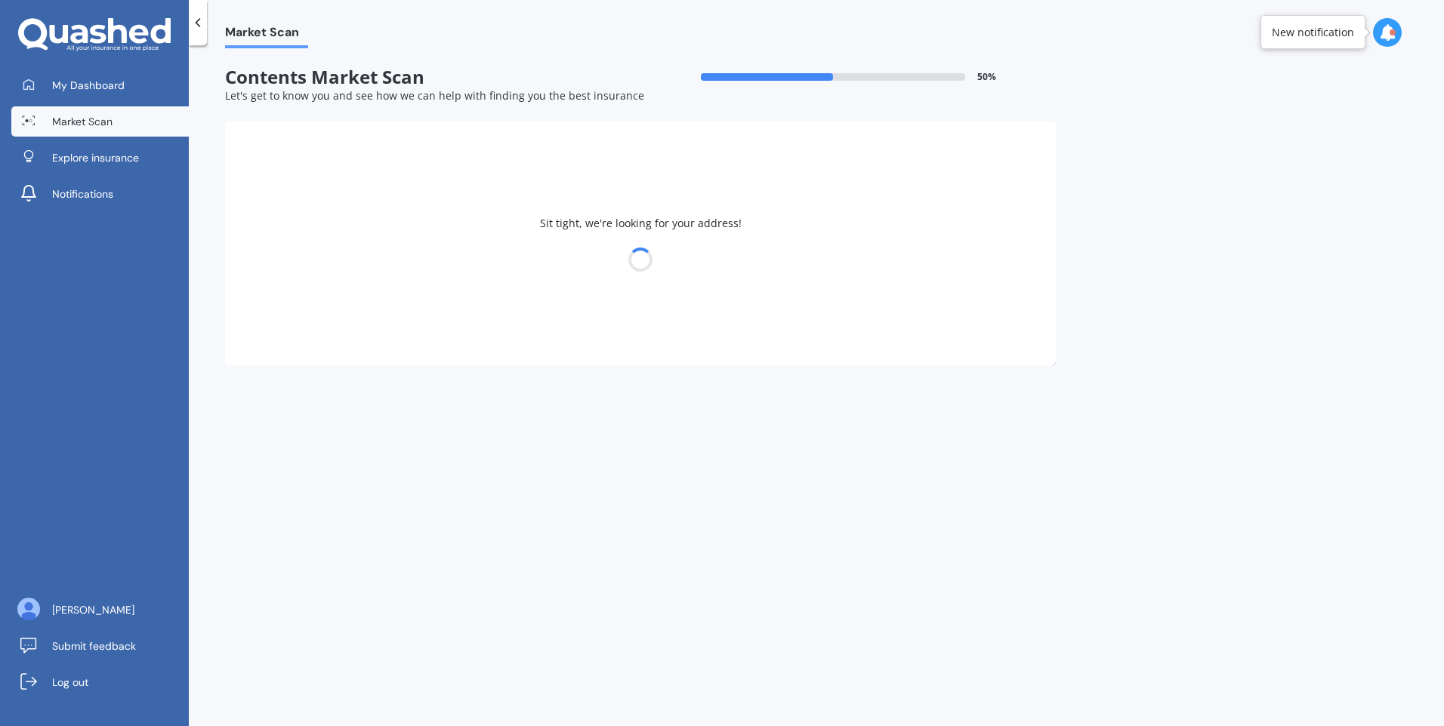
select select "19"
select select "06"
select select "1990"
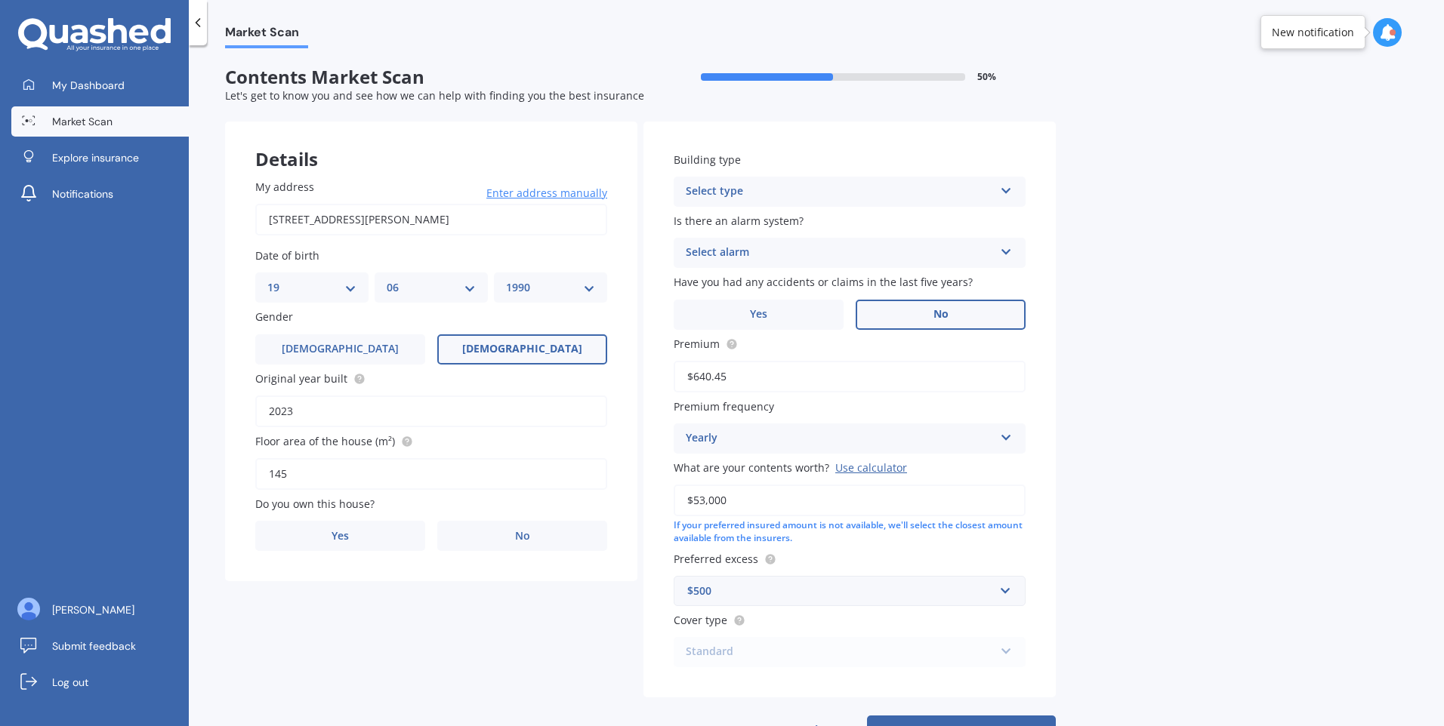
click at [874, 313] on label "No" at bounding box center [941, 315] width 170 height 30
click at [0, 0] on input "No" at bounding box center [0, 0] width 0 height 0
click at [797, 243] on div "Select alarm Yes, monitored Yes, not monitored No" at bounding box center [850, 253] width 352 height 30
click at [761, 303] on span "Yes, not monitored" at bounding box center [736, 309] width 100 height 14
click at [763, 190] on div "Select type" at bounding box center [840, 192] width 308 height 18
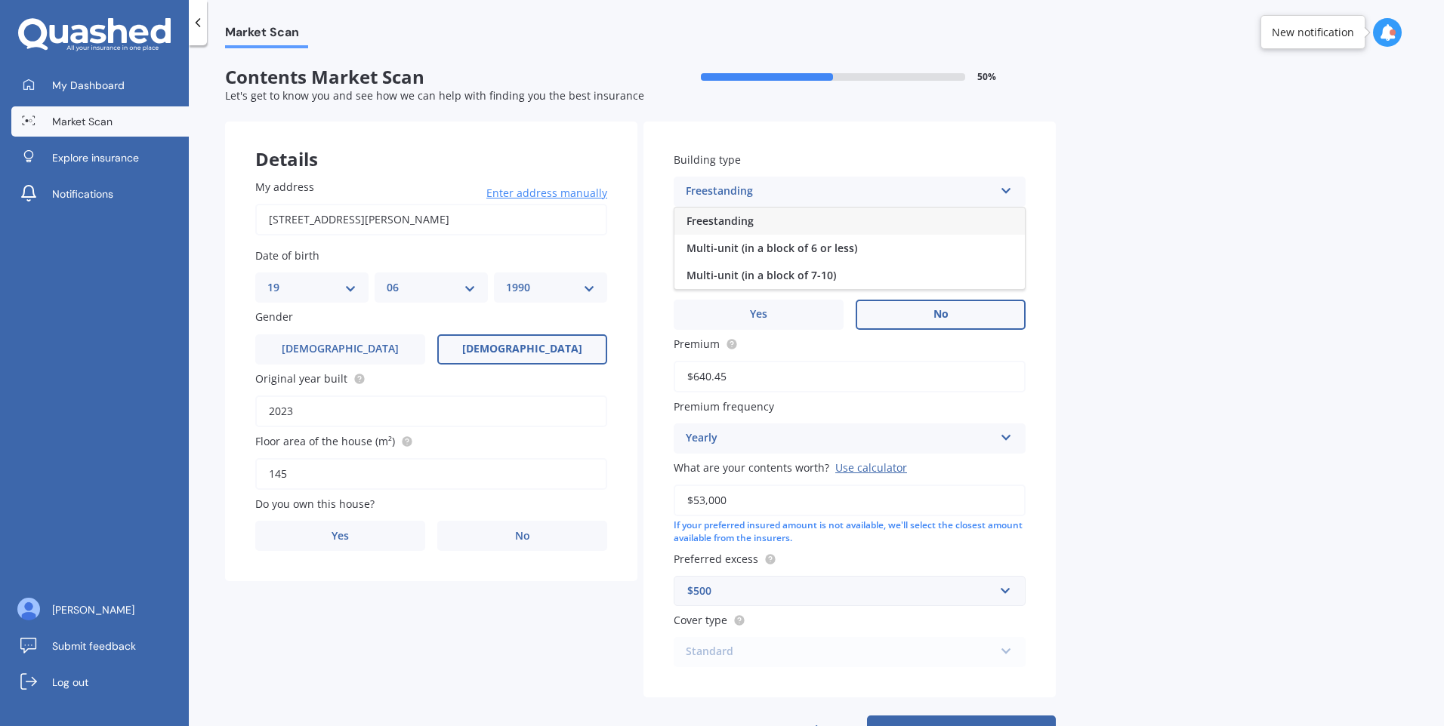
click at [764, 225] on div "Freestanding" at bounding box center [849, 221] width 350 height 27
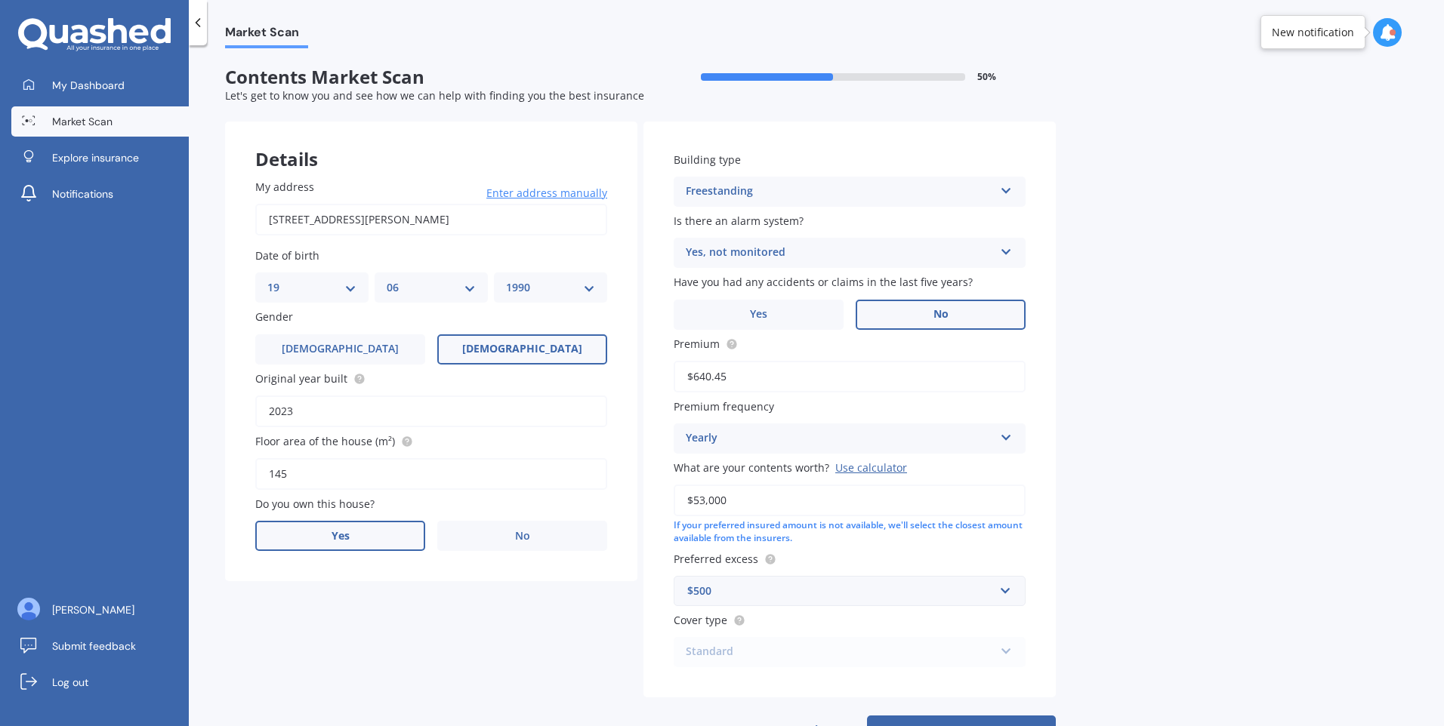
click at [362, 528] on label "Yes" at bounding box center [340, 536] width 170 height 30
click at [0, 0] on input "Yes" at bounding box center [0, 0] width 0 height 0
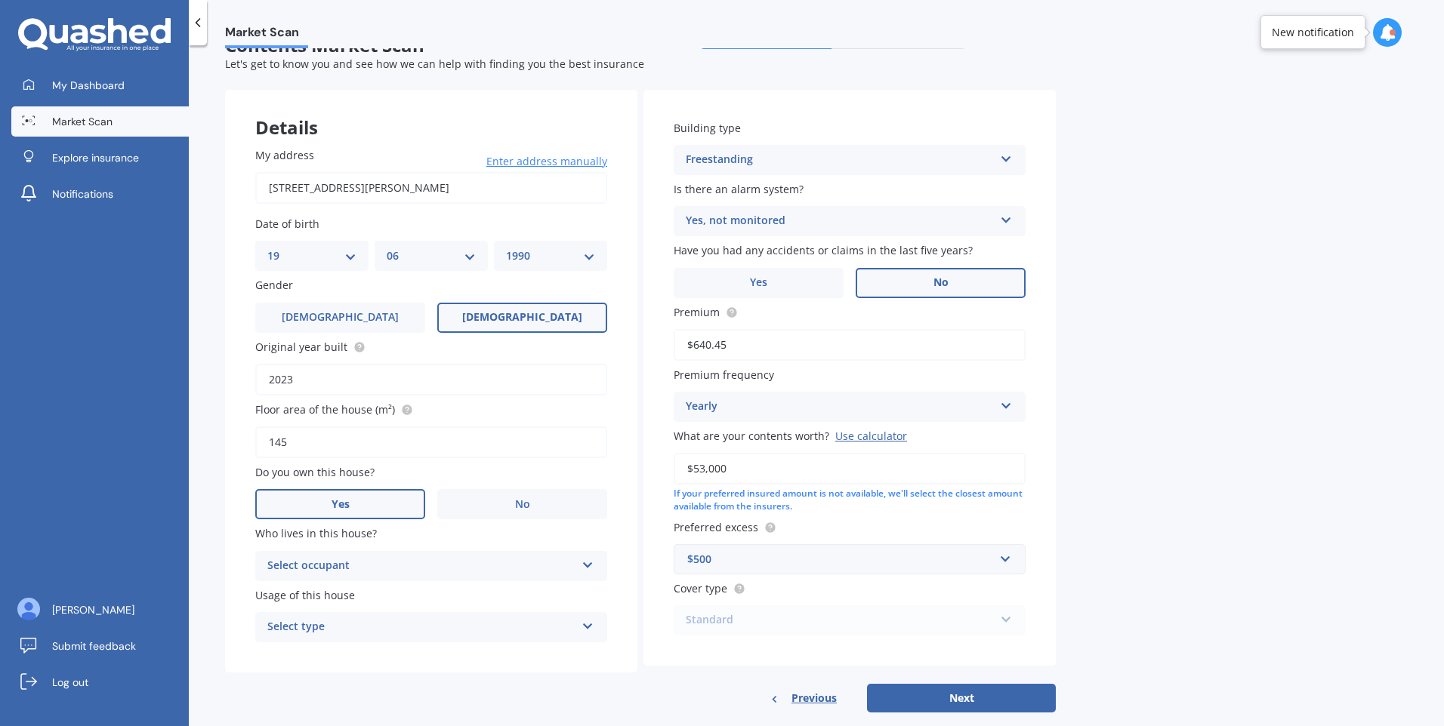
scroll to position [57, 0]
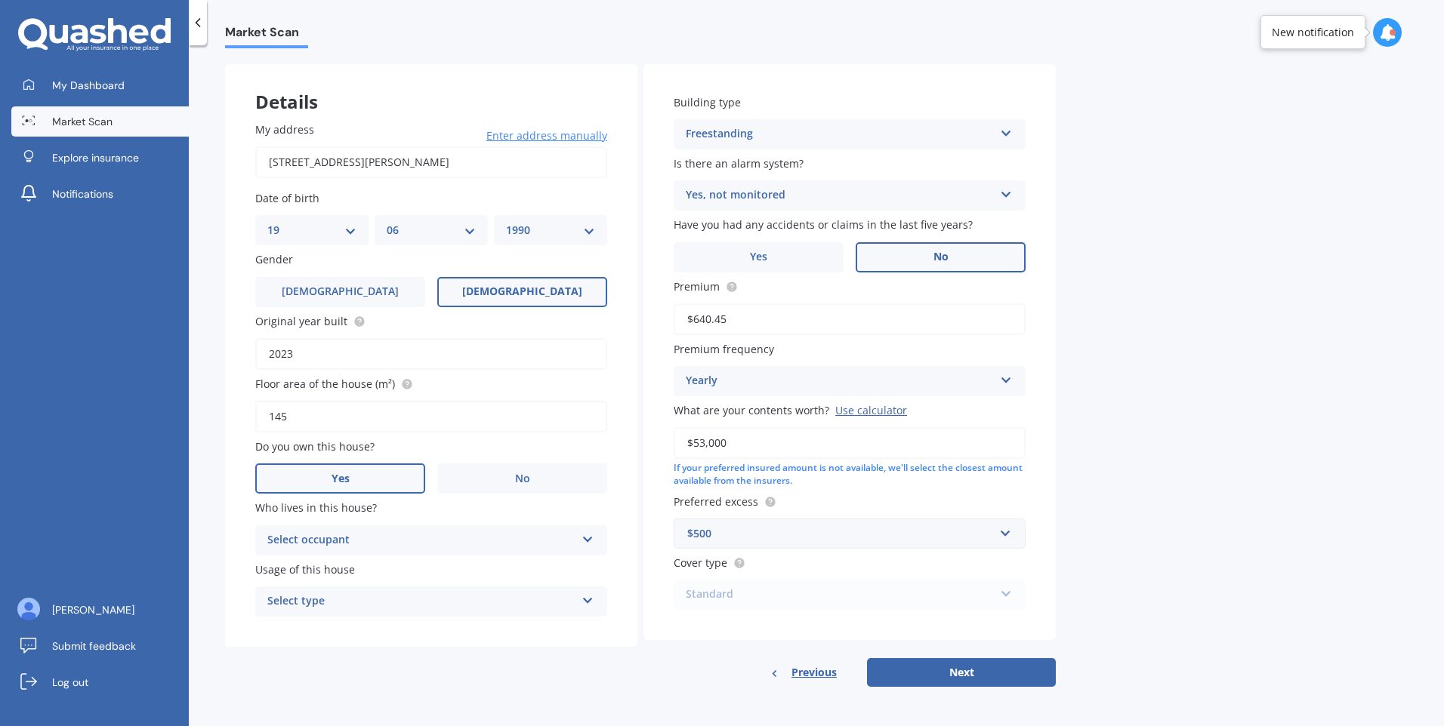
click at [414, 538] on div "Select occupant" at bounding box center [421, 541] width 308 height 18
click at [398, 572] on div "Owner" at bounding box center [431, 569] width 350 height 27
click at [394, 604] on div "Select type" at bounding box center [421, 602] width 308 height 18
click at [381, 631] on div "Permanent" at bounding box center [431, 631] width 350 height 27
click at [362, 659] on div "Details My address [STREET_ADDRESS][PERSON_NAME] Enter address manually Search …" at bounding box center [640, 376] width 831 height 624
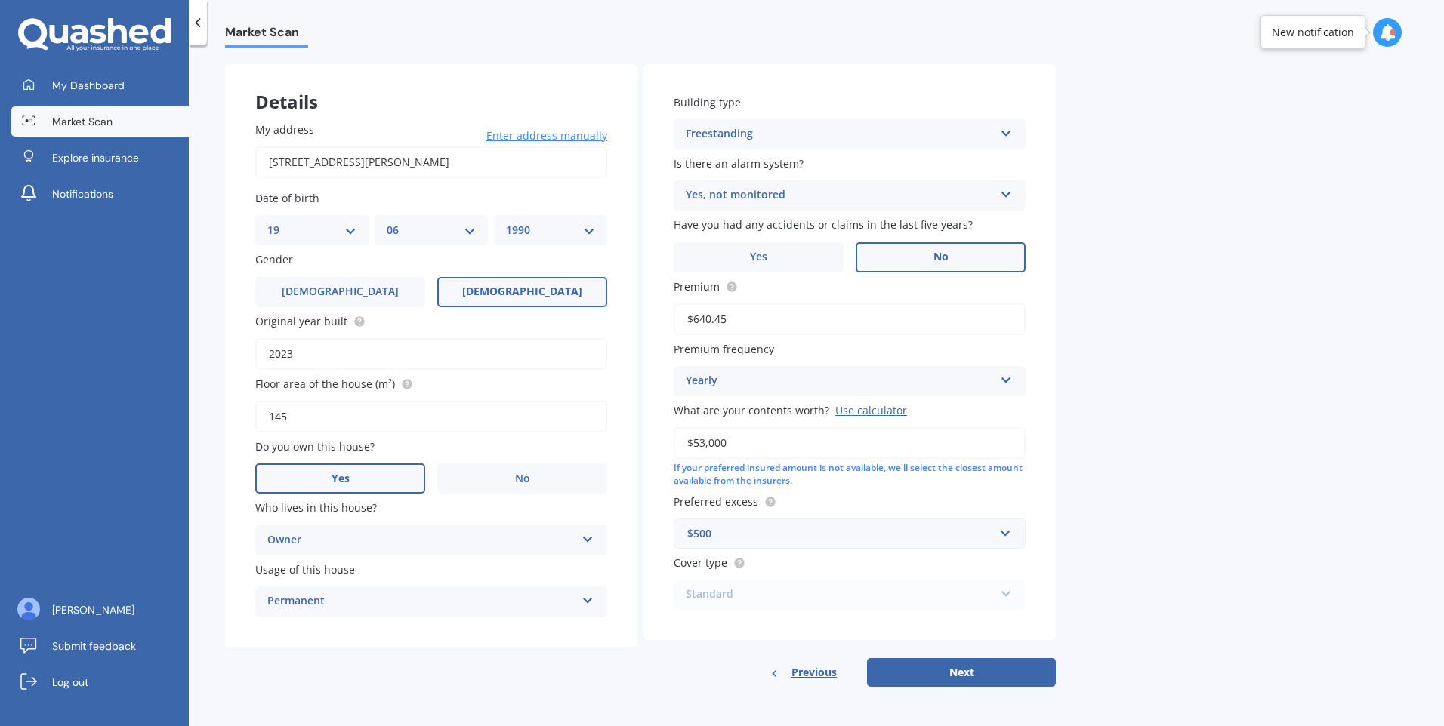
click at [1009, 680] on button "Next" at bounding box center [961, 672] width 189 height 29
select select "19"
select select "06"
select select "1990"
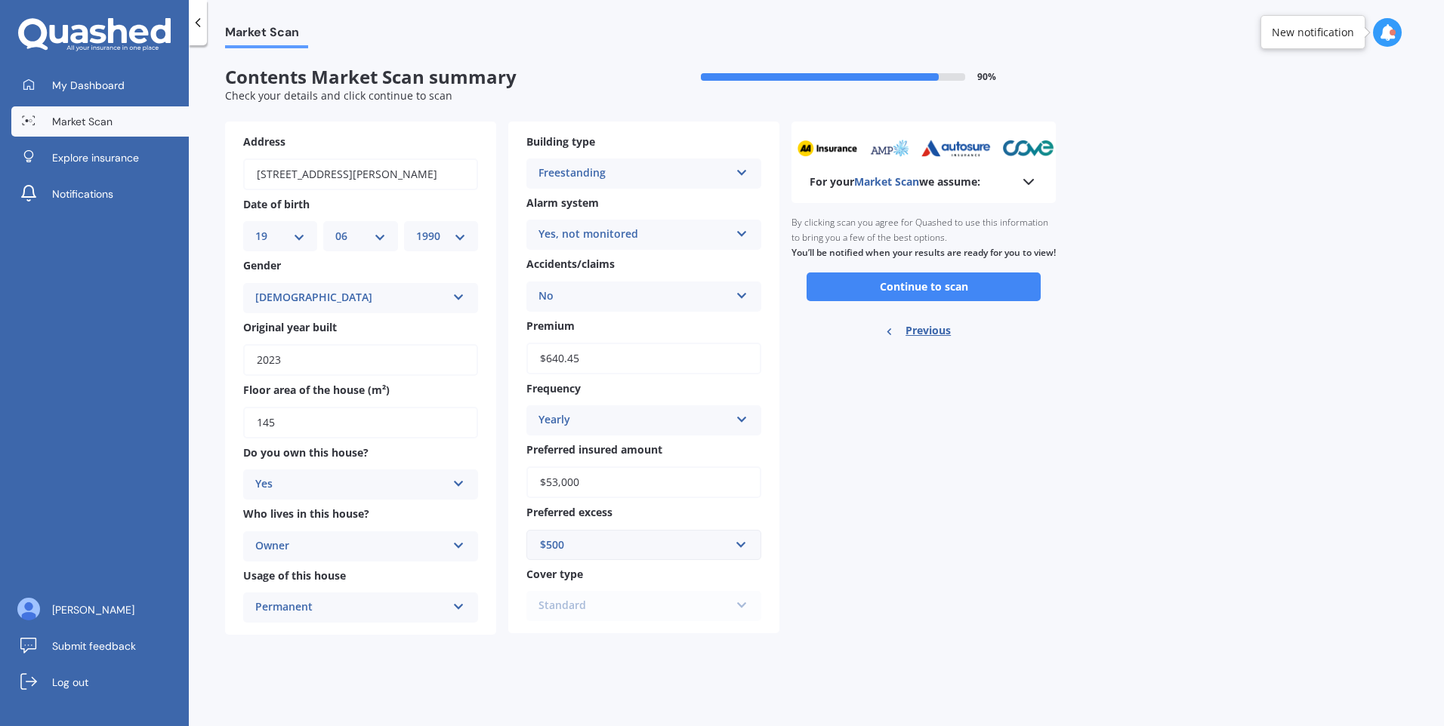
scroll to position [0, 0]
click at [991, 301] on button "Continue to scan" at bounding box center [923, 287] width 234 height 29
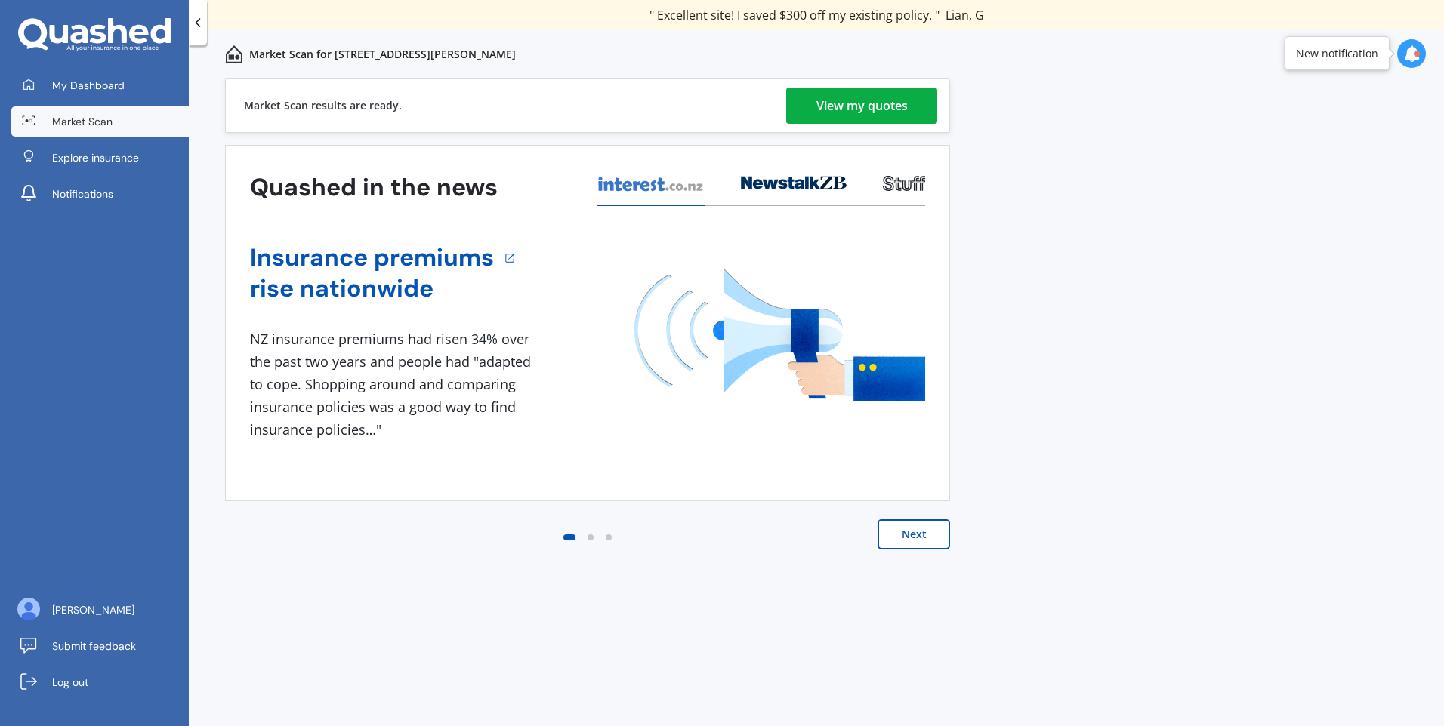
click at [833, 107] on div "View my quotes" at bounding box center [861, 106] width 91 height 36
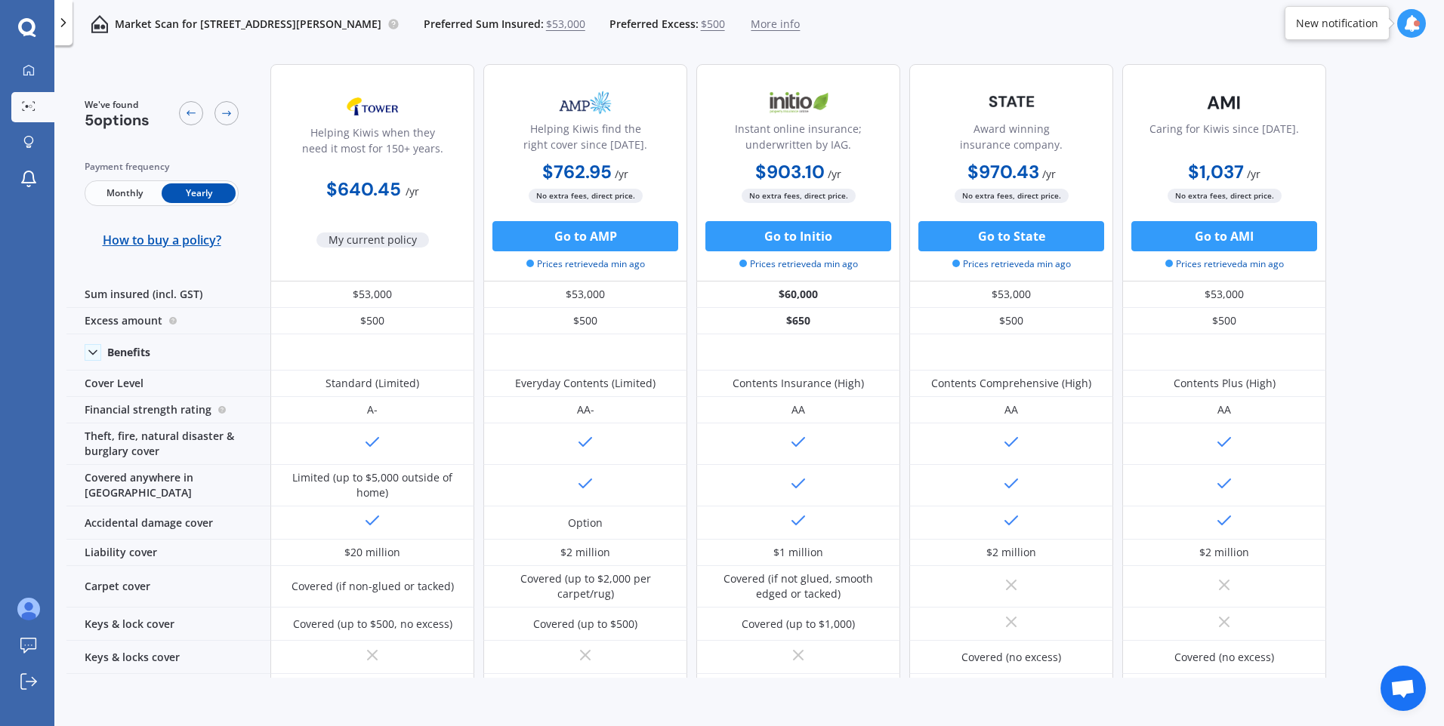
click at [582, 18] on span "$53,000" at bounding box center [565, 24] width 39 height 15
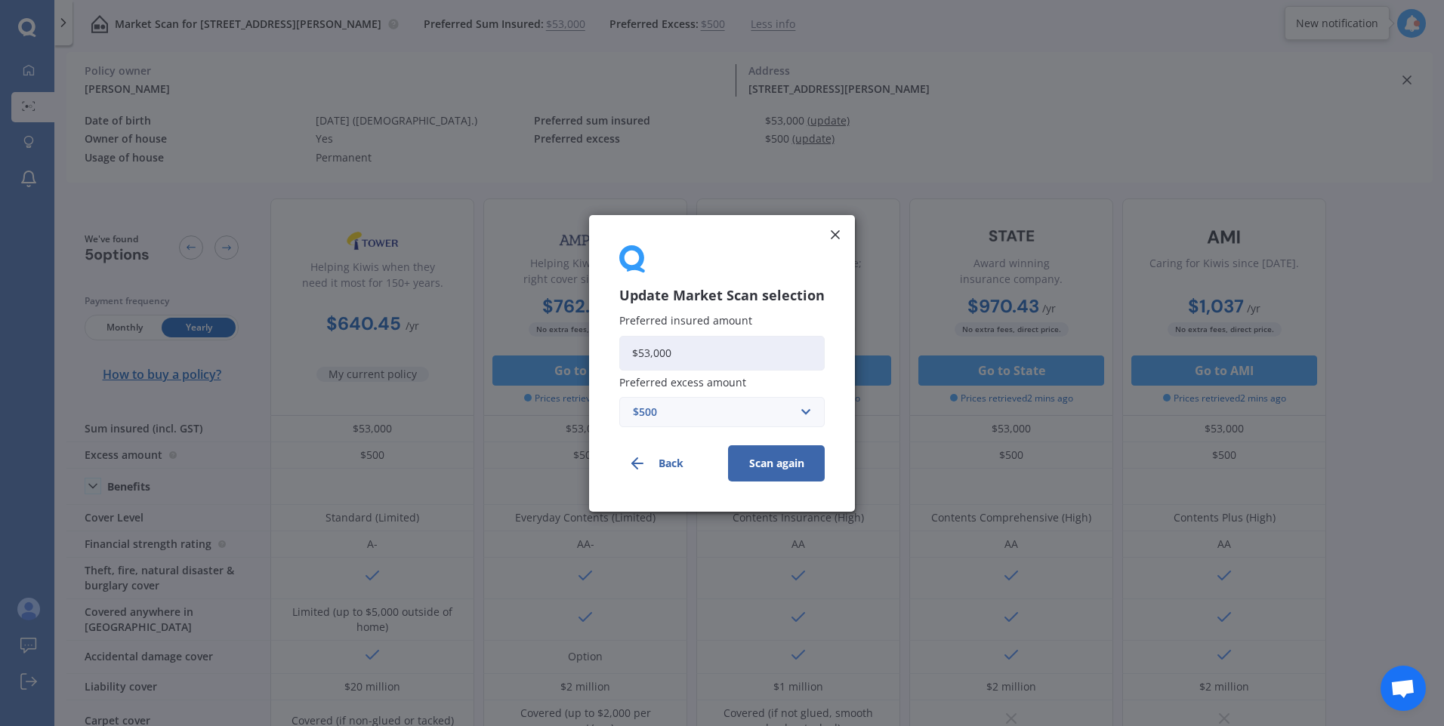
drag, startPoint x: 701, startPoint y: 347, endPoint x: 617, endPoint y: 347, distance: 84.6
click at [617, 347] on div "Update Market Scan selection Preferred insured amount $53,000 Preferred excess …" at bounding box center [722, 363] width 266 height 297
type input "$10,000"
click at [672, 418] on div "$500" at bounding box center [713, 411] width 160 height 17
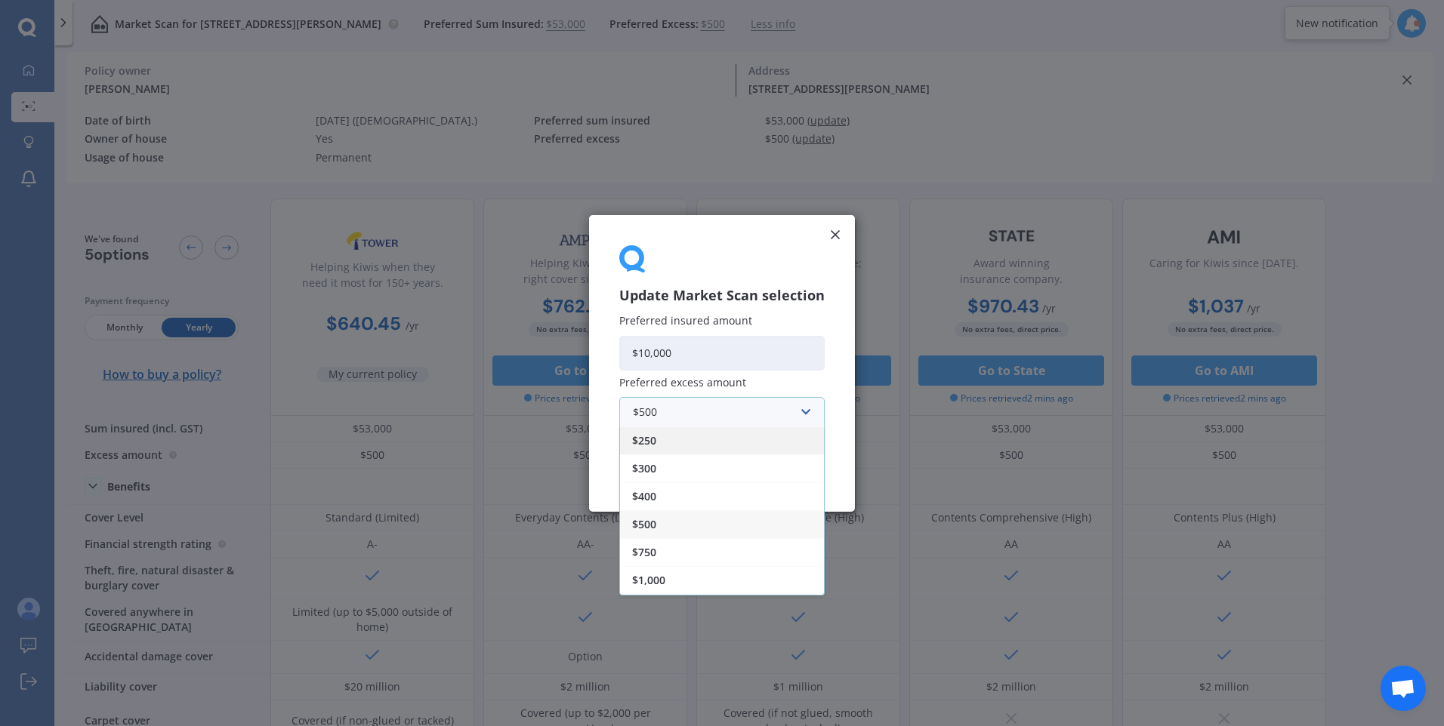
click at [694, 443] on div "$250" at bounding box center [722, 440] width 204 height 28
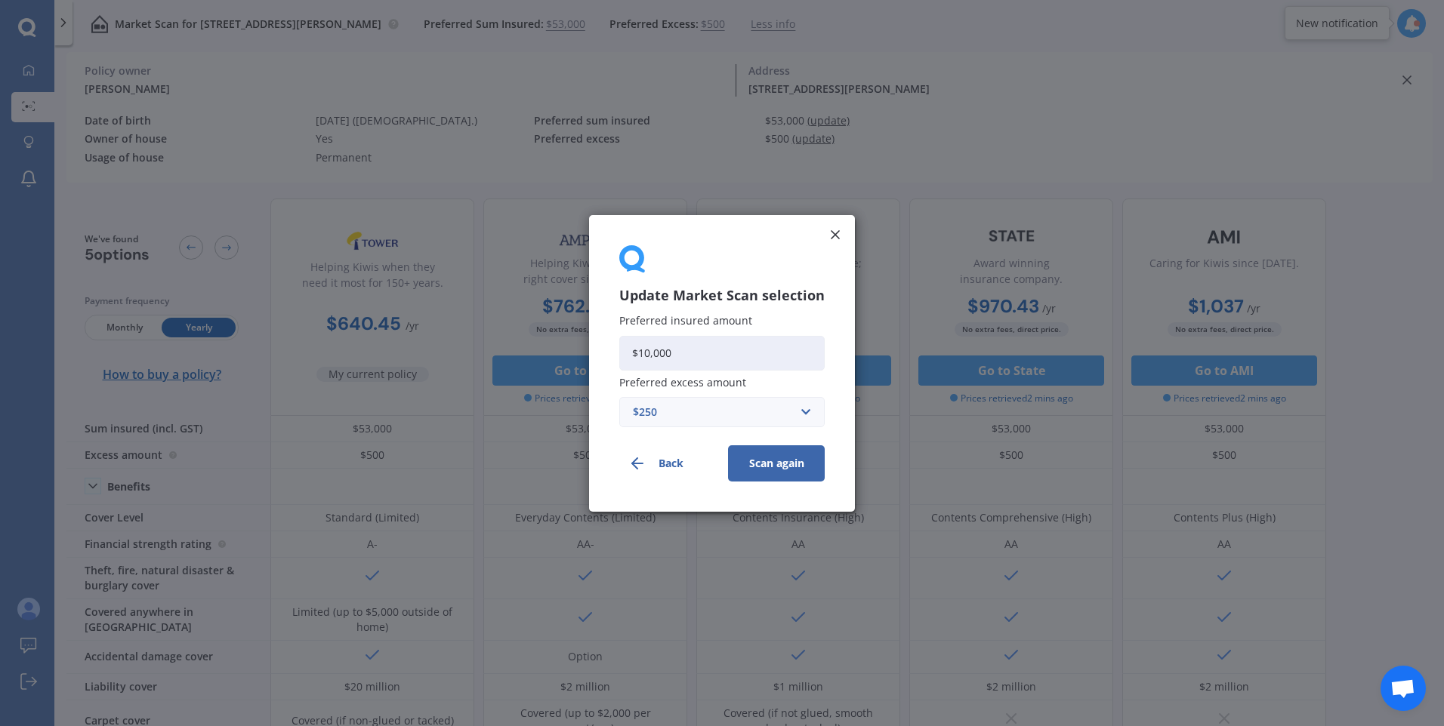
click at [758, 462] on button "Scan again" at bounding box center [776, 463] width 97 height 36
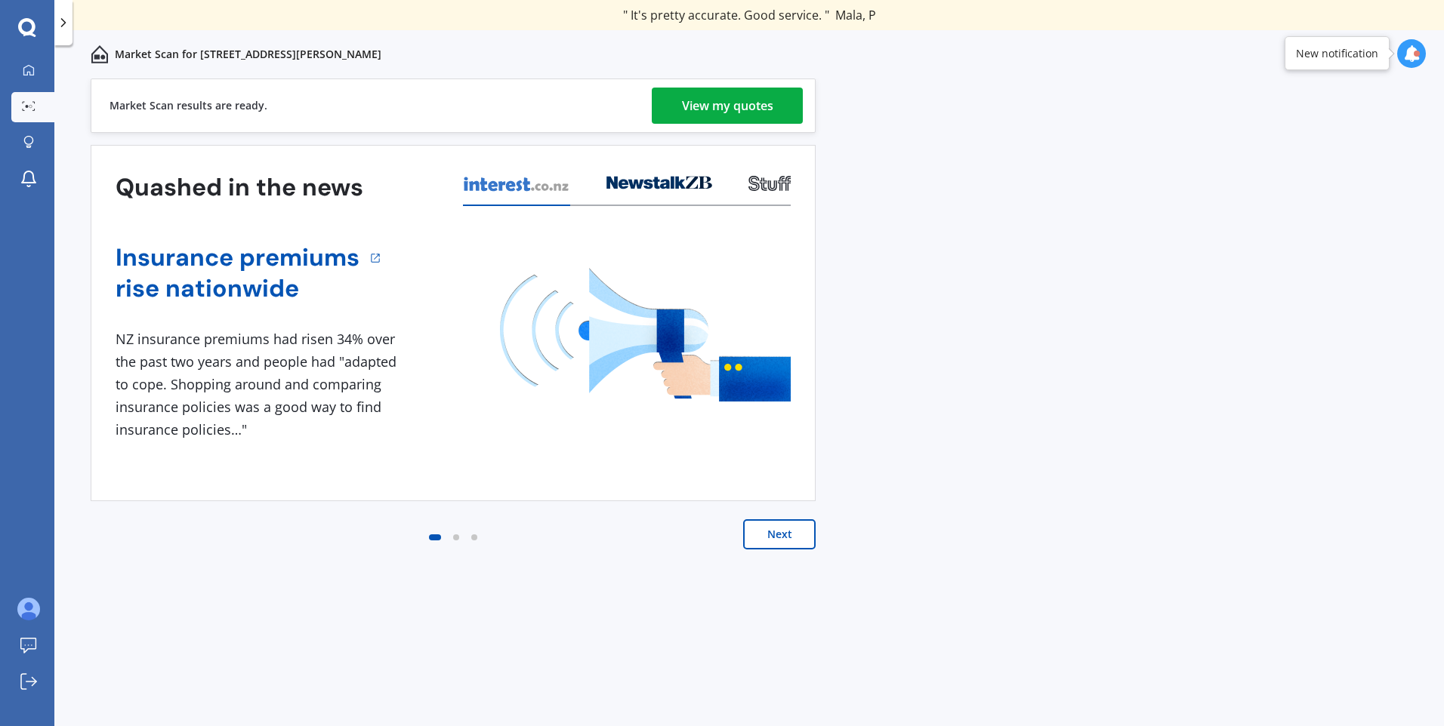
click at [782, 102] on link "View my quotes" at bounding box center [727, 106] width 151 height 36
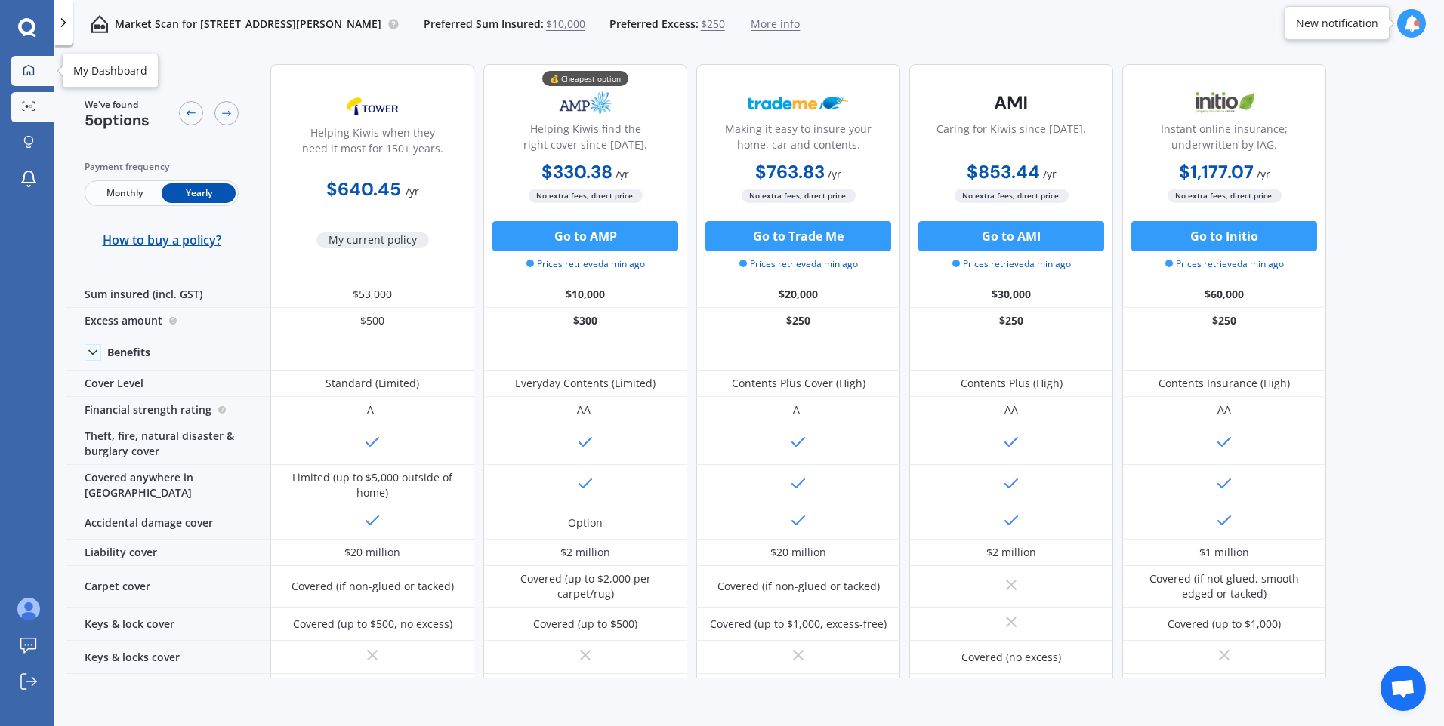
click at [20, 76] on div at bounding box center [28, 71] width 23 height 14
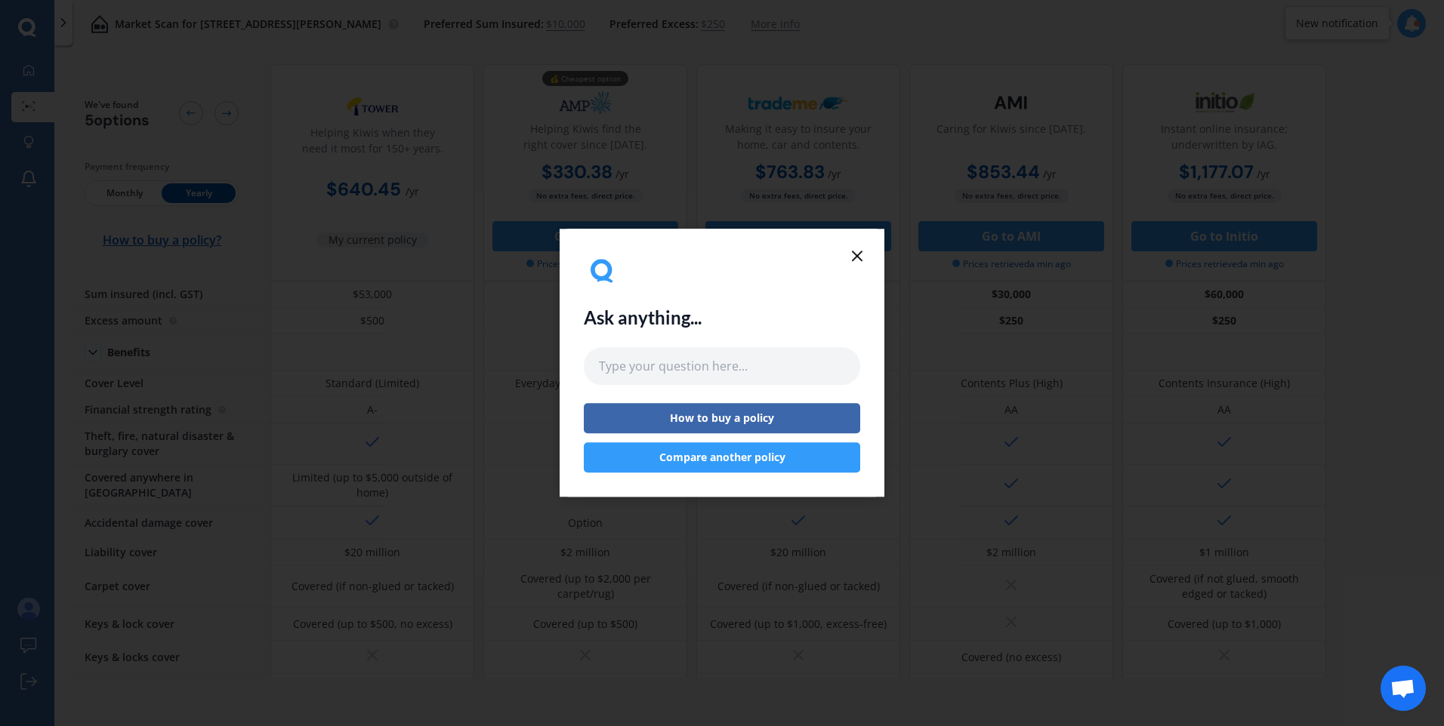
click at [779, 460] on button "Compare another policy" at bounding box center [722, 458] width 276 height 30
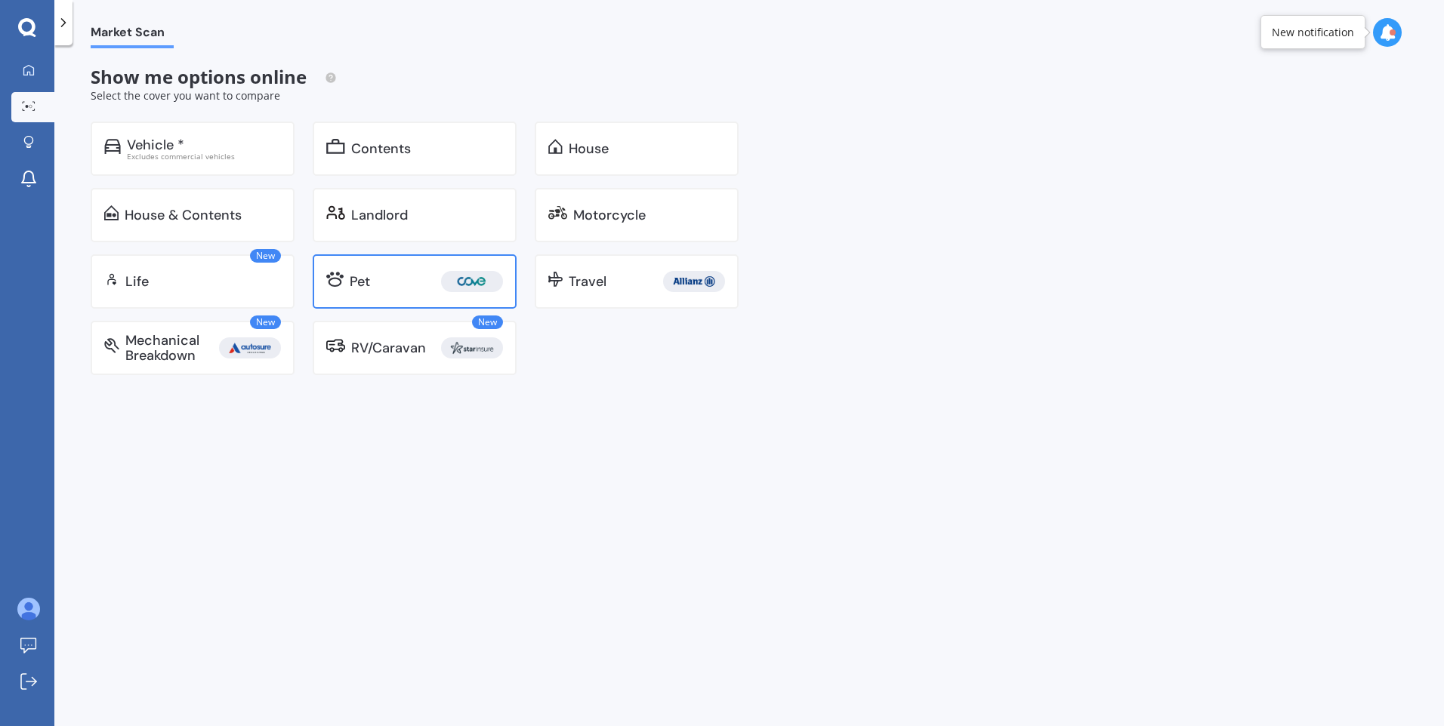
click at [359, 282] on div "Pet" at bounding box center [360, 281] width 20 height 15
click at [150, 158] on div "Excludes commercial vehicles" at bounding box center [204, 157] width 154 height 8
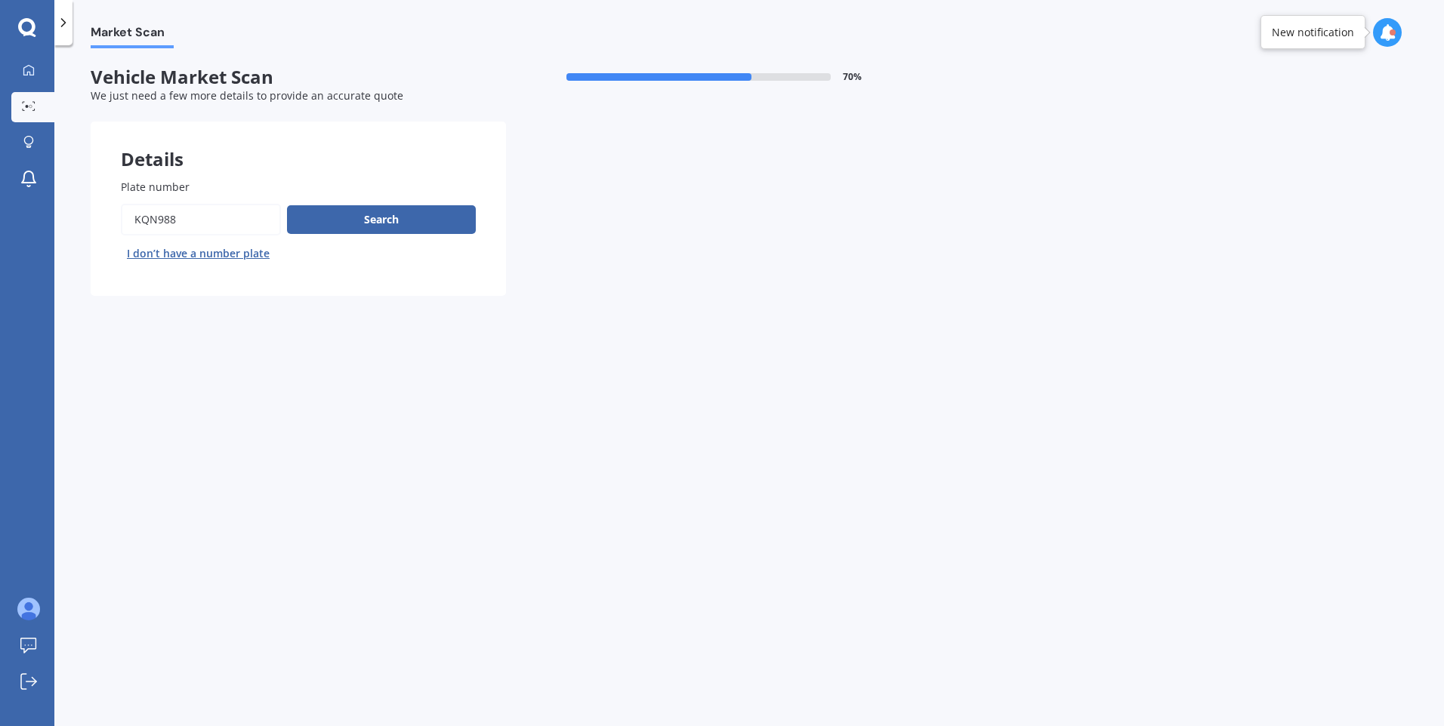
drag, startPoint x: 207, startPoint y: 226, endPoint x: 153, endPoint y: 193, distance: 63.7
click at [85, 217] on div "Market Scan Vehicle Market Scan 70 % We just need a few more details to provide…" at bounding box center [748, 388] width 1389 height 681
paste input "NWL73"
type input "NWL73"
click at [405, 220] on button "Search" at bounding box center [381, 219] width 189 height 29
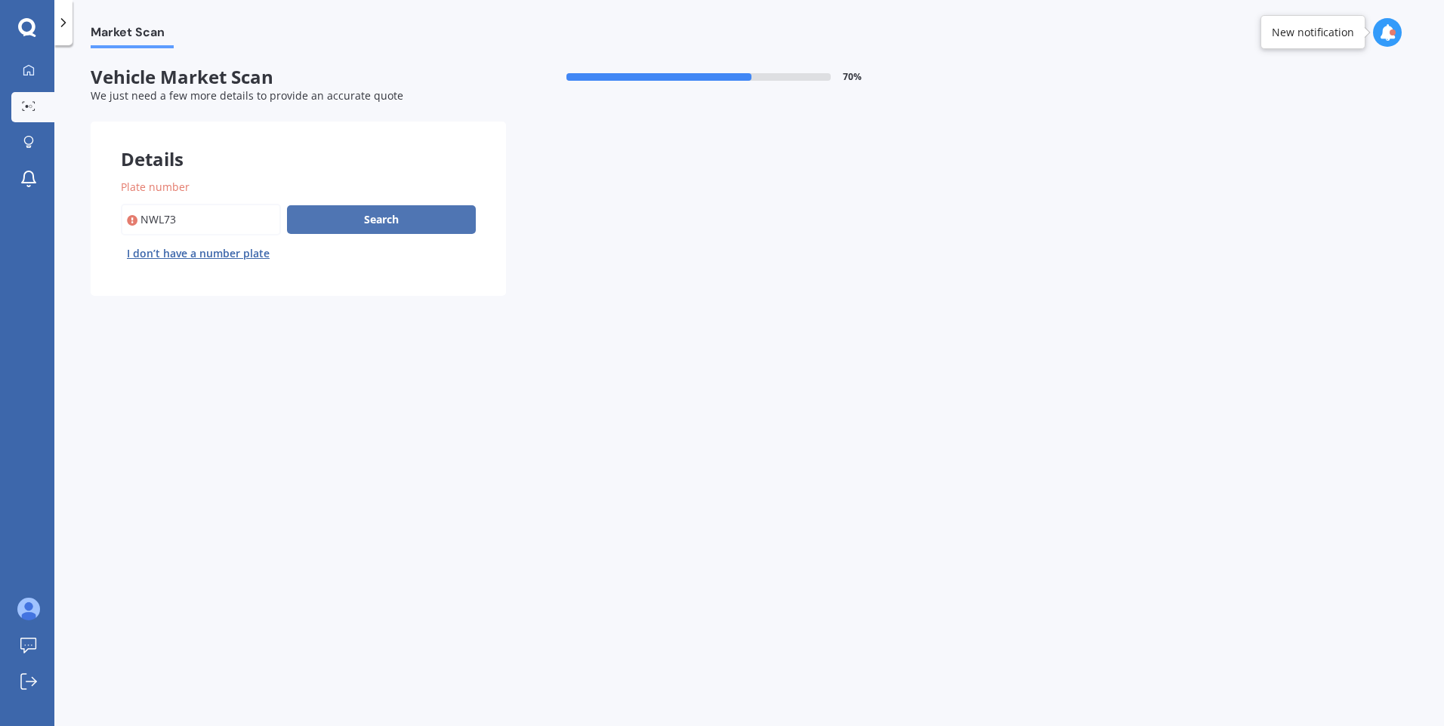
click at [373, 214] on button "Search" at bounding box center [381, 219] width 189 height 29
click at [33, 76] on icon at bounding box center [29, 70] width 12 height 12
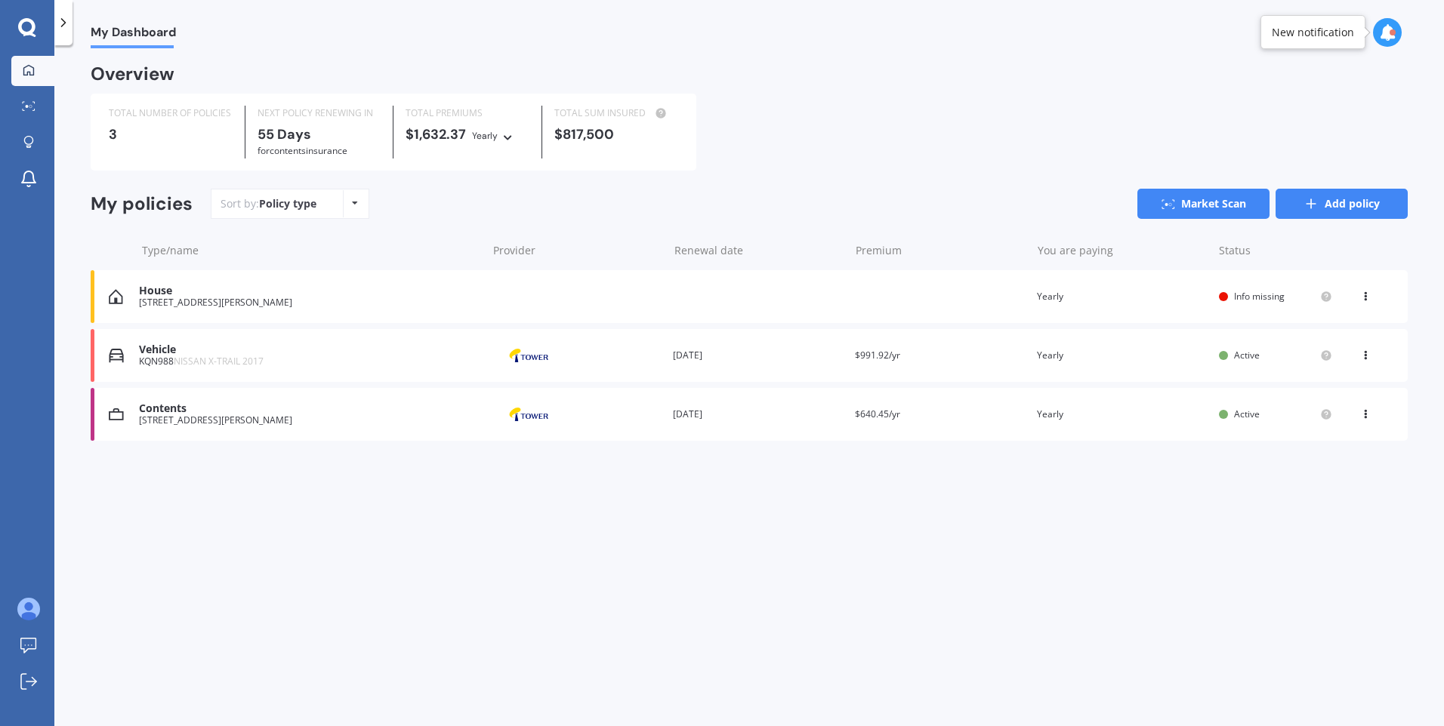
click at [1302, 214] on link "Add policy" at bounding box center [1341, 204] width 132 height 30
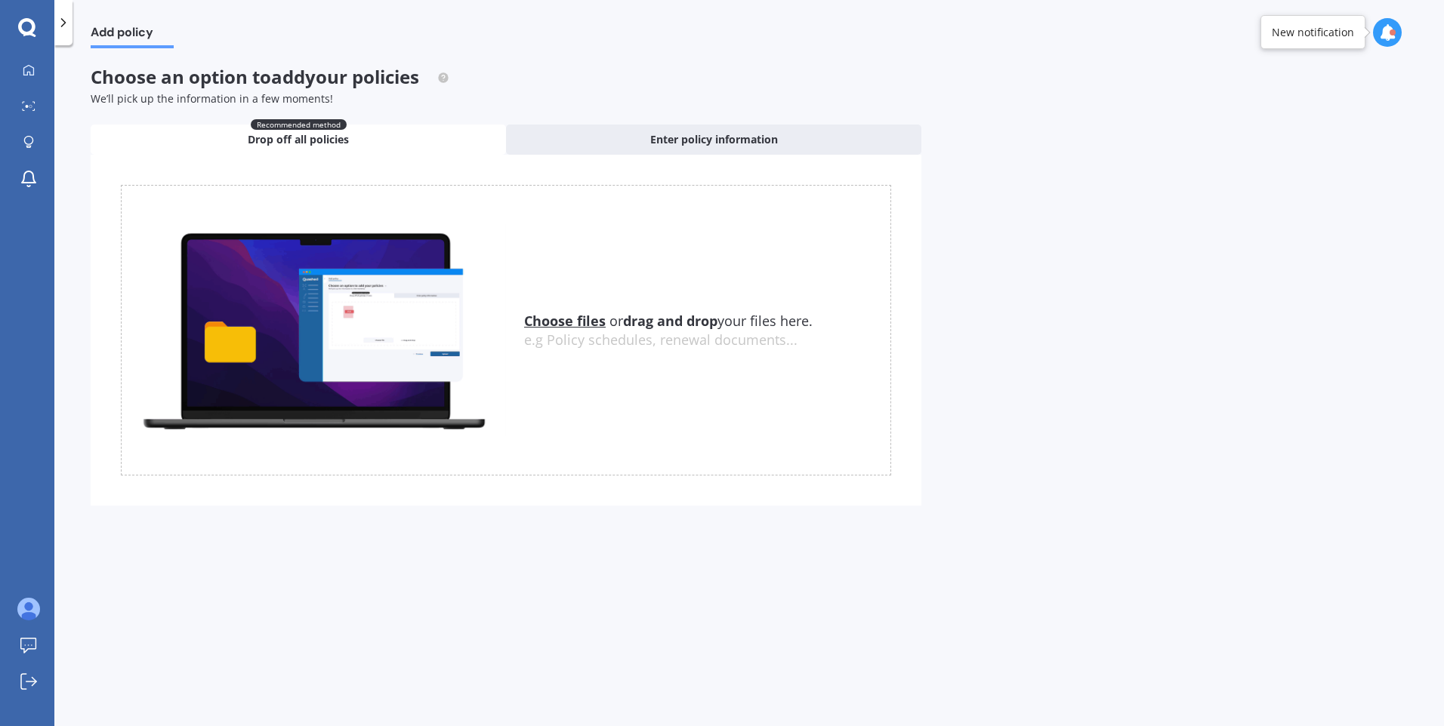
click at [560, 319] on u "Choose files" at bounding box center [565, 321] width 82 height 18
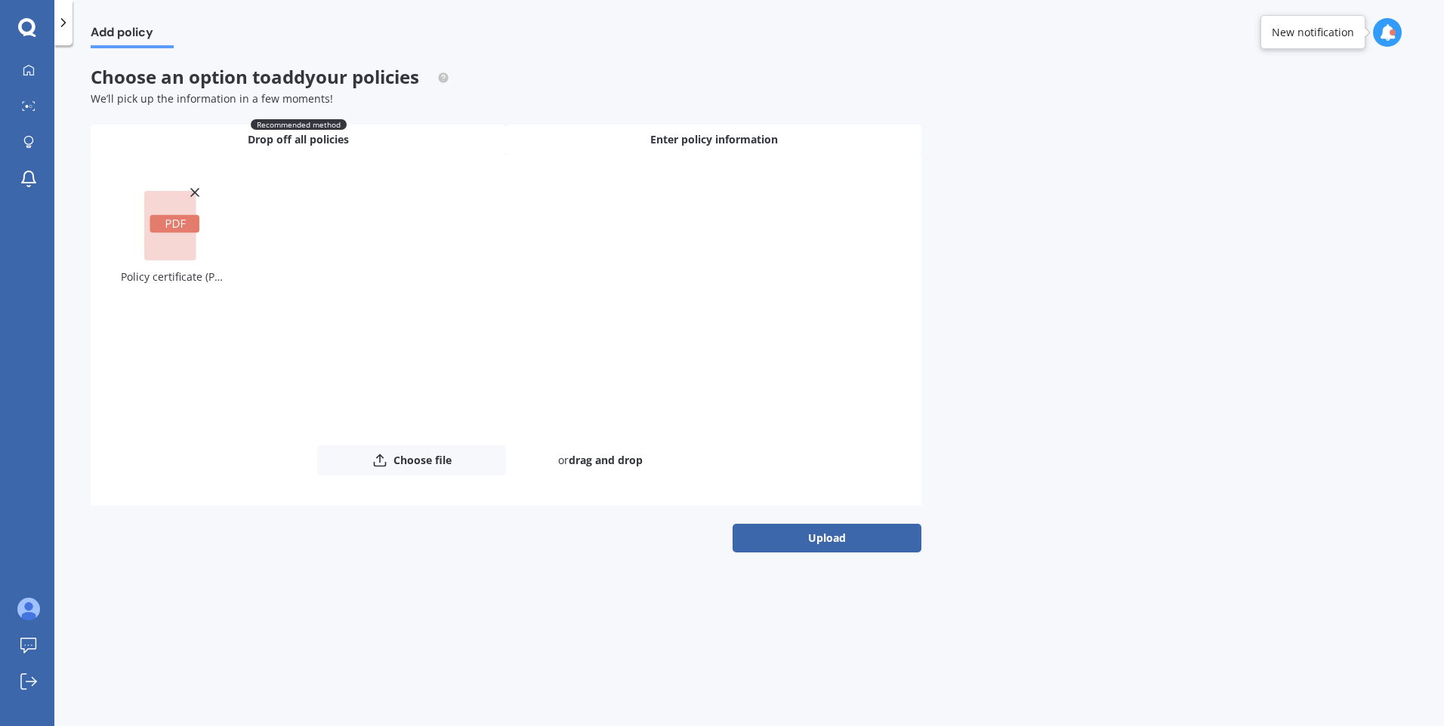
click at [695, 134] on span "Enter policy information" at bounding box center [714, 139] width 128 height 15
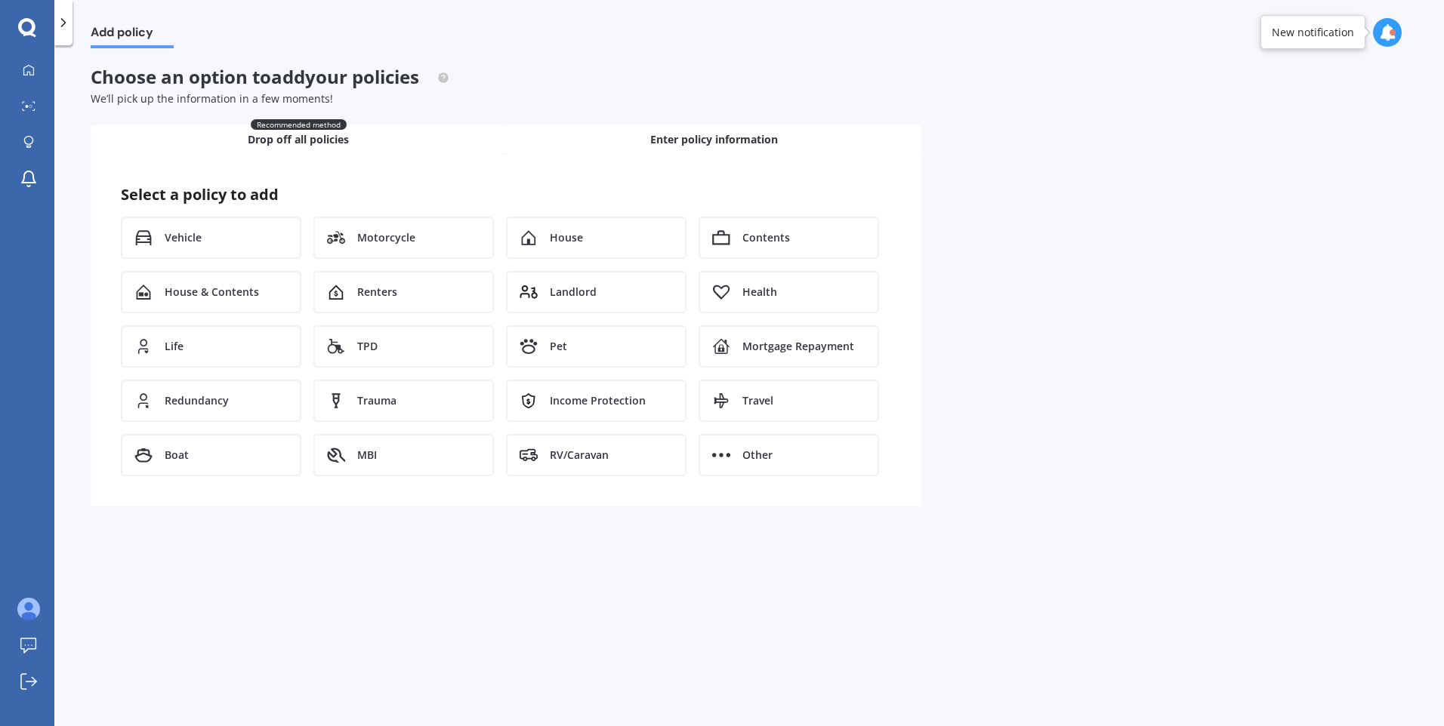
click at [413, 142] on div "Recommended method Drop off all policies" at bounding box center [298, 140] width 415 height 30
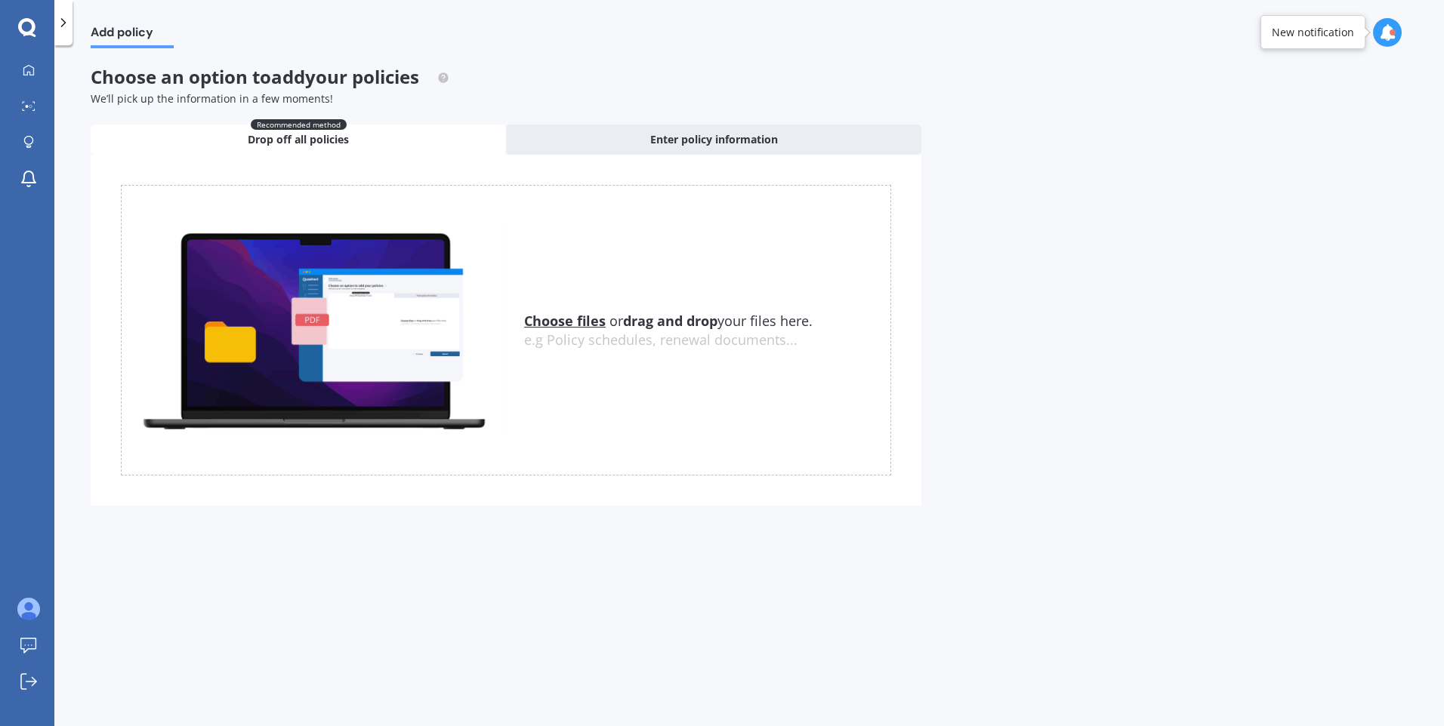
click at [575, 323] on u "Choose files" at bounding box center [565, 321] width 82 height 18
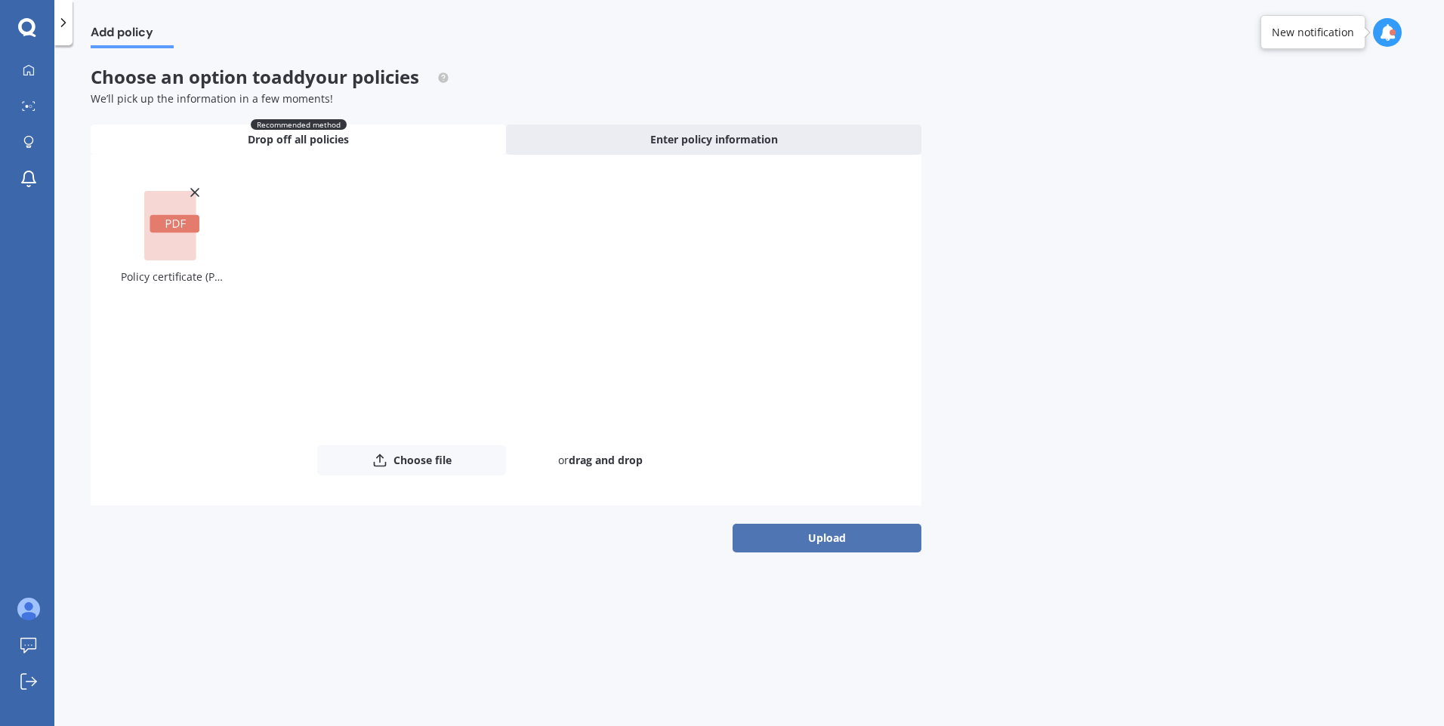
click at [831, 541] on button "Upload" at bounding box center [826, 538] width 189 height 29
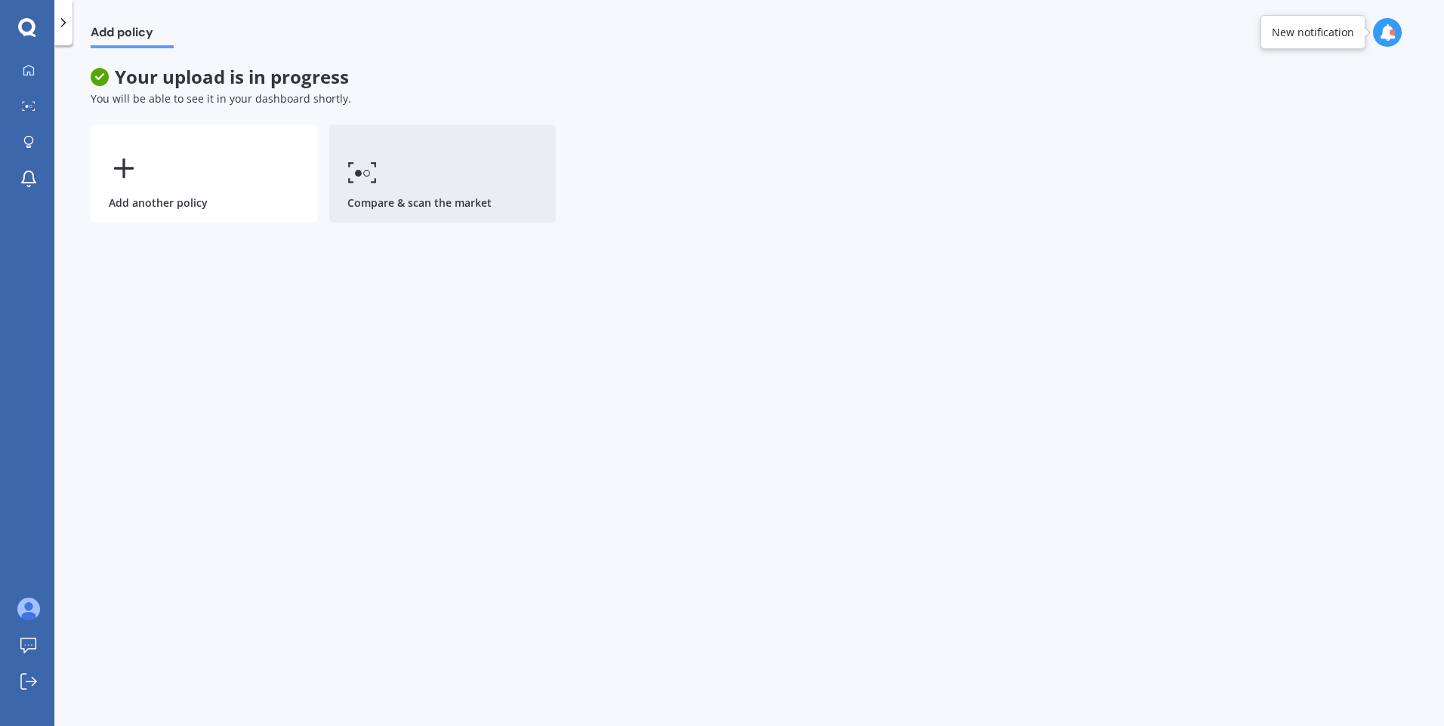
click at [433, 188] on link "Compare & scan the market" at bounding box center [442, 174] width 227 height 98
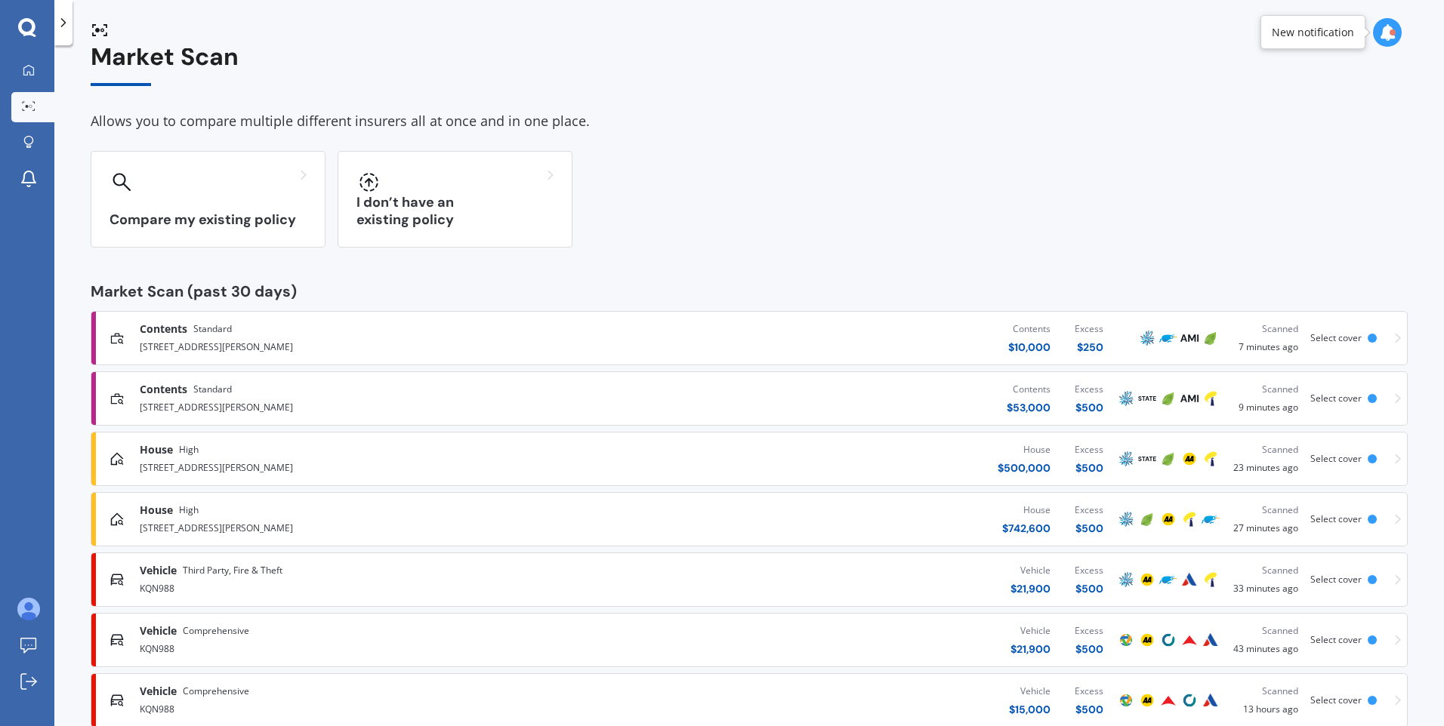
scroll to position [58, 0]
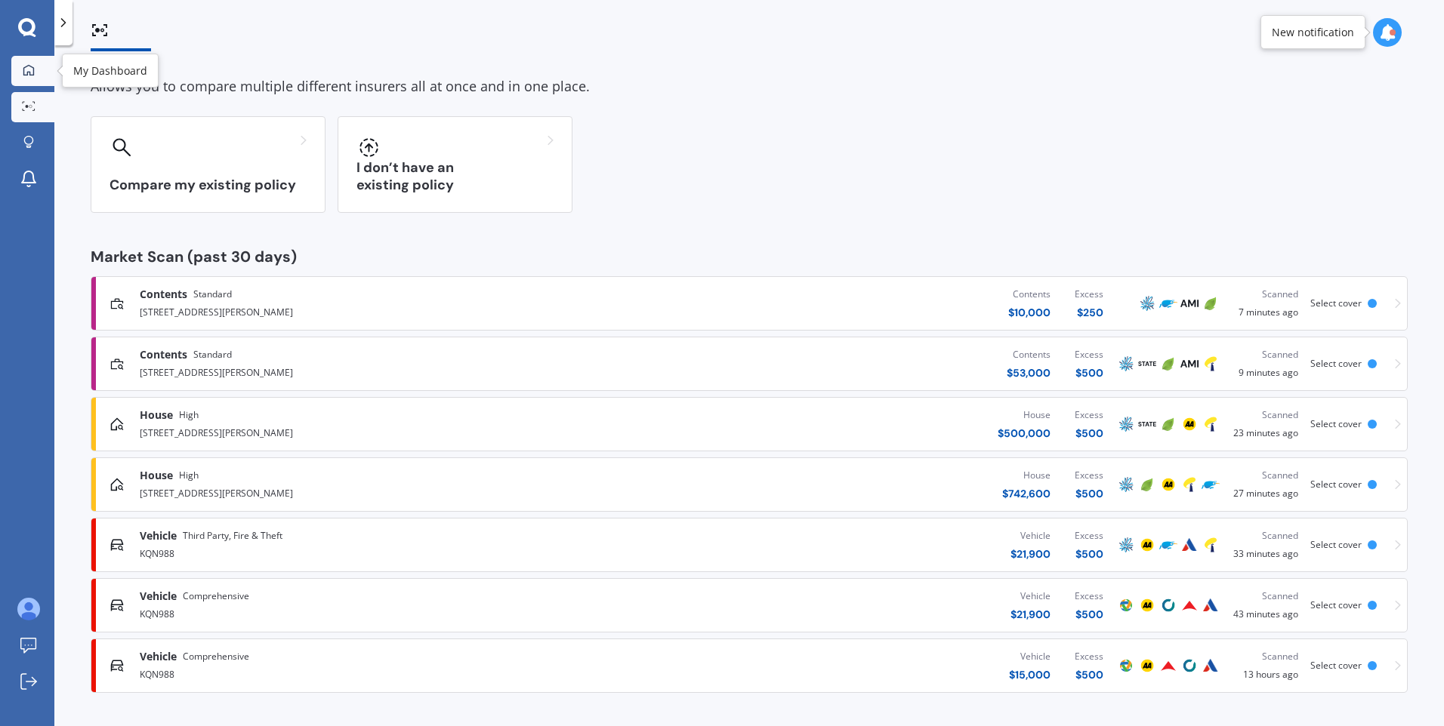
click at [29, 75] on icon at bounding box center [28, 69] width 11 height 11
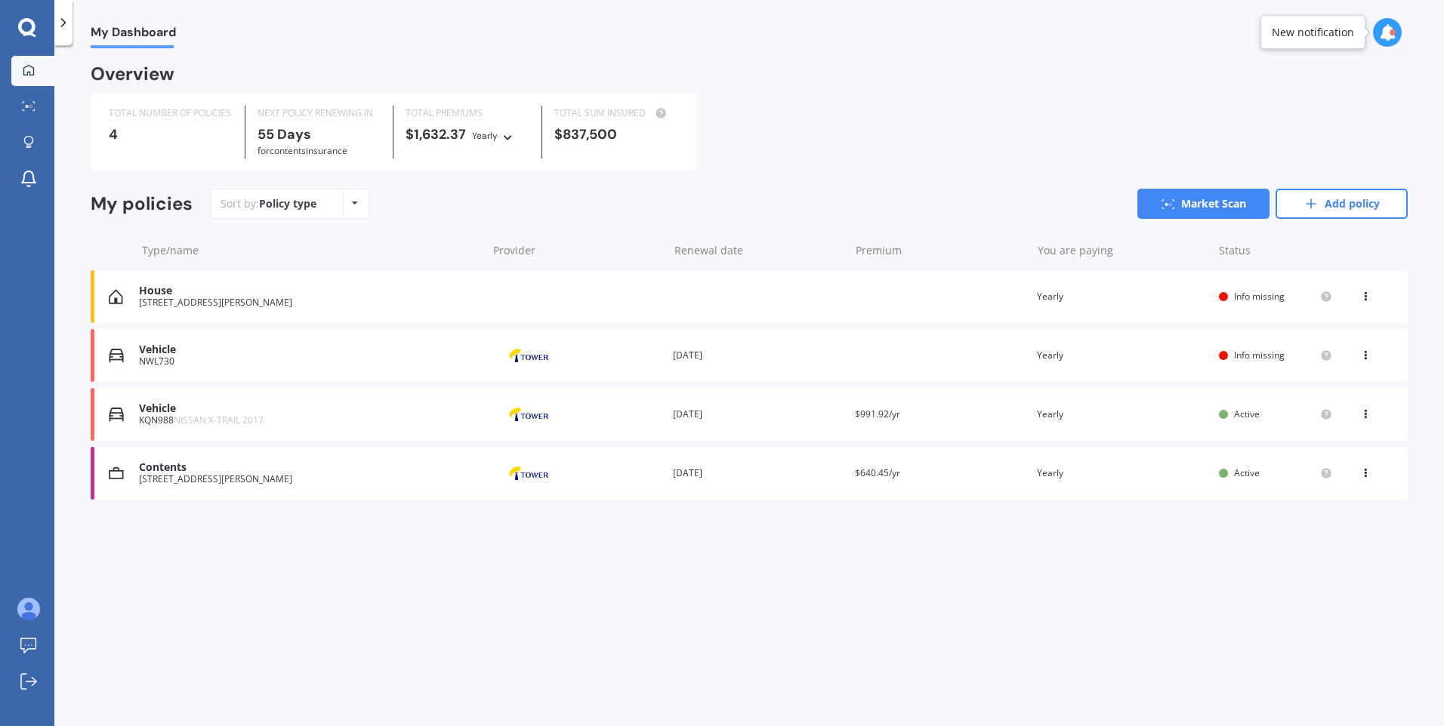
click at [336, 359] on div "NWL730" at bounding box center [309, 361] width 340 height 11
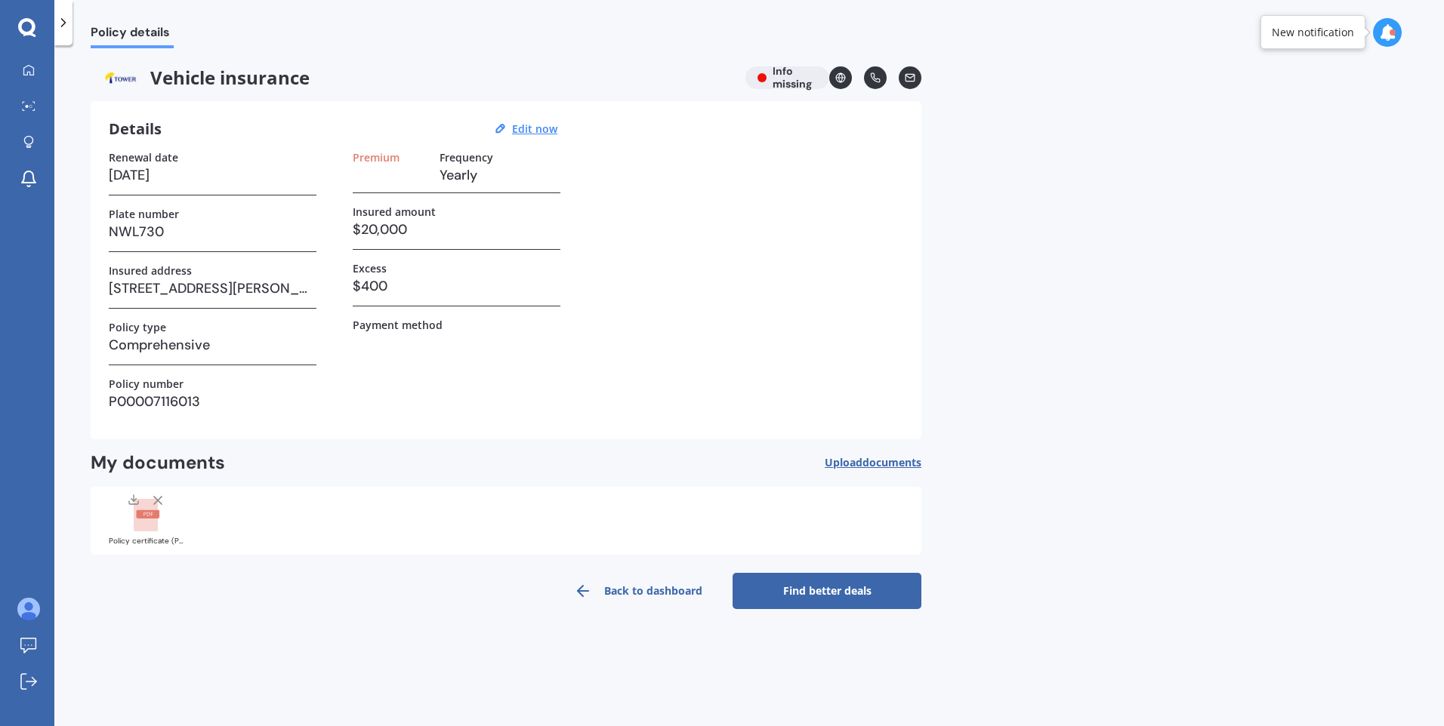
click at [403, 175] on h3 at bounding box center [390, 175] width 75 height 23
click at [365, 183] on h3 at bounding box center [390, 175] width 75 height 23
drag, startPoint x: 534, startPoint y: 129, endPoint x: 573, endPoint y: 64, distance: 75.9
click at [534, 128] on u "Edit now" at bounding box center [534, 129] width 45 height 14
select select "07"
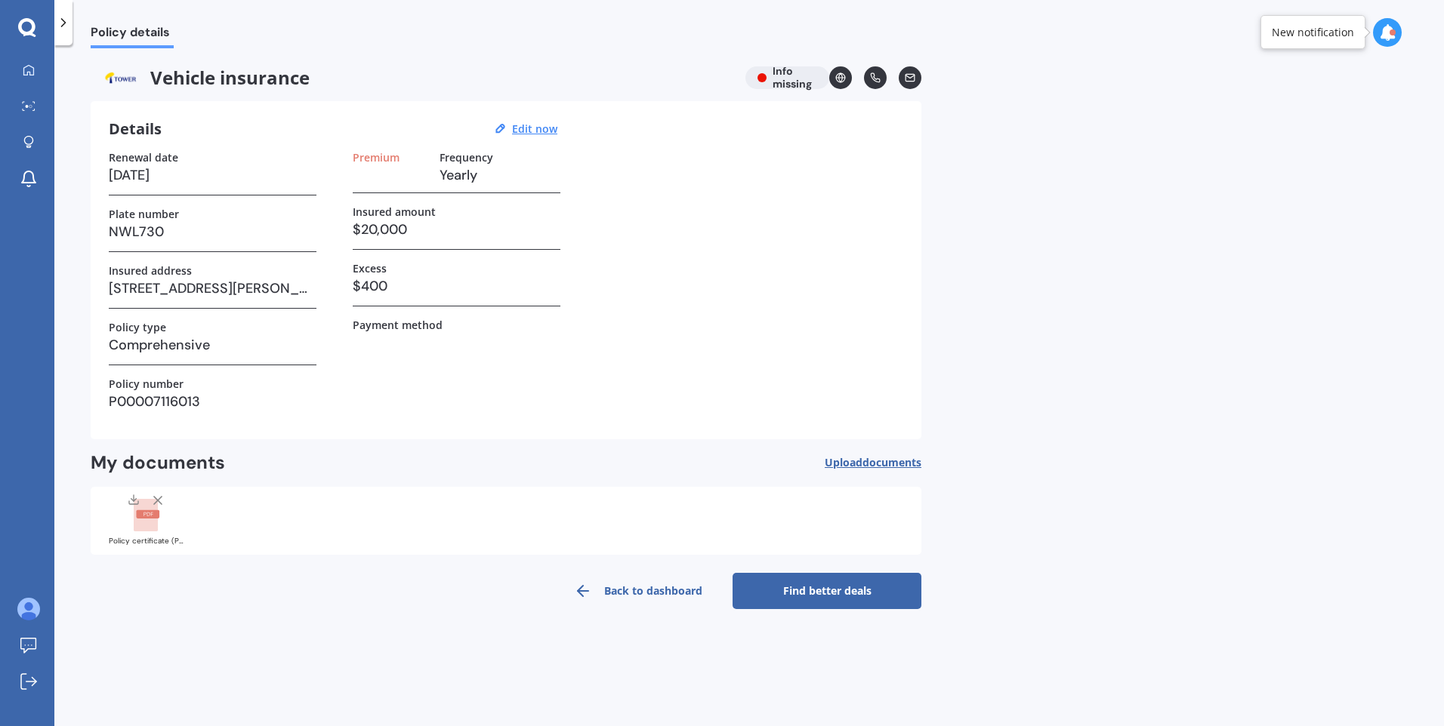
select select "05"
select select "2026"
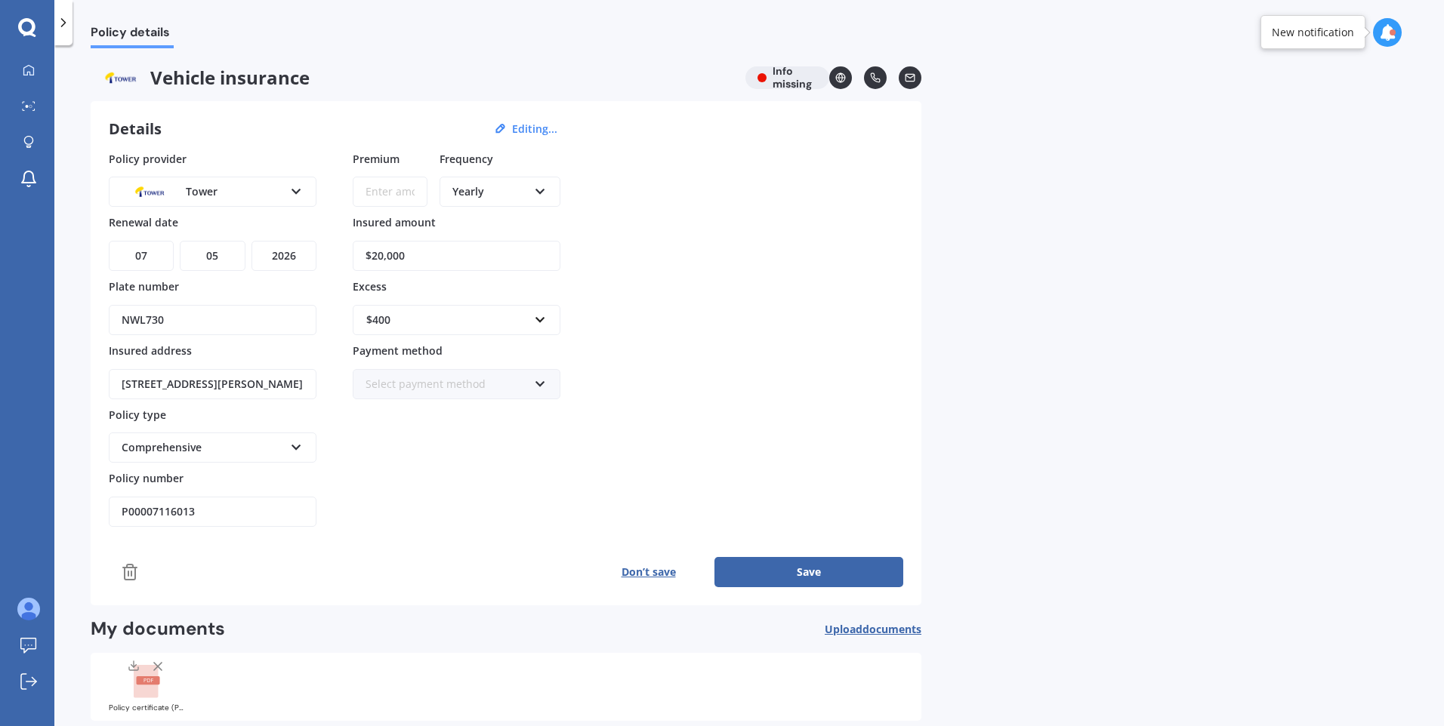
paste input "$773.36"
type input "$773.36"
click at [791, 566] on button "Save" at bounding box center [808, 572] width 189 height 30
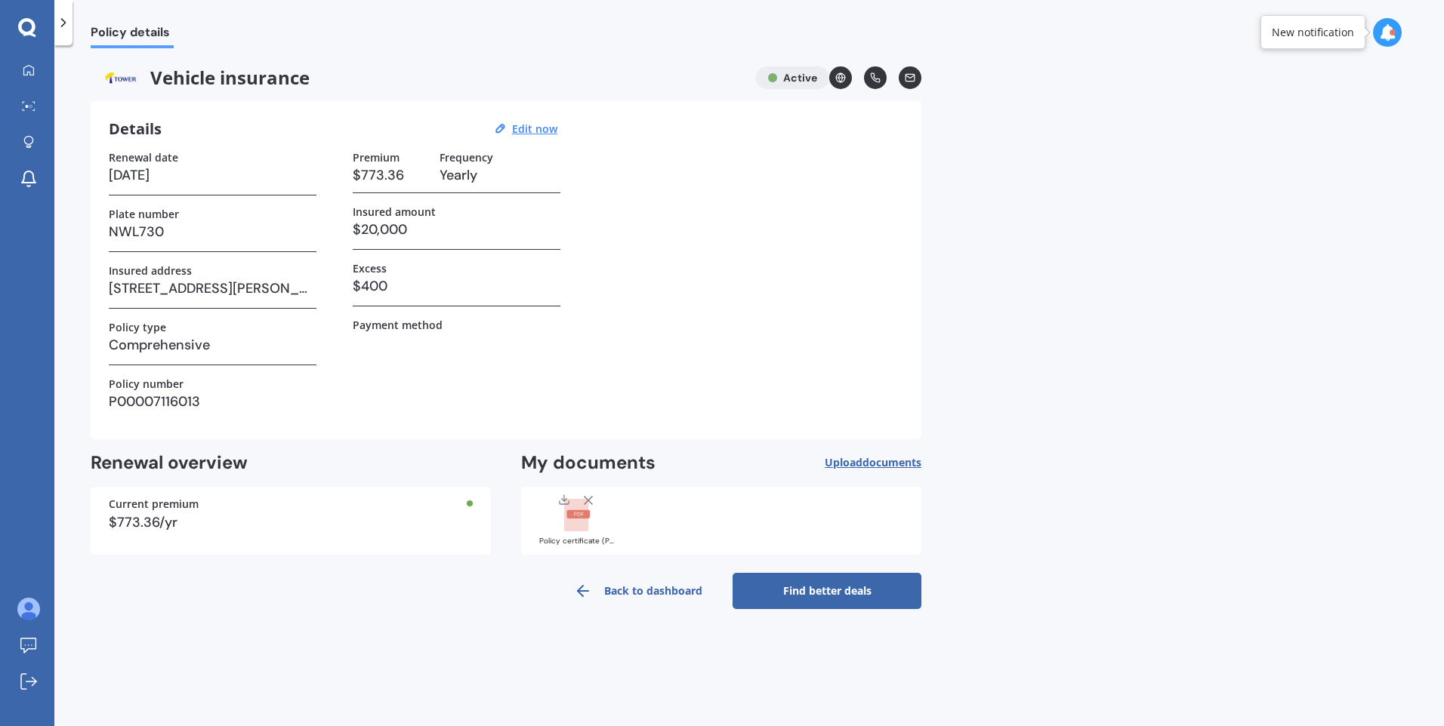
click at [827, 591] on link "Find better deals" at bounding box center [826, 591] width 189 height 36
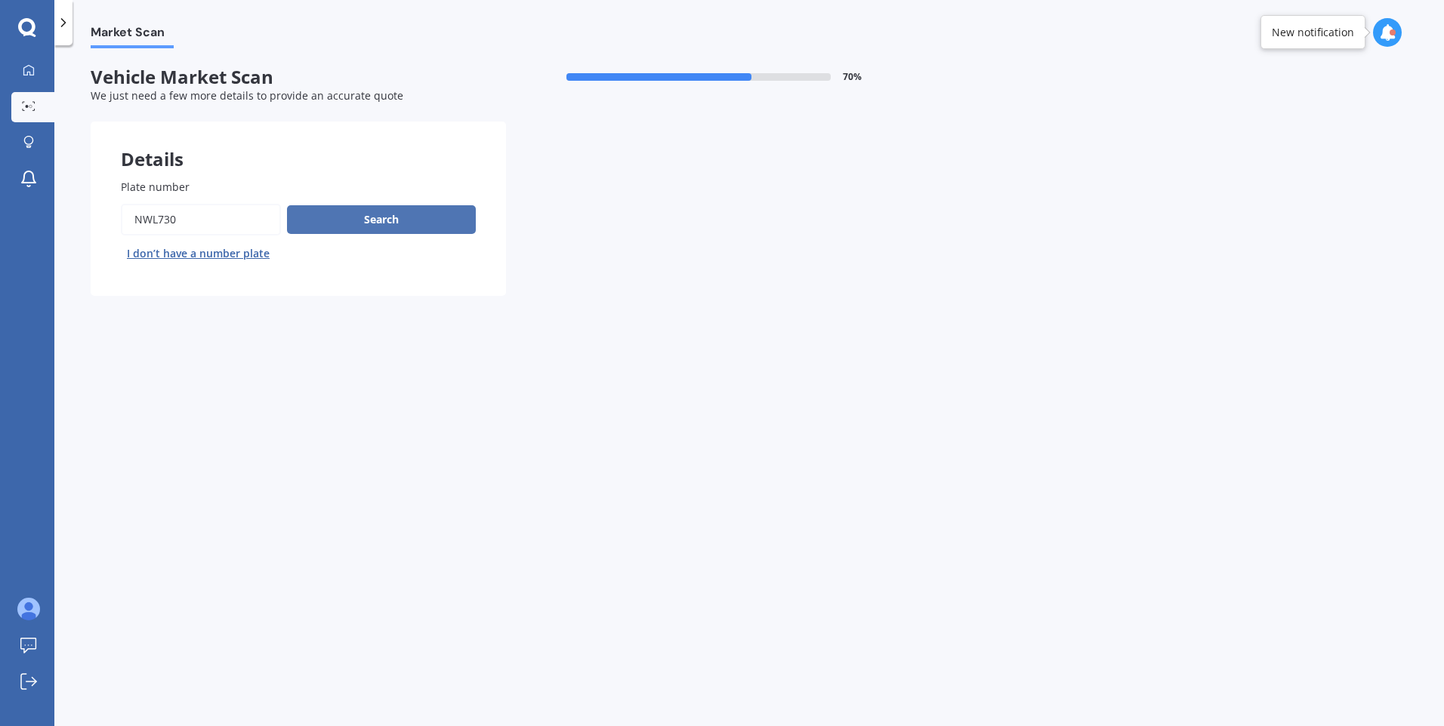
click at [439, 214] on button "Search" at bounding box center [381, 219] width 189 height 29
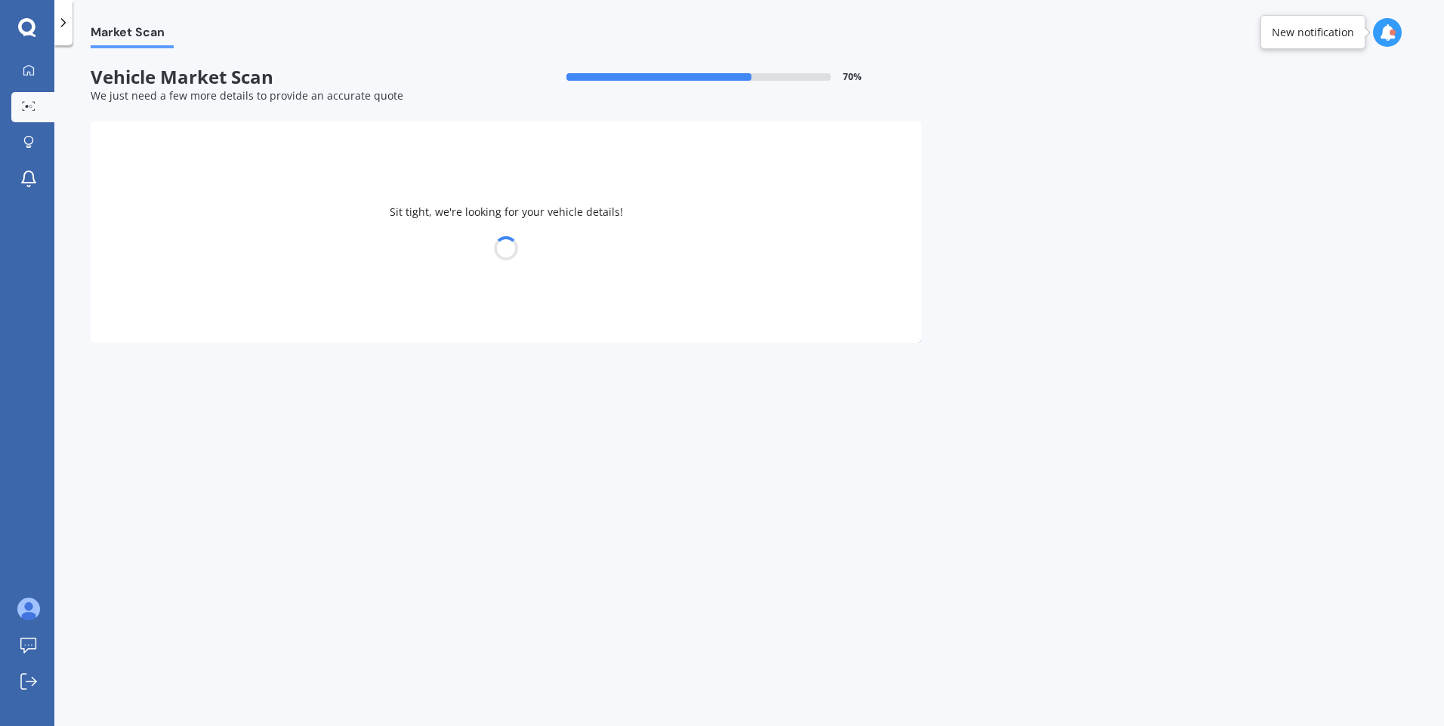
select select "TOYOTA"
select select "HIACE"
select select "19"
select select "06"
select select "1990"
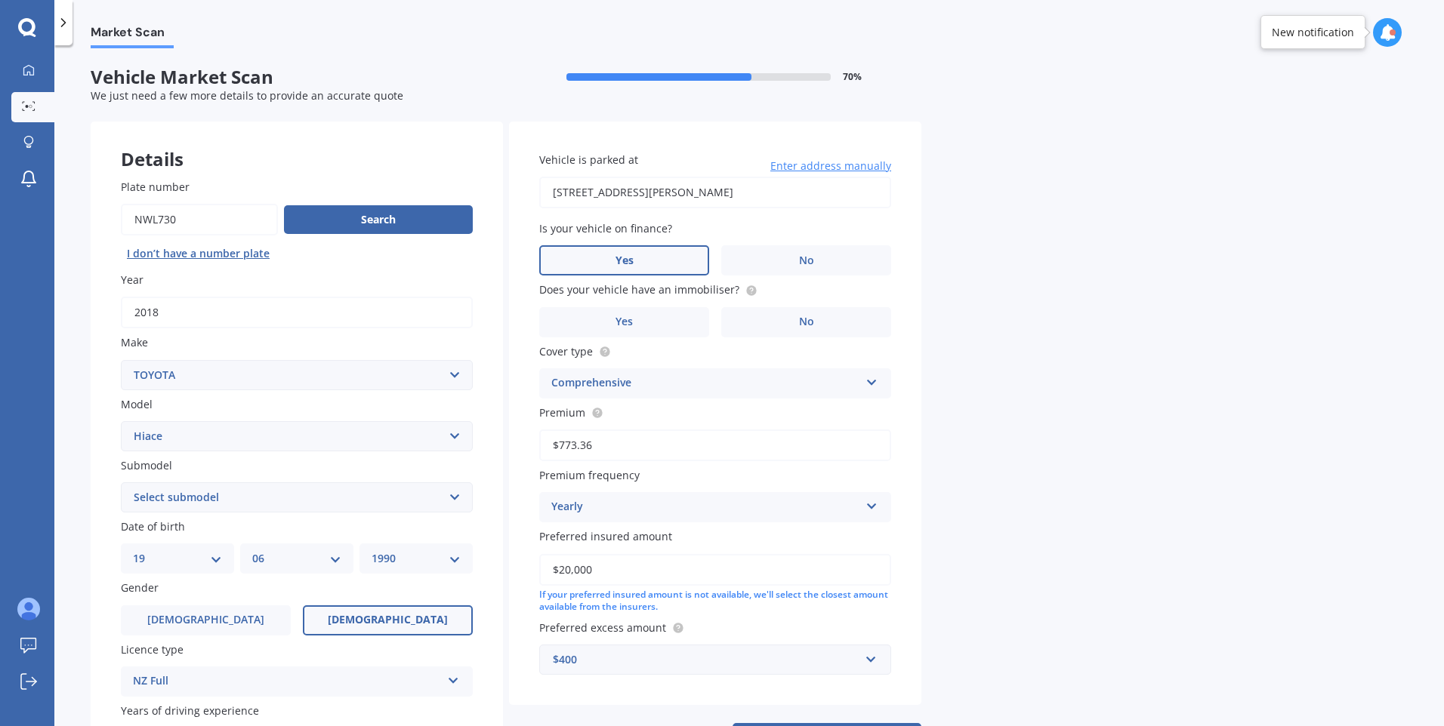
click at [659, 257] on label "Yes" at bounding box center [624, 260] width 170 height 30
click at [0, 0] on input "Yes" at bounding box center [0, 0] width 0 height 0
click at [825, 310] on label "No" at bounding box center [806, 322] width 170 height 30
click at [0, 0] on input "No" at bounding box center [0, 0] width 0 height 0
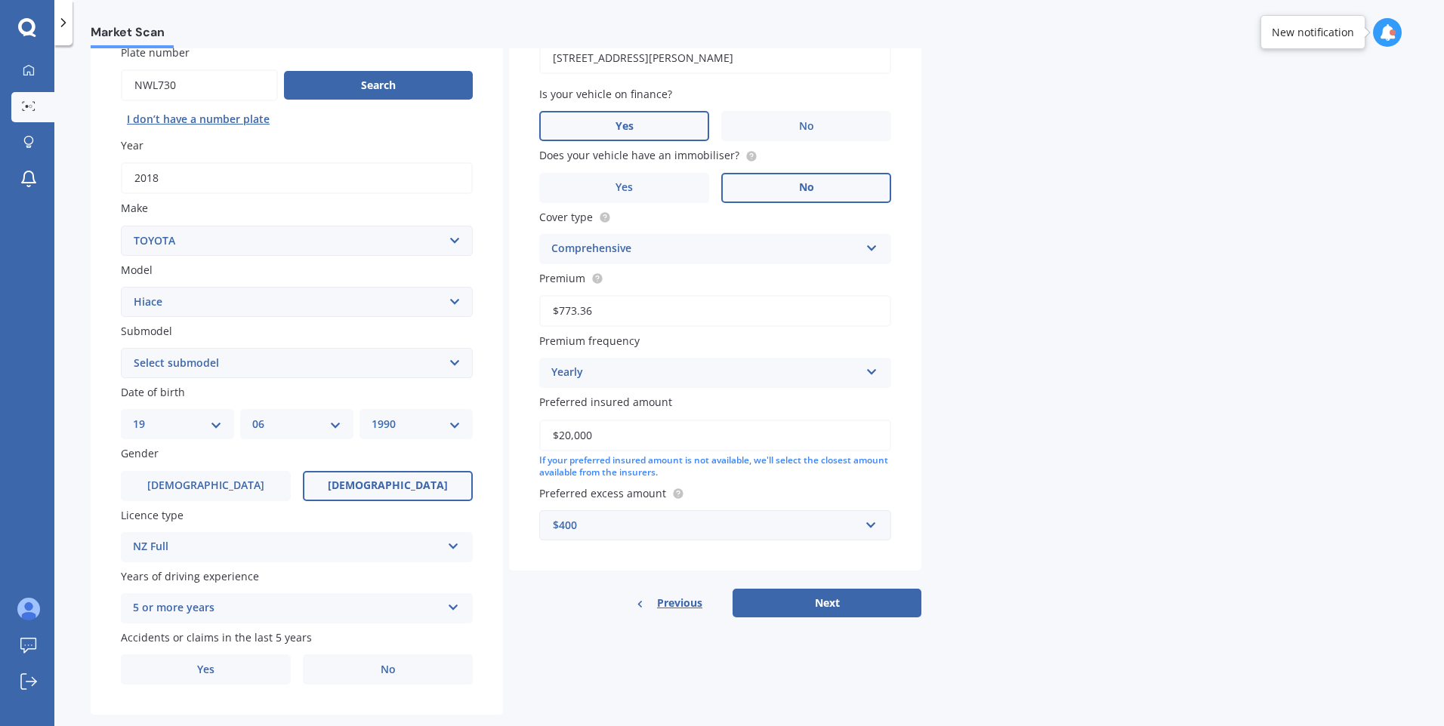
scroll to position [151, 0]
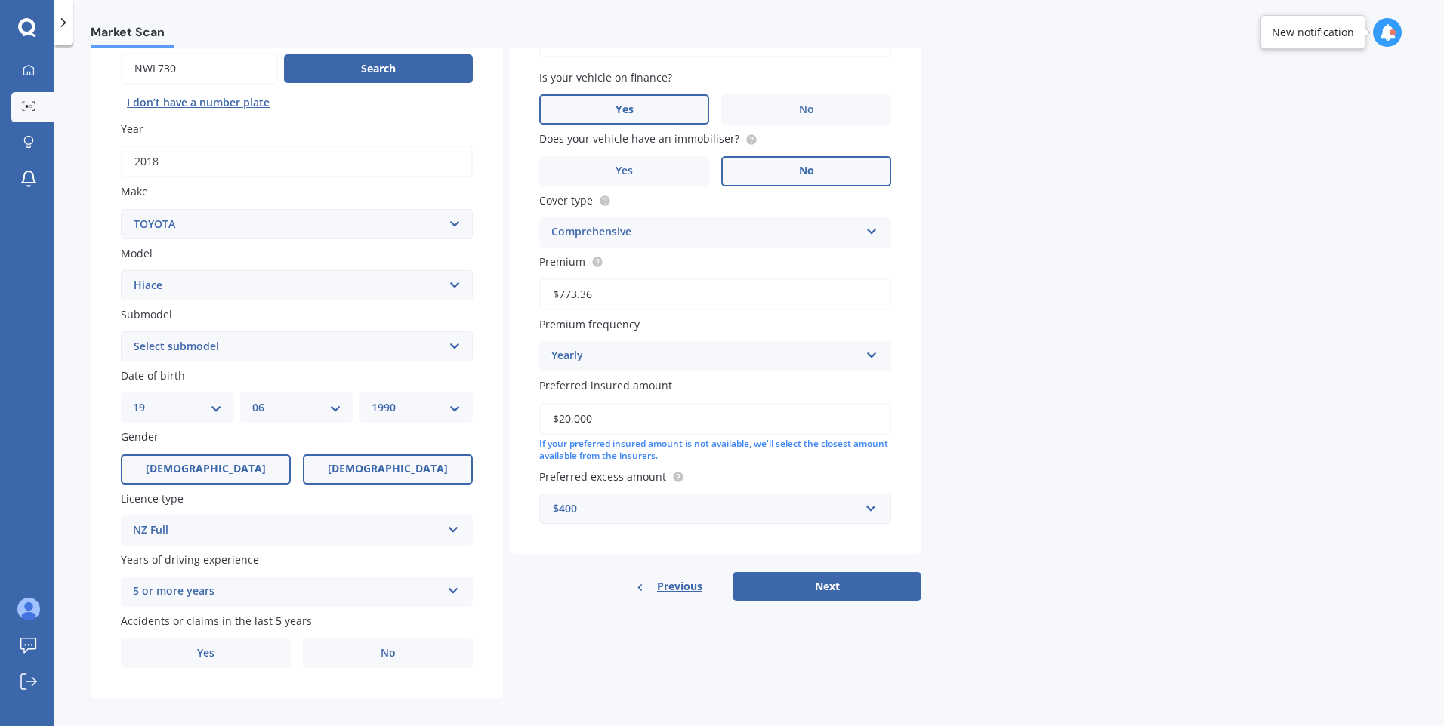
click at [233, 465] on label "[DEMOGRAPHIC_DATA]" at bounding box center [206, 470] width 170 height 30
click at [0, 0] on input "[DEMOGRAPHIC_DATA]" at bounding box center [0, 0] width 0 height 0
click at [203, 394] on div "DD 01 02 03 04 05 06 07 08 09 10 11 12 13 14 15 16 17 18 19 20 21 22 23 24 25 2…" at bounding box center [177, 408] width 113 height 30
click at [224, 405] on div "DD 01 02 03 04 05 06 07 08 09 10 11 12 13 14 15 16 17 18 19 20 21 22 23 24 25 2…" at bounding box center [177, 408] width 113 height 30
click at [217, 405] on select "DD 01 02 03 04 05 06 07 08 09 10 11 12 13 14 15 16 17 18 19 20 21 22 23 24 25 2…" at bounding box center [177, 407] width 89 height 17
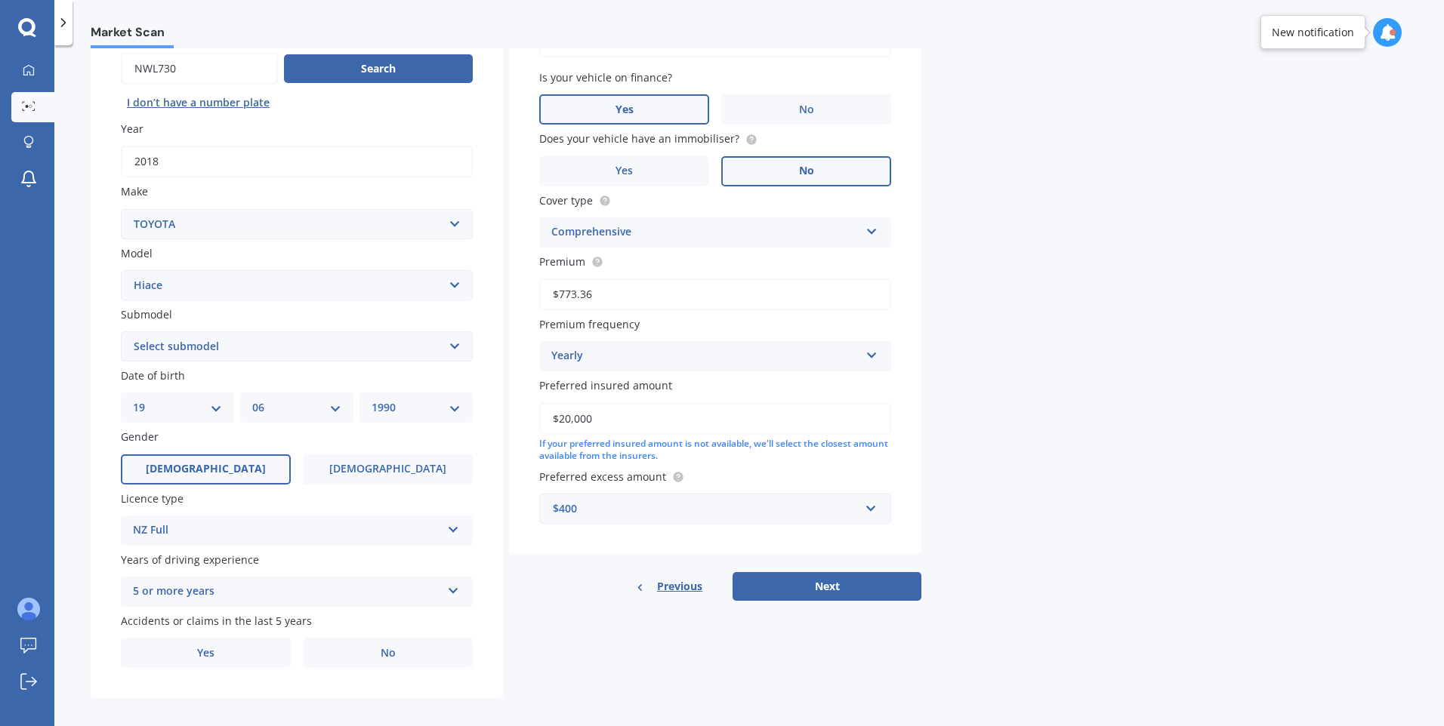
select select "14"
click at [133, 399] on select "DD 01 02 03 04 05 06 07 08 09 10 11 12 13 14 15 16 17 18 19 20 21 22 23 24 25 2…" at bounding box center [177, 407] width 89 height 17
click at [279, 409] on select "MM 01 02 03 04 05 06 07 08 09 10 11 12" at bounding box center [296, 407] width 89 height 17
select select "01"
click at [252, 399] on select "MM 01 02 03 04 05 06 07 08 09 10 11 12" at bounding box center [296, 407] width 89 height 17
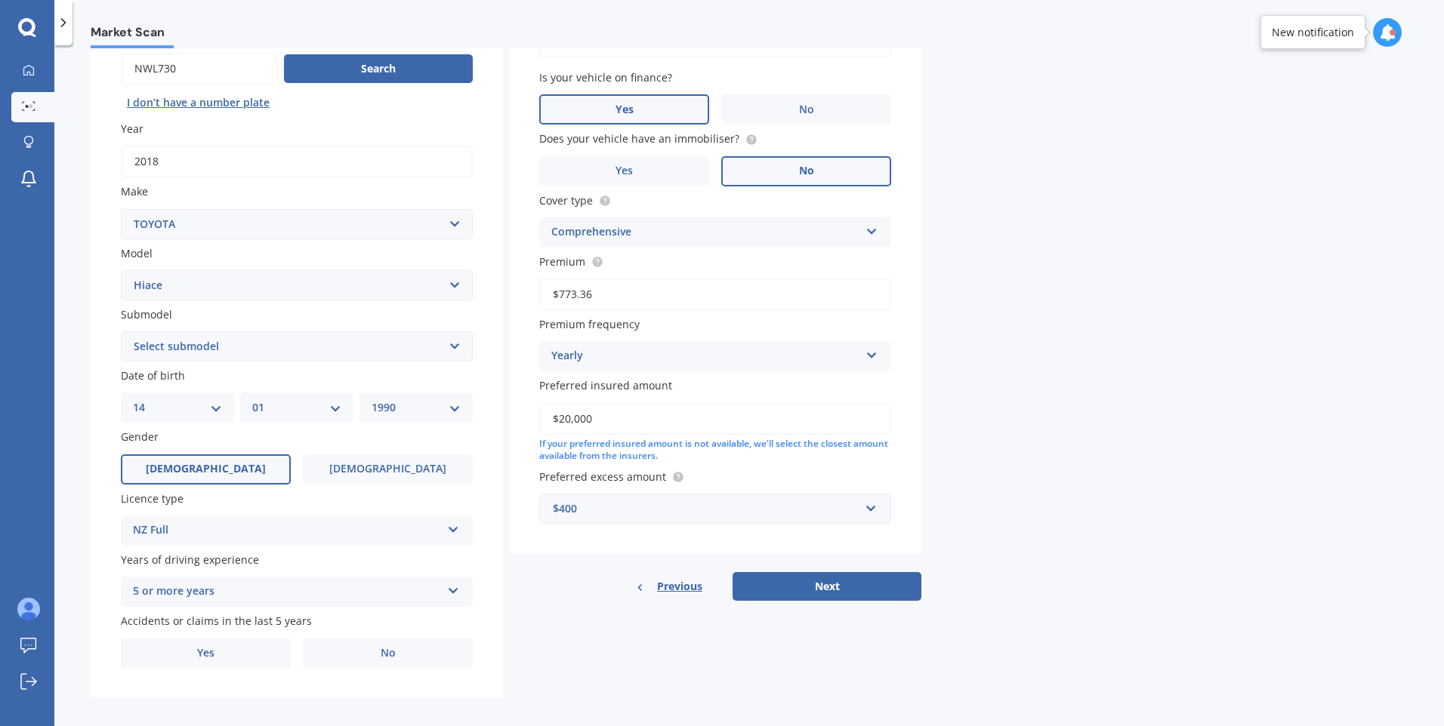
click at [429, 407] on select "YYYY 2025 2024 2023 2022 2021 2020 2019 2018 2017 2016 2015 2014 2013 2012 2011…" at bounding box center [416, 407] width 89 height 17
select select "1993"
click at [372, 399] on select "YYYY 2025 2024 2023 2022 2021 2020 2019 2018 2017 2016 2015 2014 2013 2012 2011…" at bounding box center [416, 407] width 89 height 17
click at [224, 350] on select "Select submodel Diesel Light Van Turbo Diesel Turbo diesel 4WD Van Van petrol 4…" at bounding box center [297, 346] width 352 height 30
select select "DIESEL"
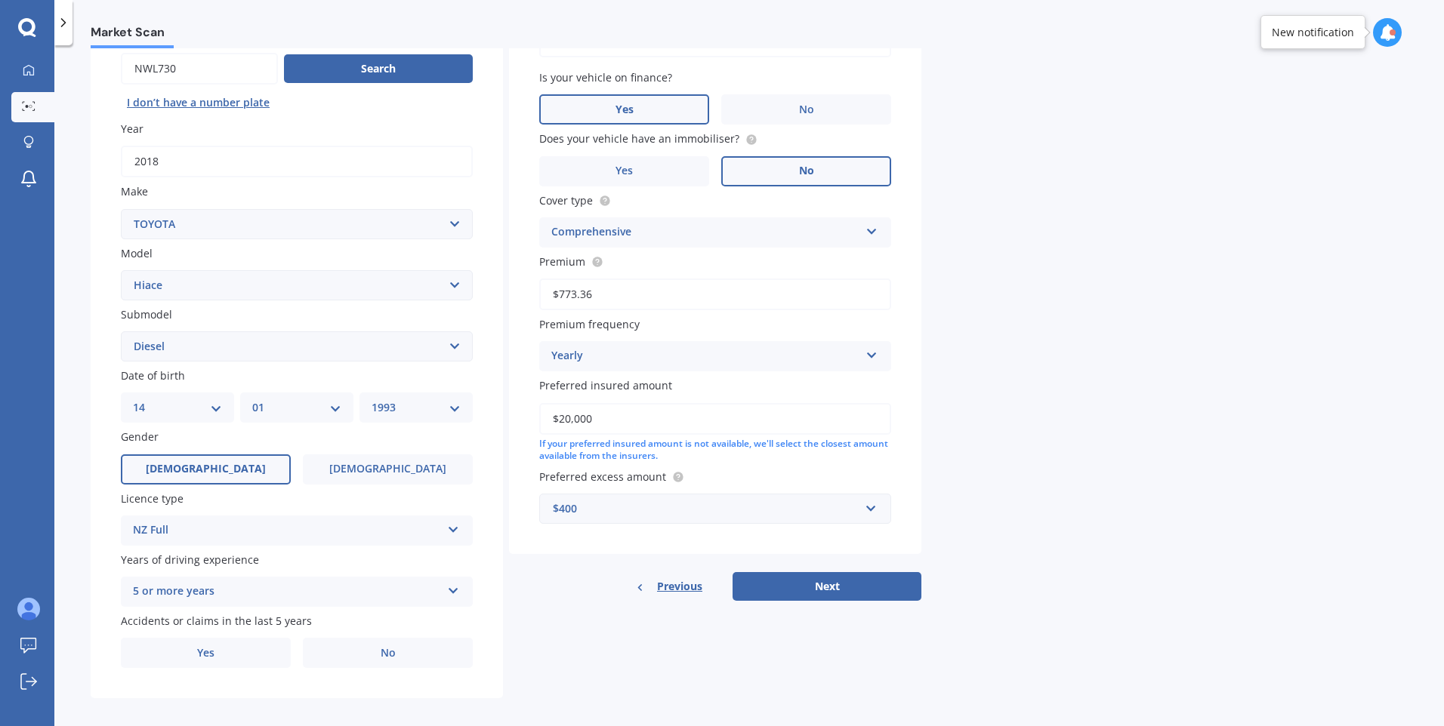
click at [121, 331] on select "Select submodel Diesel Light Van Turbo Diesel Turbo diesel 4WD Van Van petrol 4…" at bounding box center [297, 346] width 352 height 30
click at [396, 651] on label "No" at bounding box center [388, 653] width 170 height 30
click at [0, 0] on input "No" at bounding box center [0, 0] width 0 height 0
click at [822, 585] on button "Next" at bounding box center [826, 586] width 189 height 29
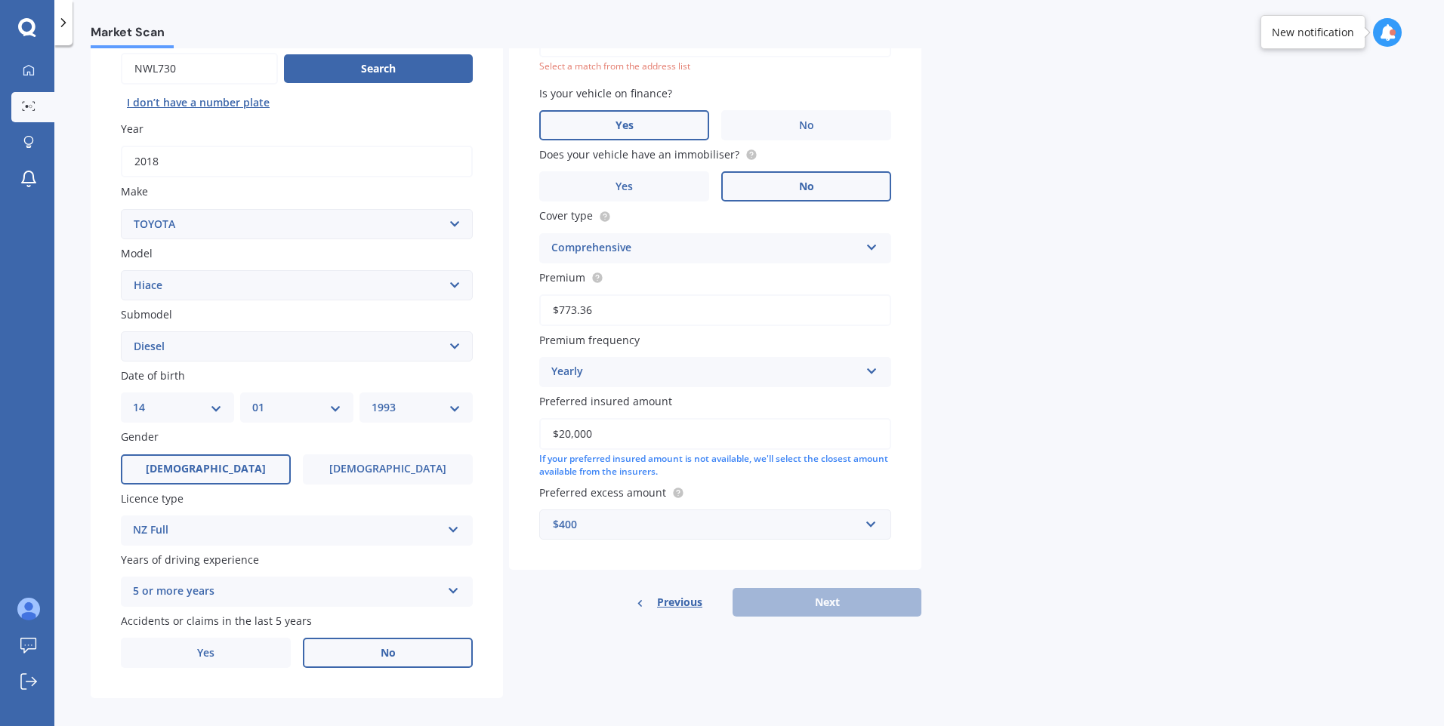
scroll to position [103, 0]
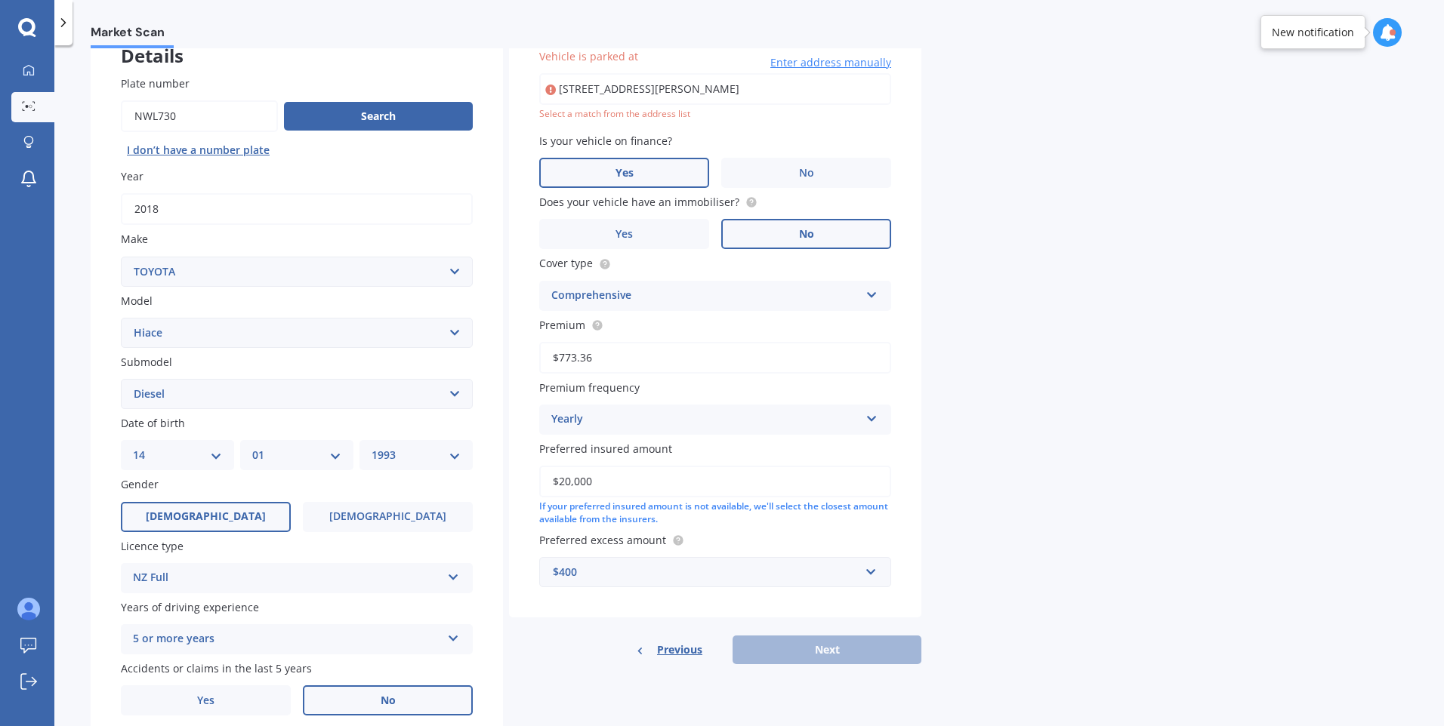
drag, startPoint x: 638, startPoint y: 119, endPoint x: 630, endPoint y: 125, distance: 9.7
type input "[STREET_ADDRESS][PERSON_NAME]"
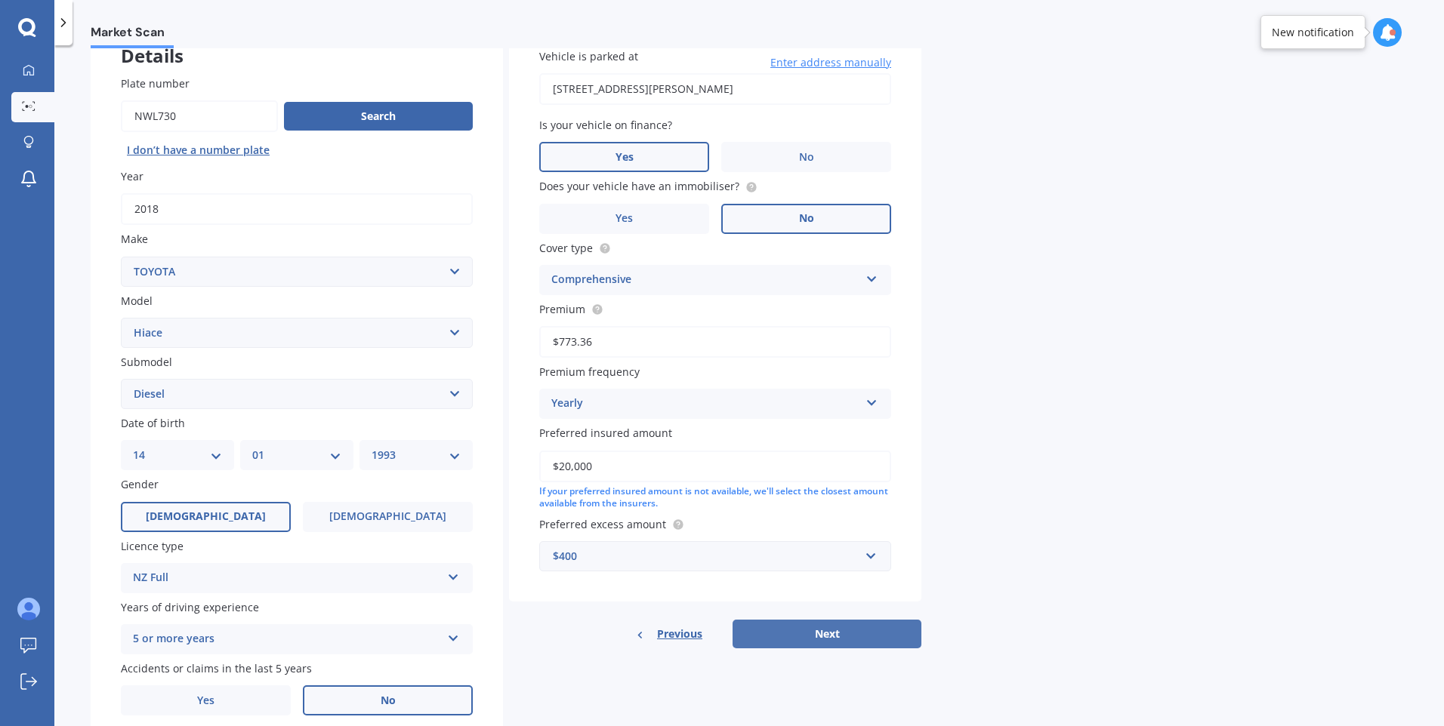
click at [802, 637] on button "Next" at bounding box center [826, 634] width 189 height 29
select select "14"
select select "01"
select select "1993"
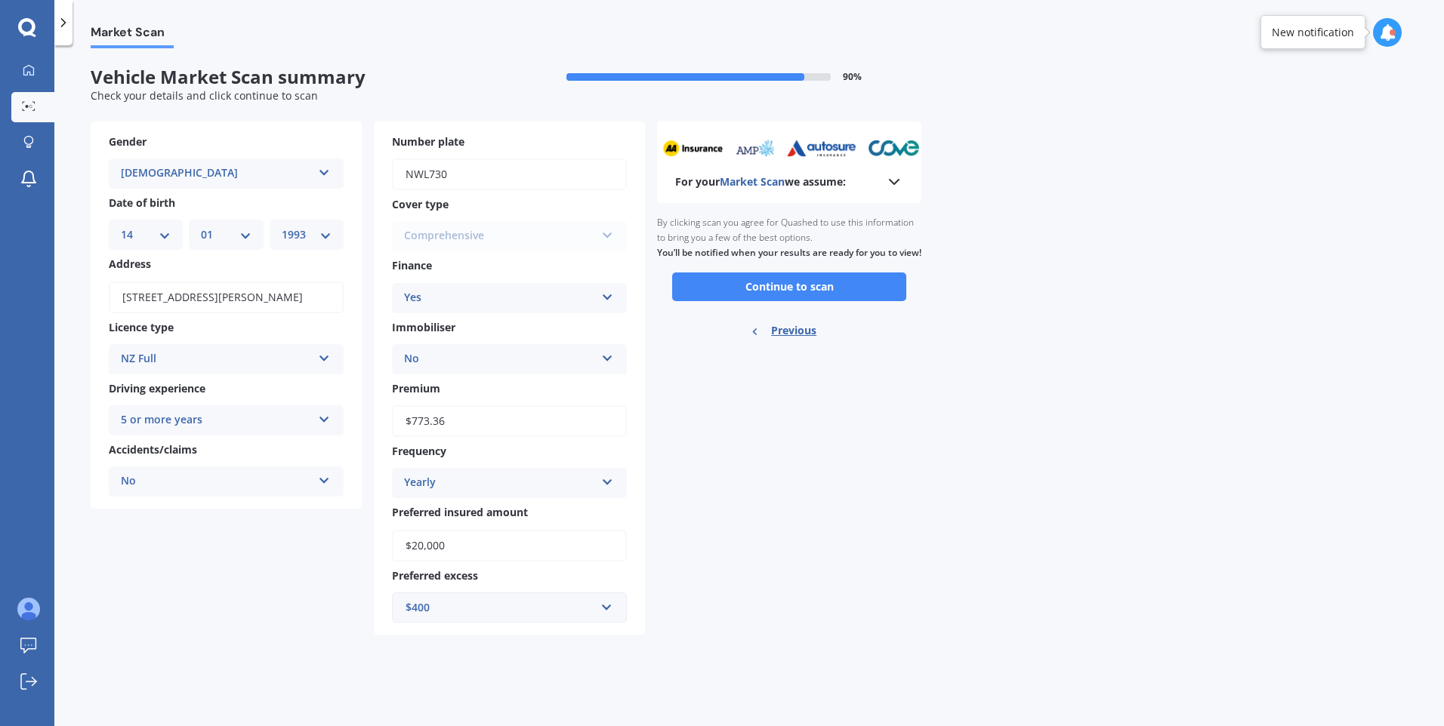
scroll to position [0, 0]
click at [778, 301] on button "Continue to scan" at bounding box center [789, 287] width 234 height 29
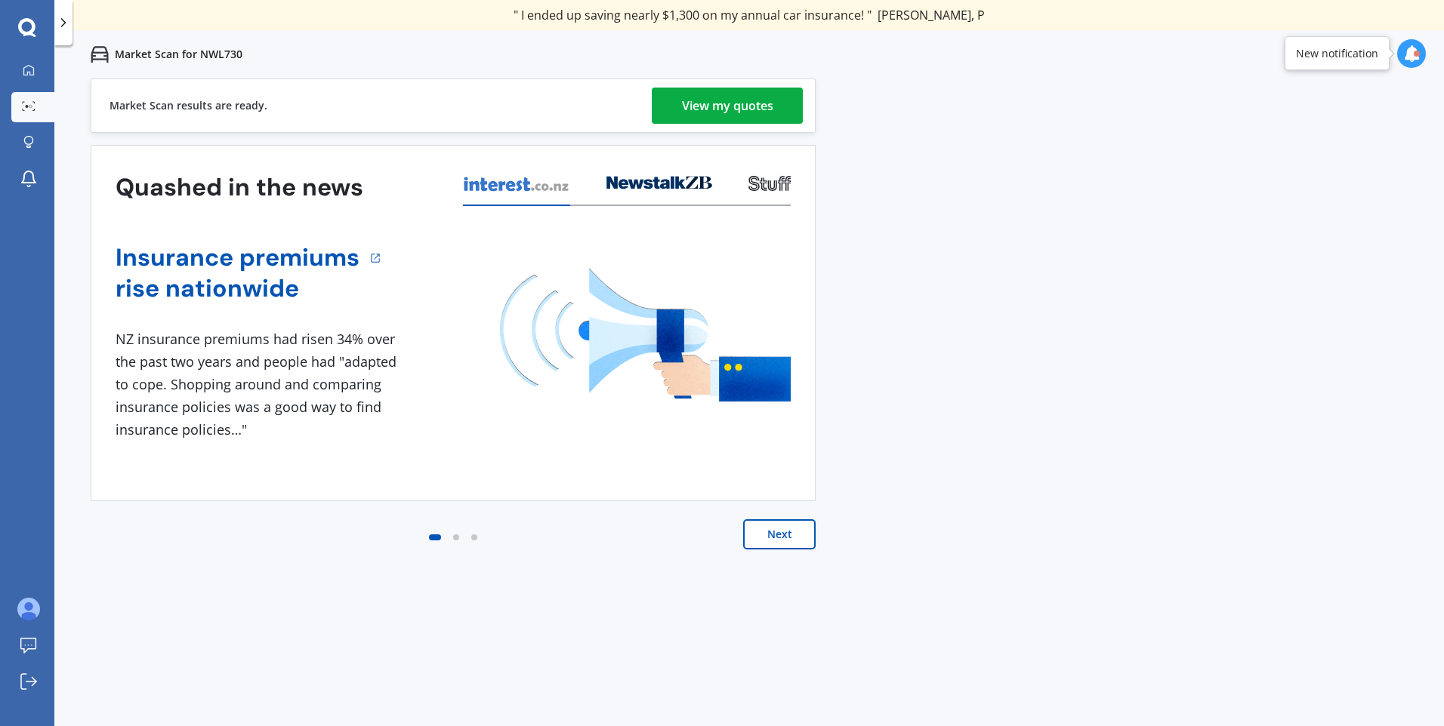
click at [1439, 63] on div "Market Scan for NWL730" at bounding box center [748, 54] width 1389 height 48
click at [675, 106] on link "View my quotes" at bounding box center [727, 106] width 151 height 36
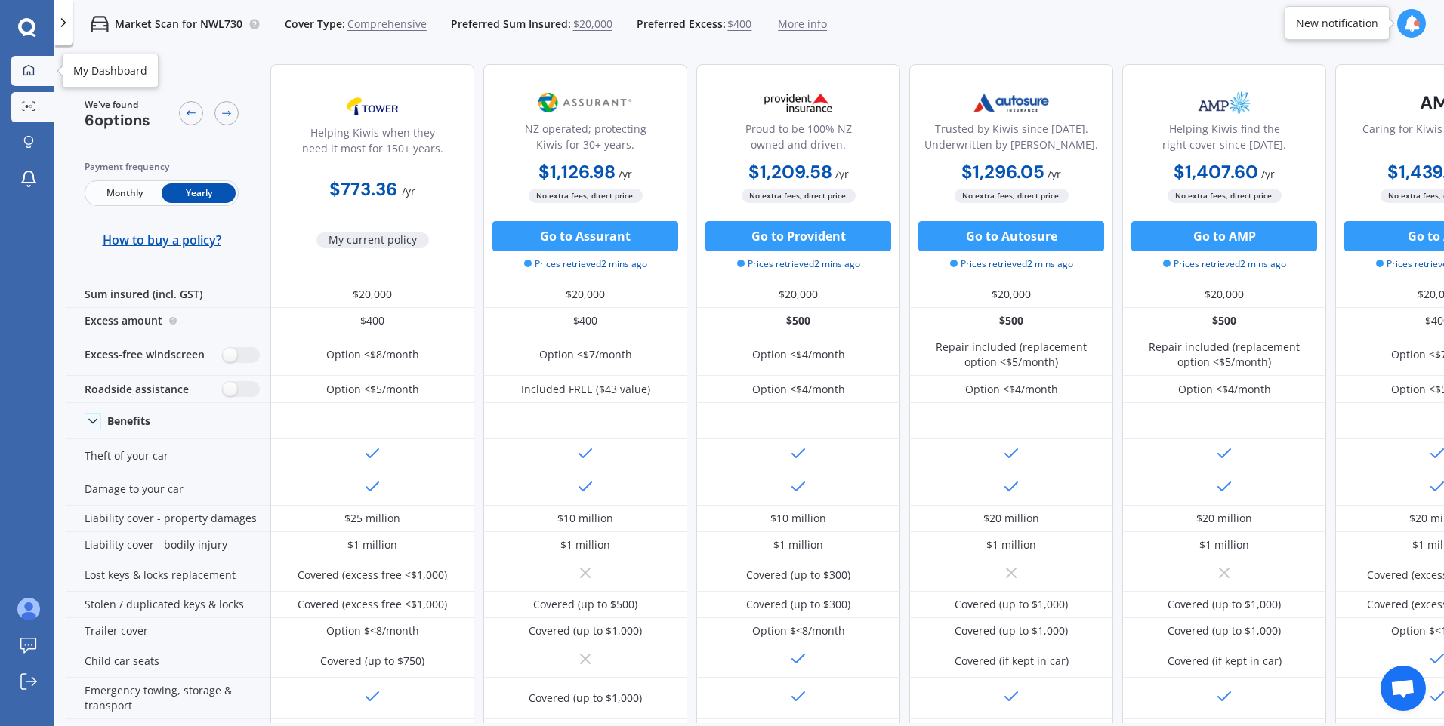
click at [14, 77] on link "My Dashboard" at bounding box center [32, 71] width 43 height 30
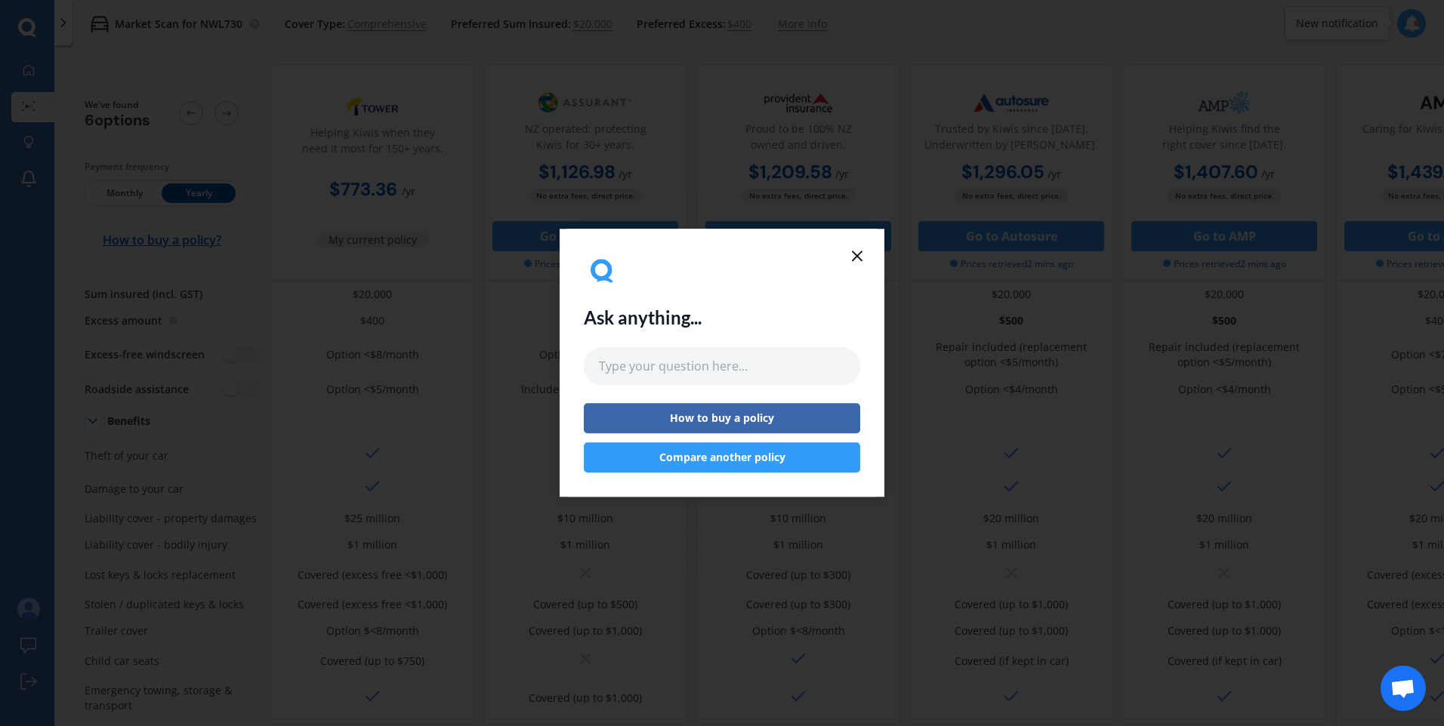
click at [859, 257] on line at bounding box center [856, 255] width 9 height 9
